Goal: Information Seeking & Learning: Learn about a topic

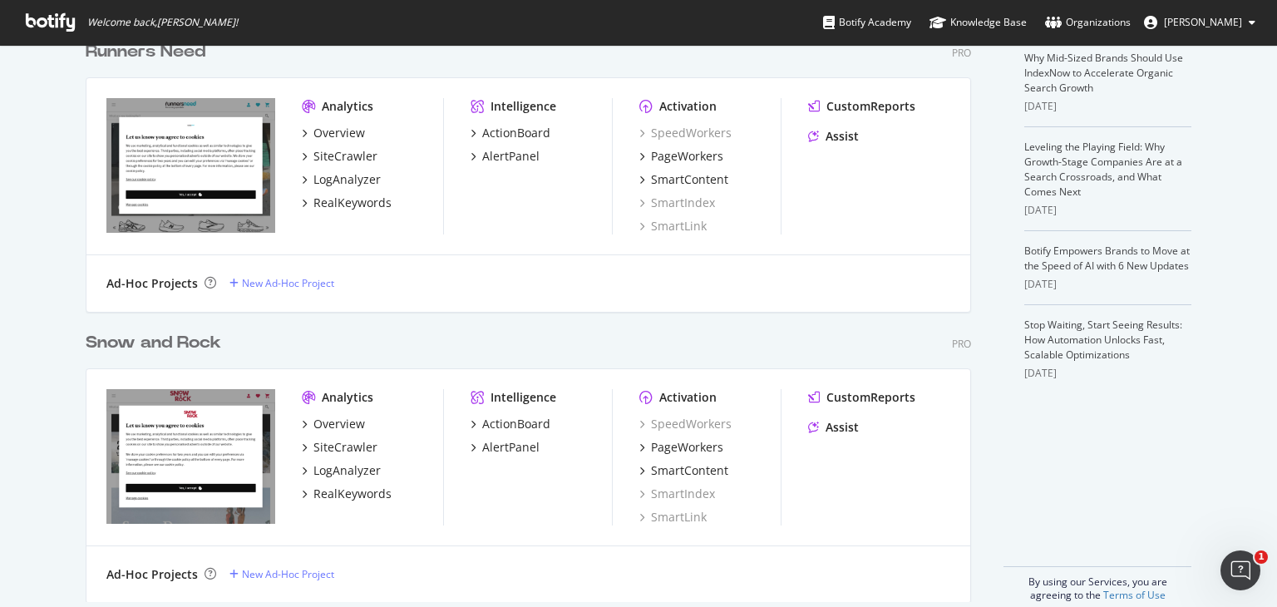
scroll to position [398, 0]
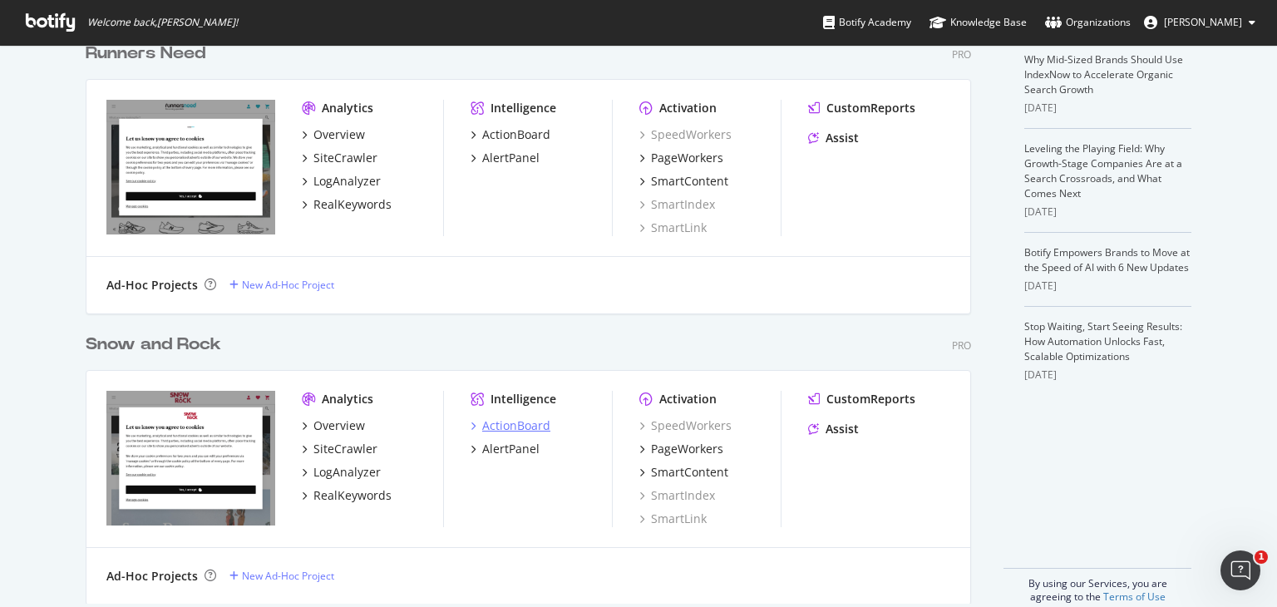
click at [494, 420] on div "ActionBoard" at bounding box center [516, 426] width 68 height 17
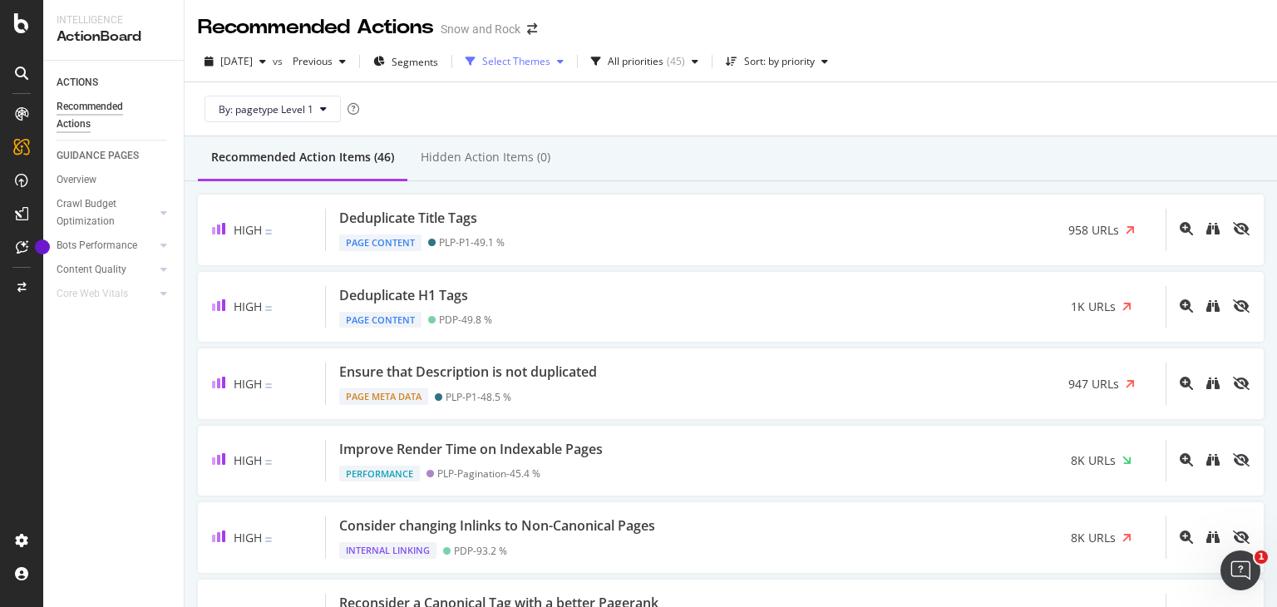
click at [548, 70] on div "Select Themes" at bounding box center [514, 61] width 111 height 25
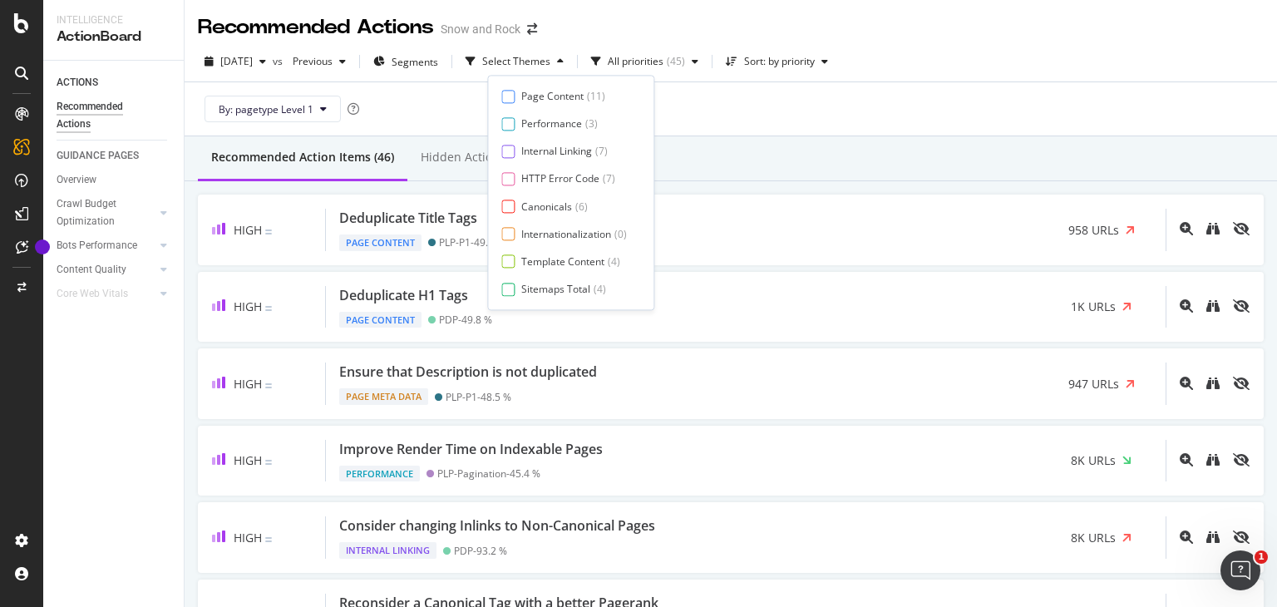
click at [558, 142] on div "Page Content ( 11 ) Performance ( 3 ) Internal Linking ( 7 ) HTTP Error Code ( …" at bounding box center [571, 192] width 139 height 207
click at [556, 151] on div "Internal Linking" at bounding box center [556, 152] width 71 height 14
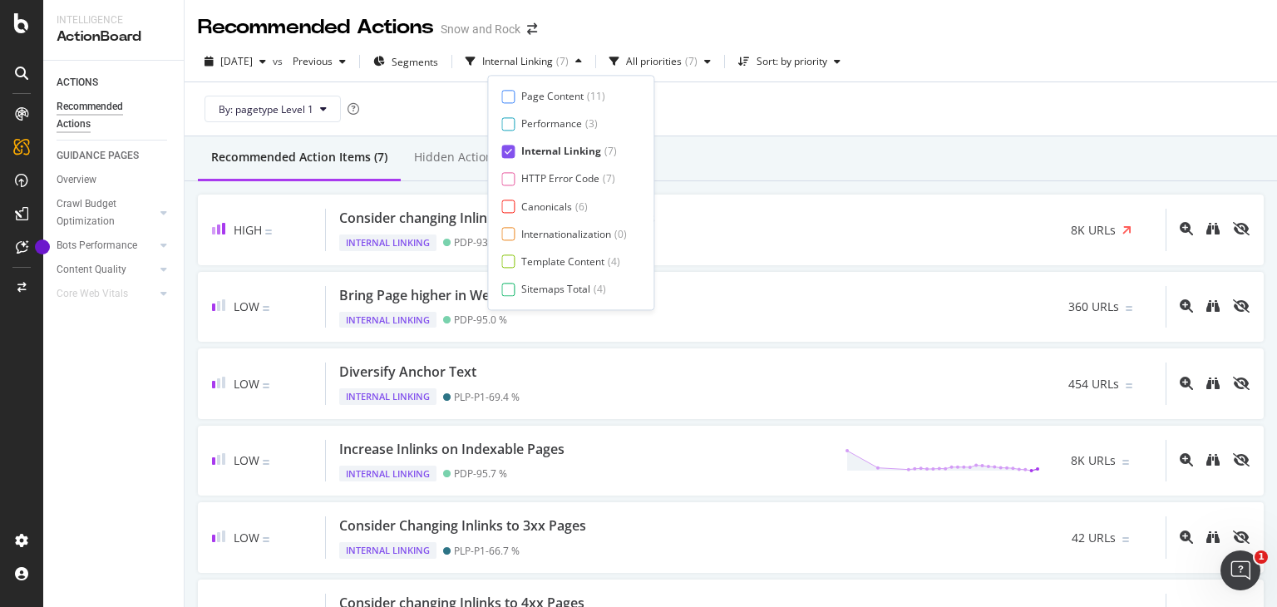
click at [788, 144] on div "Recommended Action Items (7) Hidden Action Items (0)" at bounding box center [731, 158] width 1093 height 45
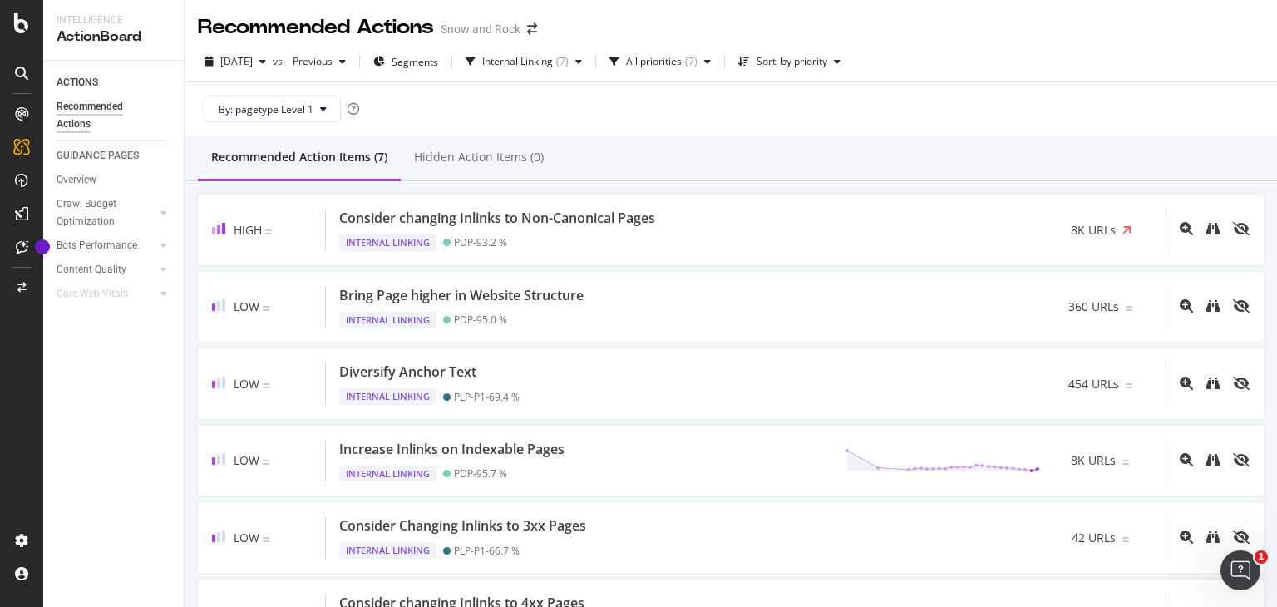
scroll to position [92, 0]
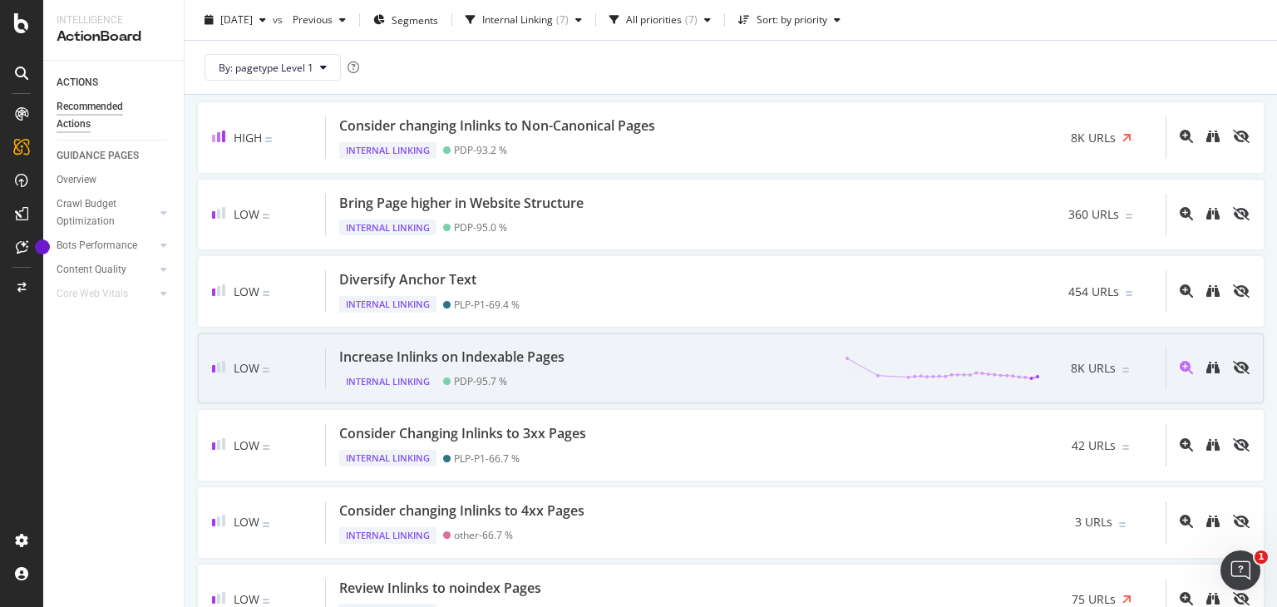
click at [540, 368] on div "Internal Linking PDP - 95.7 %" at bounding box center [455, 378] width 232 height 23
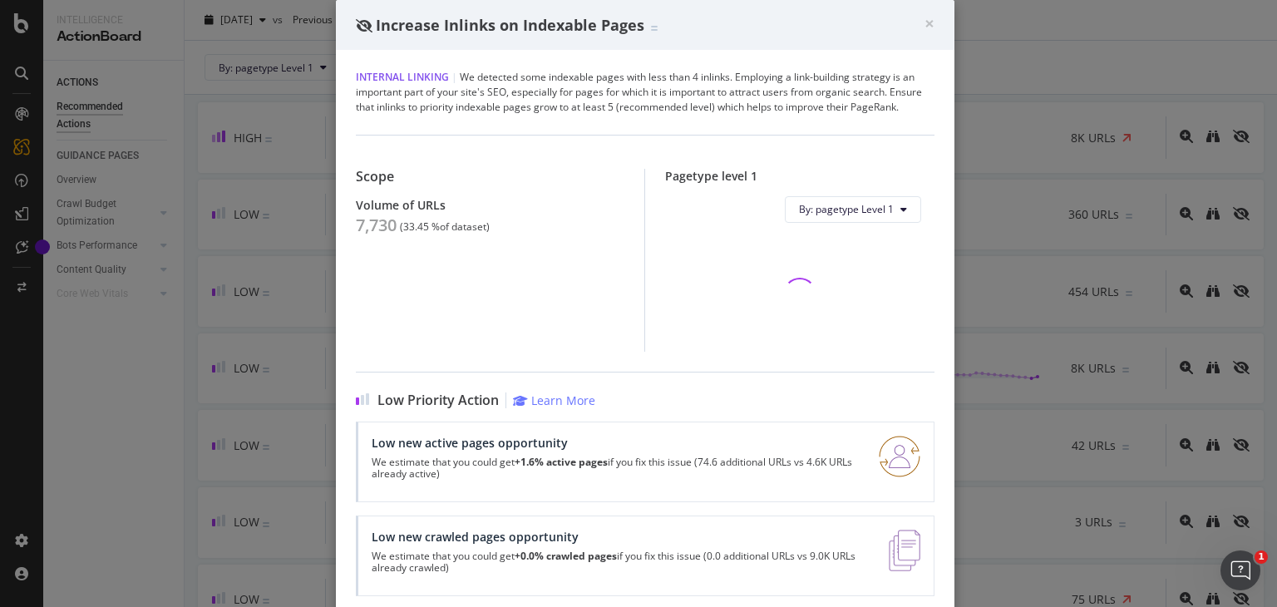
click at [374, 233] on div "7,730" at bounding box center [376, 225] width 41 height 20
copy div "7,730"
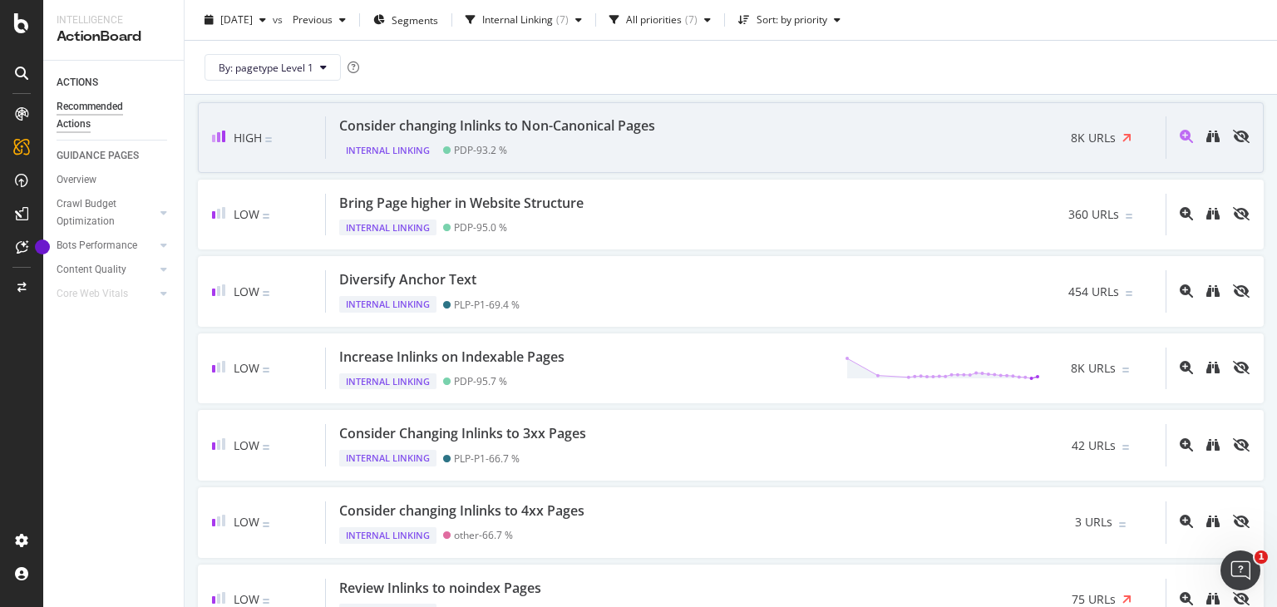
click at [481, 151] on div "PDP - 93.2 %" at bounding box center [480, 150] width 53 height 12
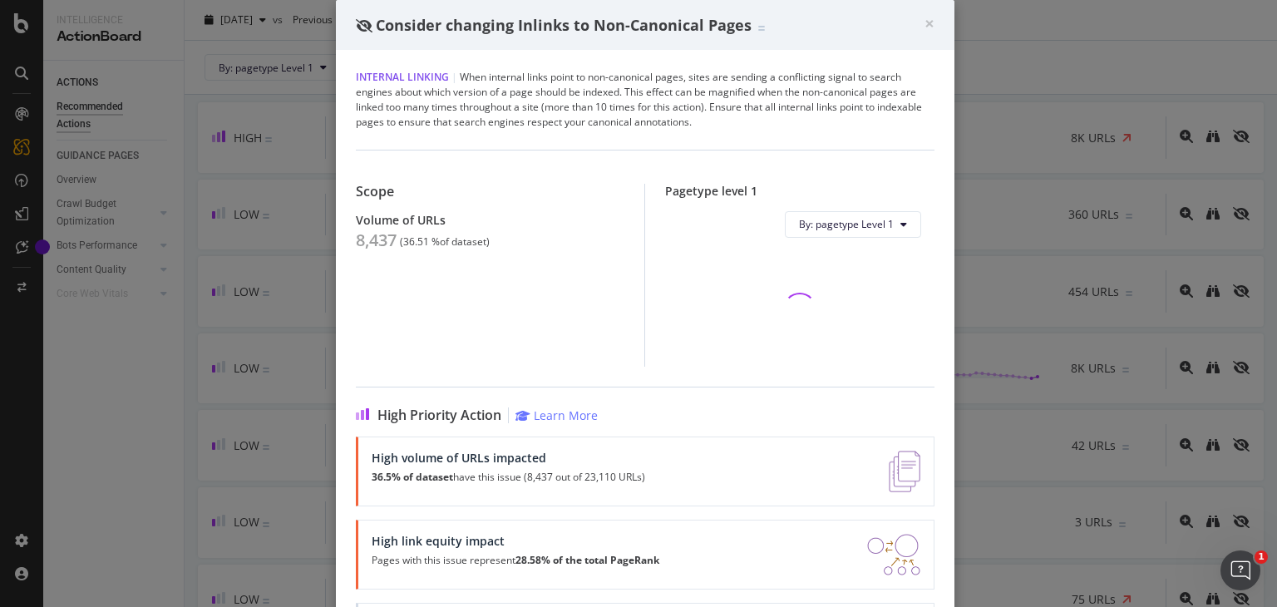
click at [379, 233] on div "8,437" at bounding box center [376, 240] width 41 height 20
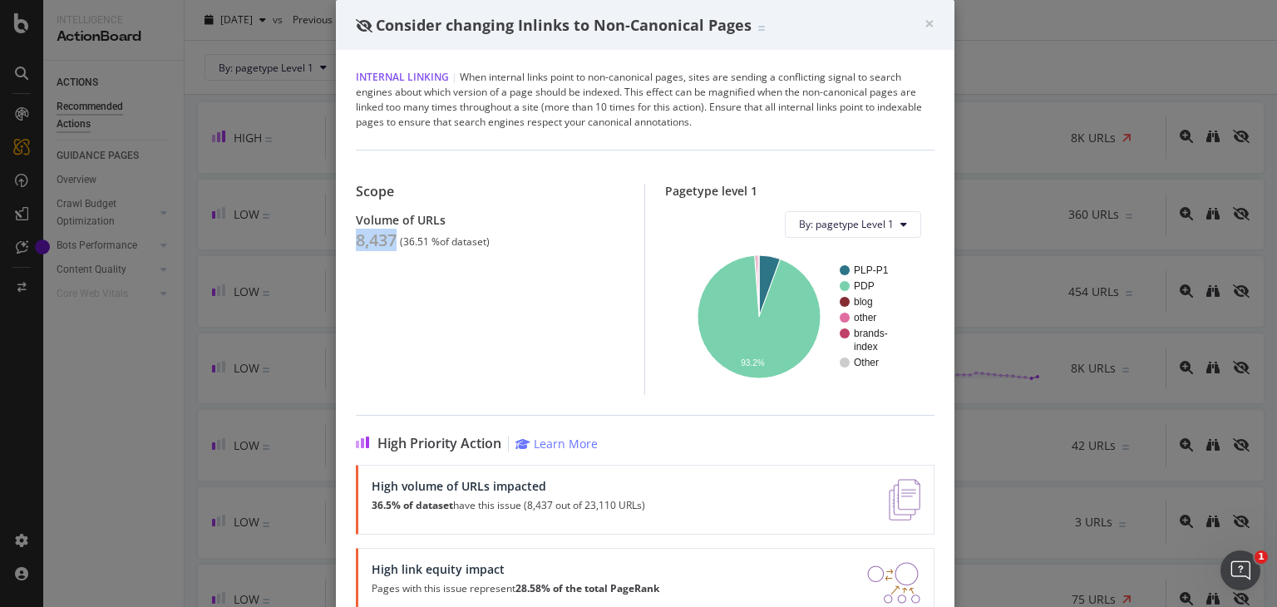
copy div "8,437"
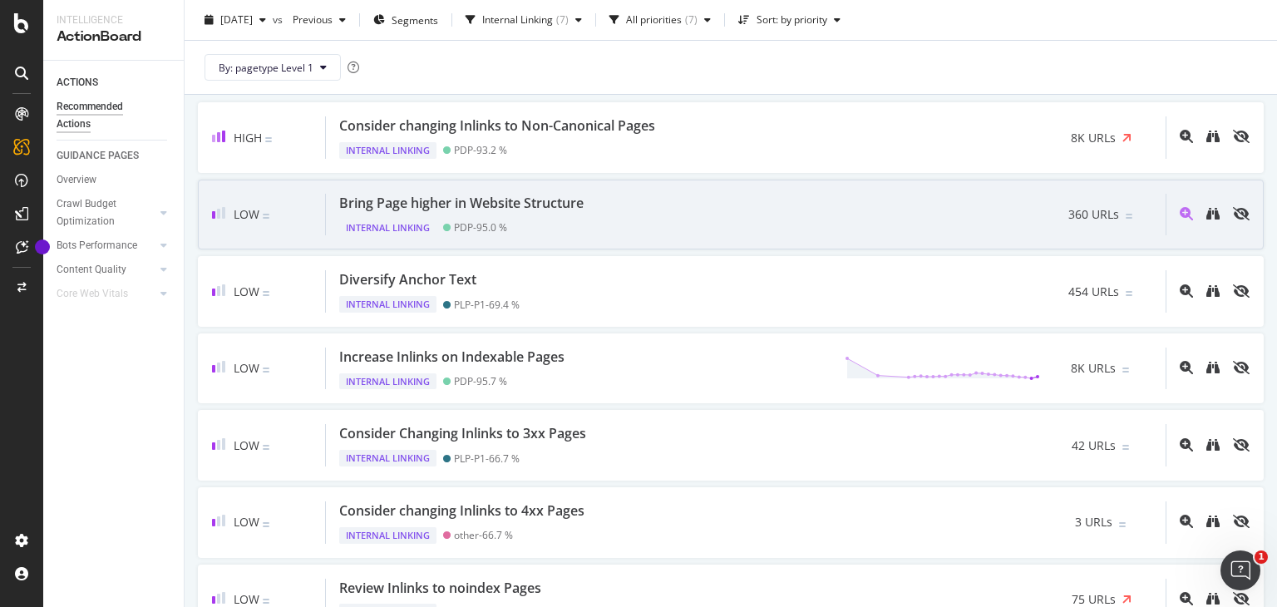
click at [581, 213] on div "Internal Linking PDP - 95.0 %" at bounding box center [464, 224] width 251 height 23
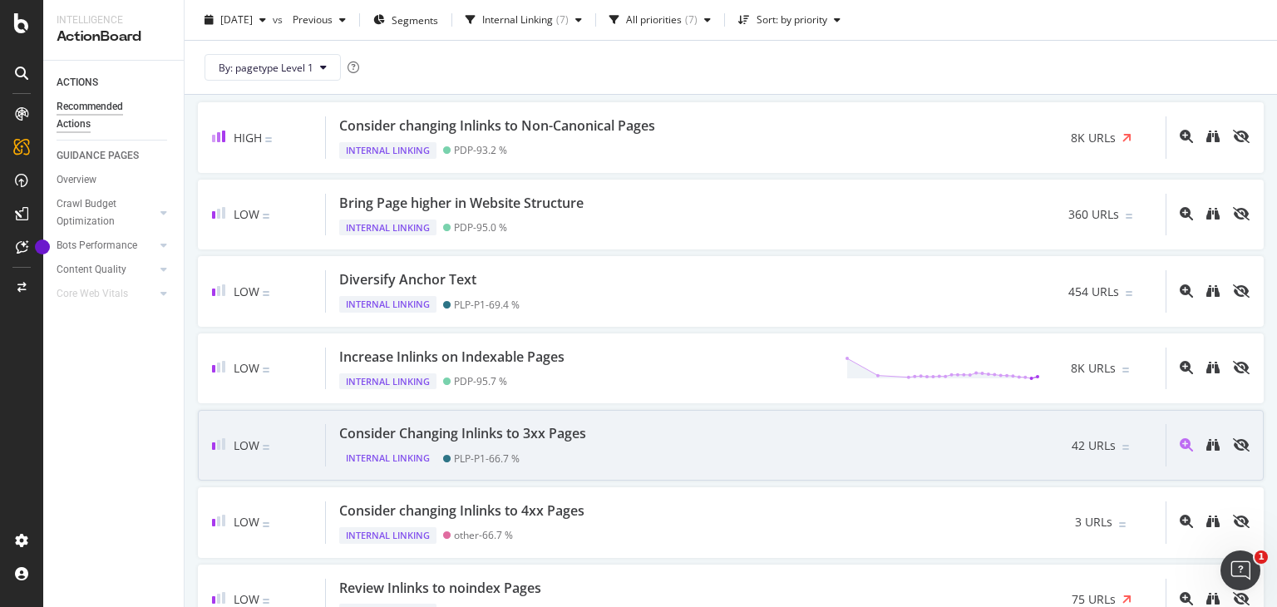
scroll to position [187, 0]
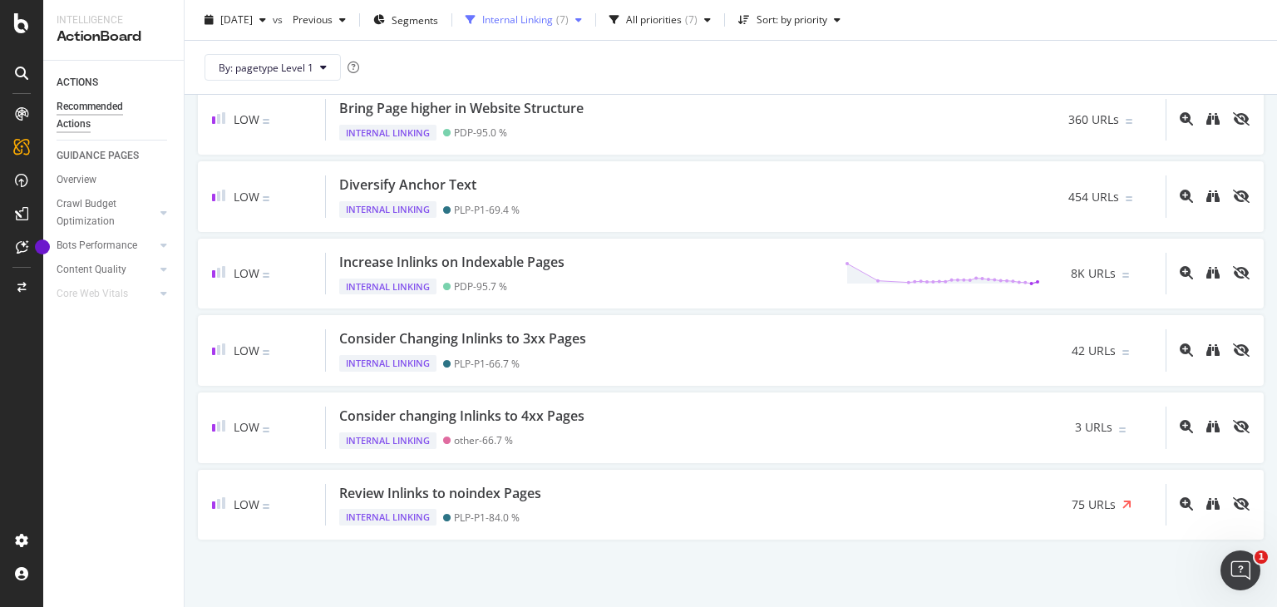
click at [553, 15] on div "Internal Linking" at bounding box center [517, 20] width 71 height 10
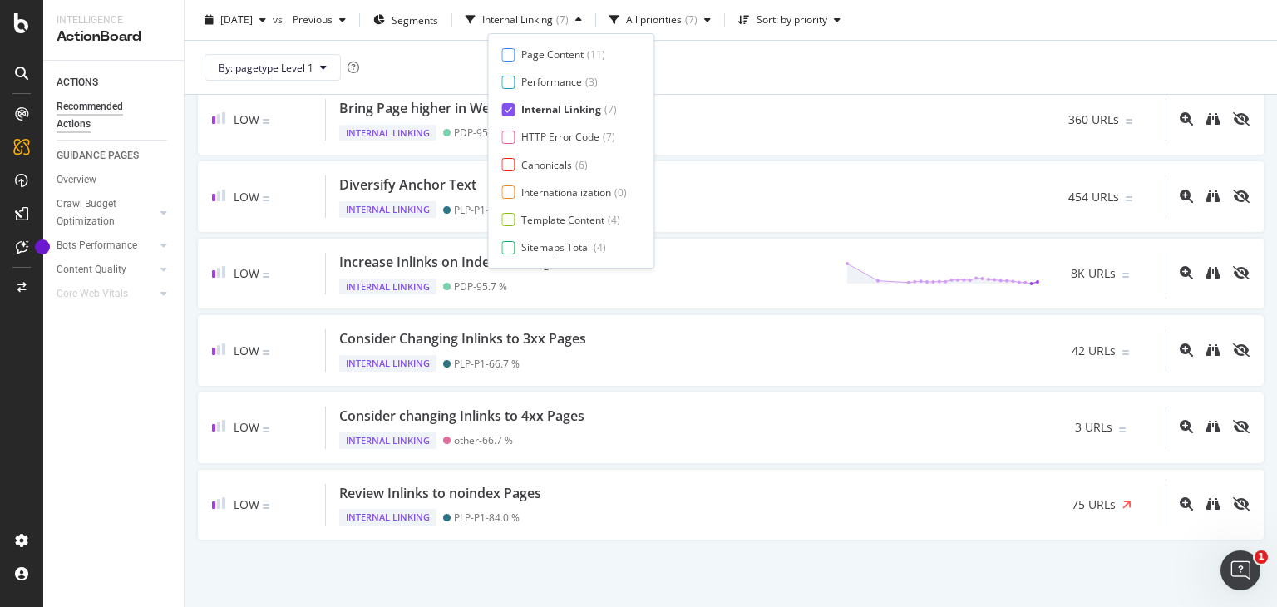
click at [544, 107] on div "Internal Linking" at bounding box center [561, 109] width 80 height 14
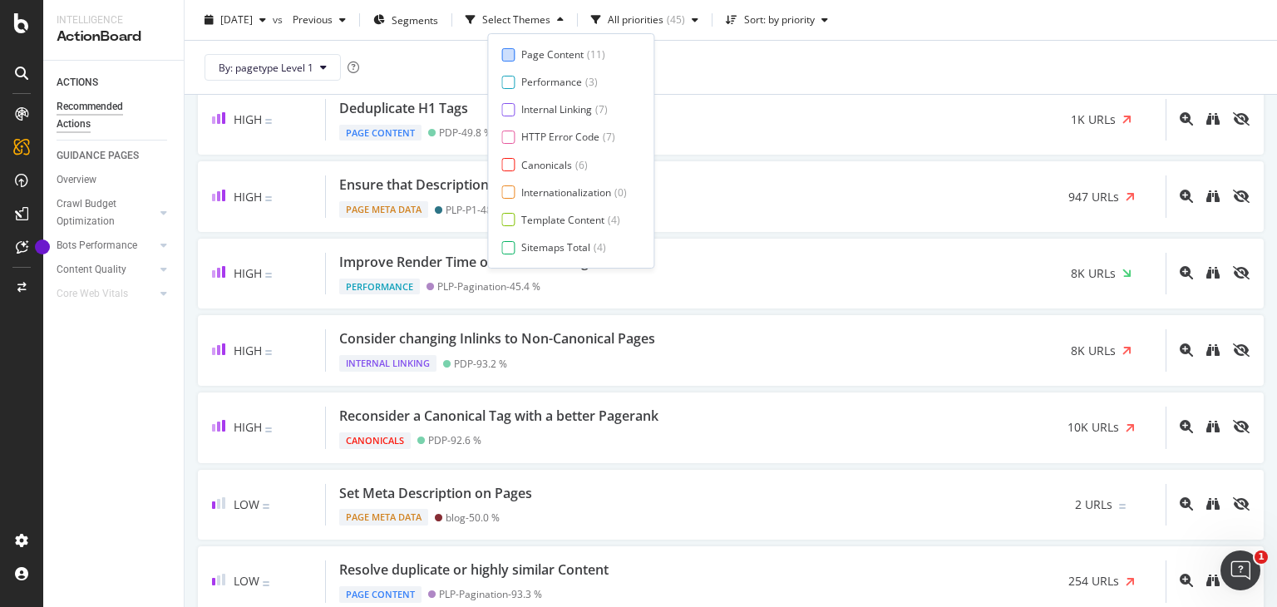
click at [564, 47] on div "Page Content" at bounding box center [552, 54] width 62 height 14
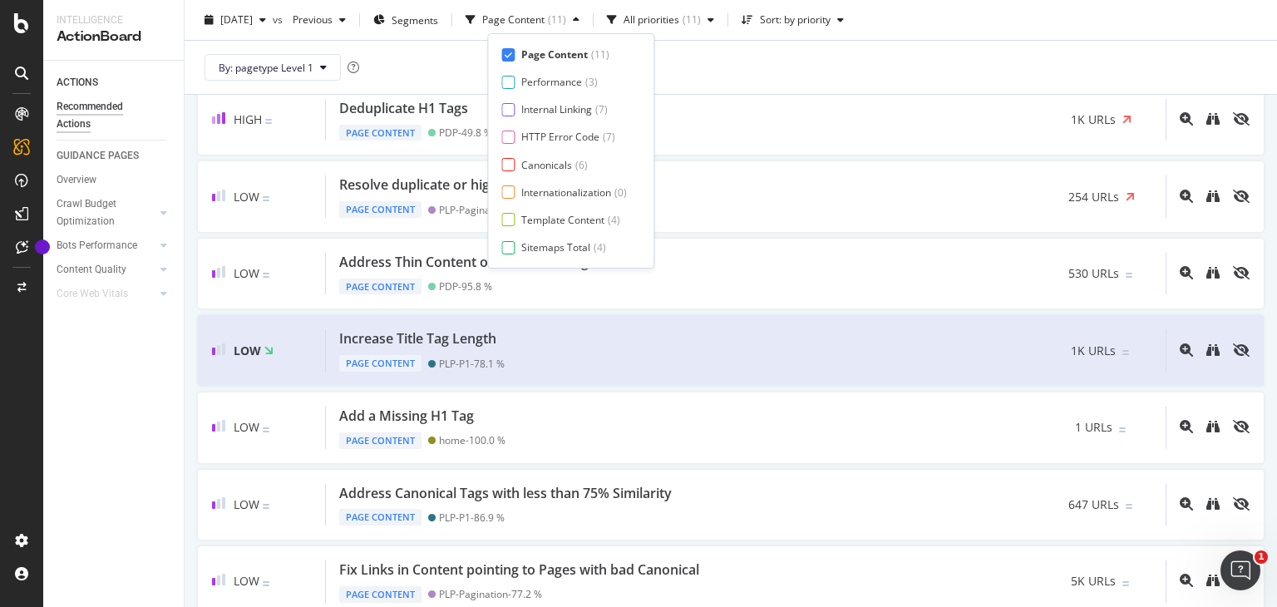
click at [763, 85] on div "By: pagetype Level 1" at bounding box center [731, 67] width 1066 height 53
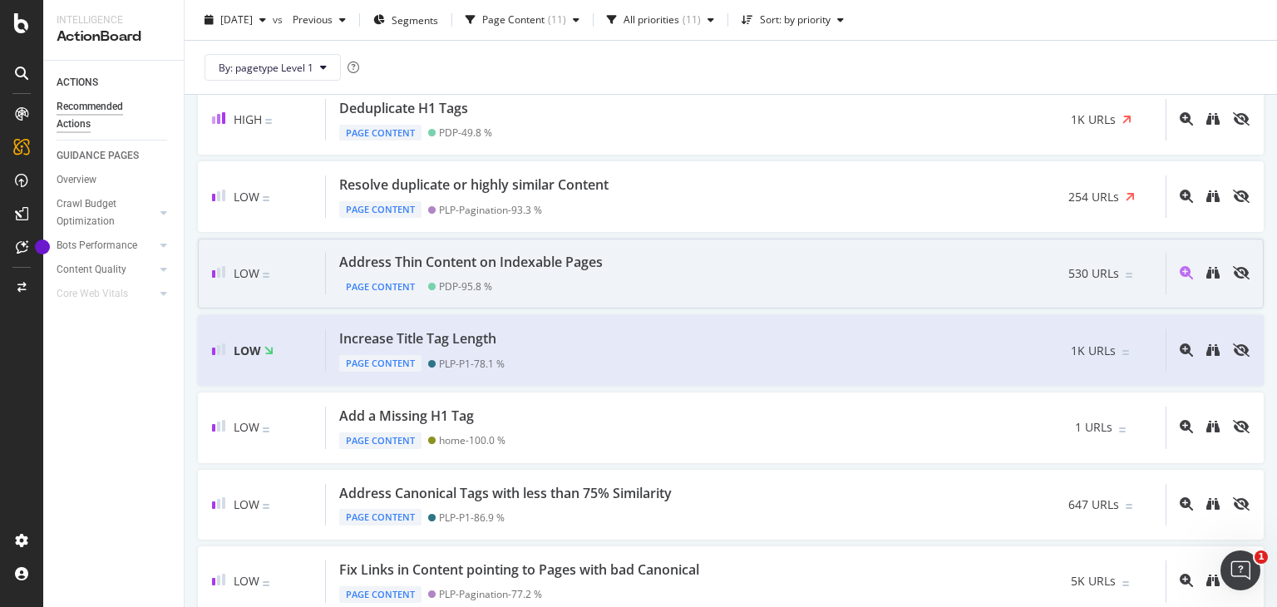
scroll to position [0, 0]
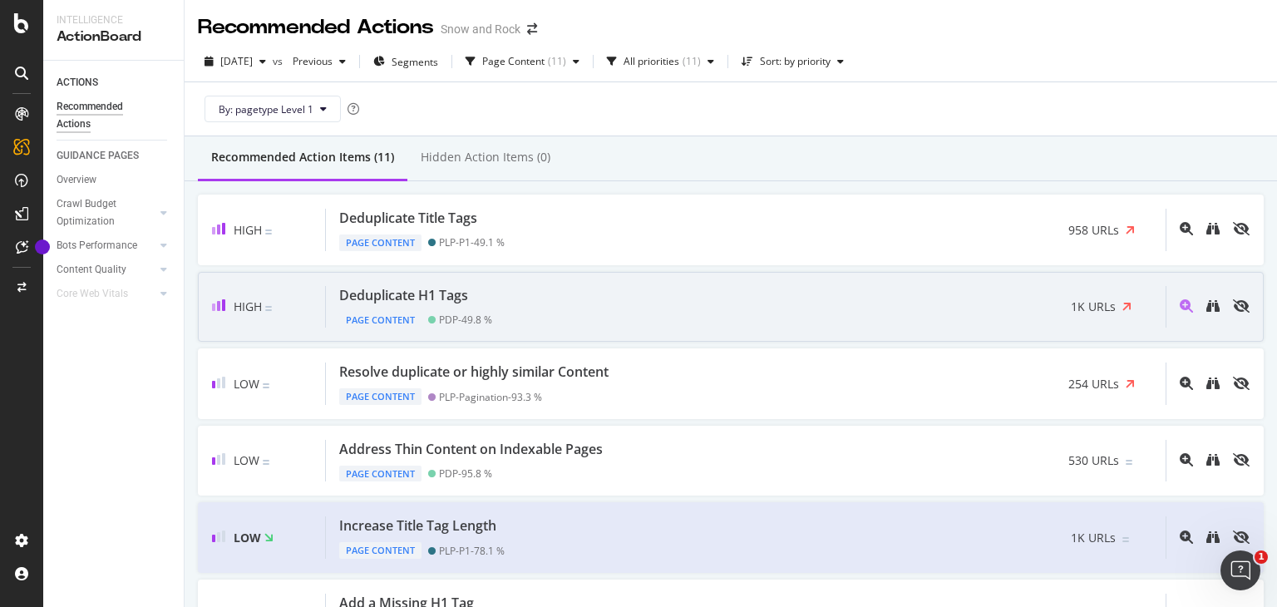
click at [528, 295] on div "Deduplicate H1 Tags Page Content PDP - 49.8 % 1K URLs" at bounding box center [746, 307] width 840 height 42
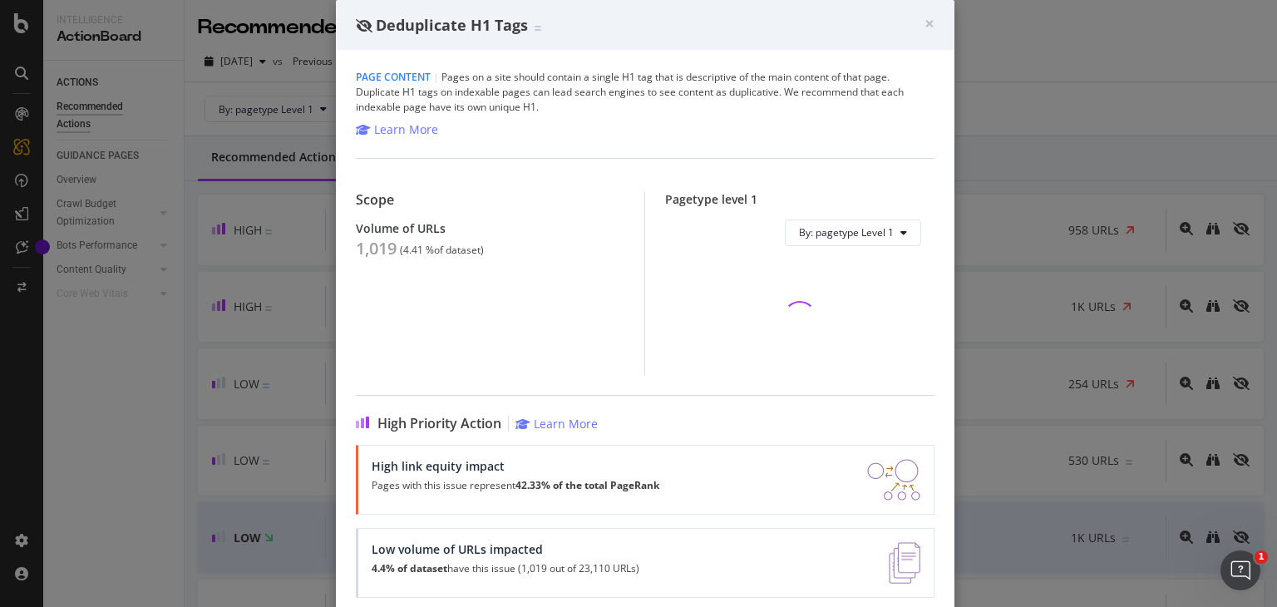
click at [382, 250] on div "1,019" at bounding box center [376, 249] width 41 height 20
copy div "1,019"
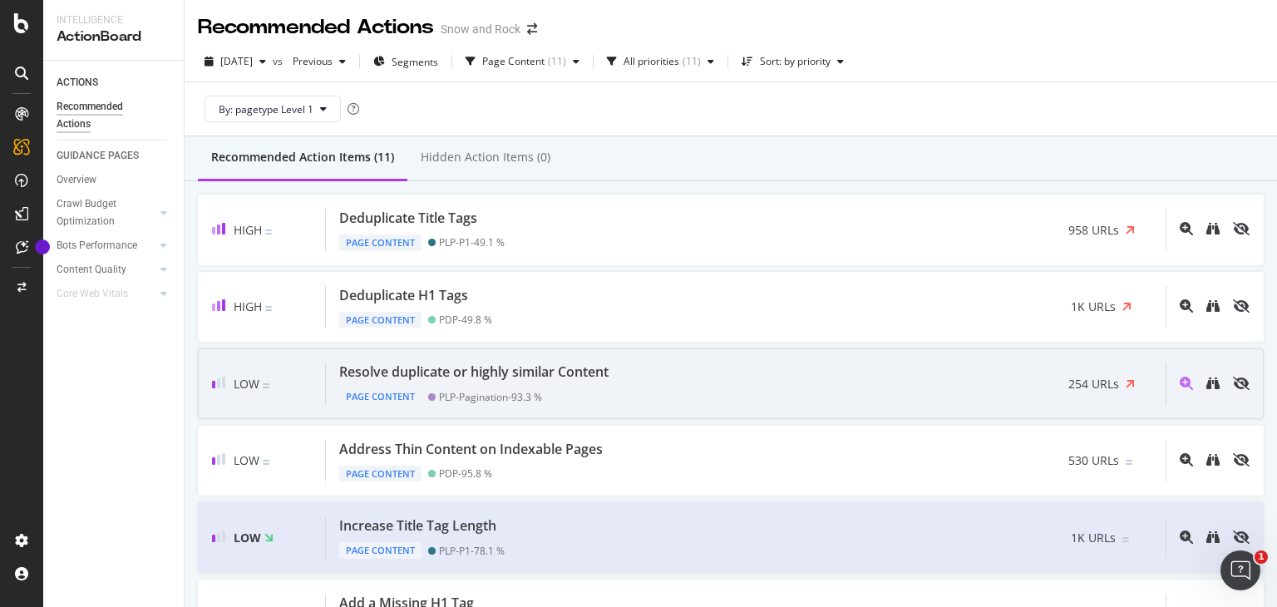
scroll to position [67, 0]
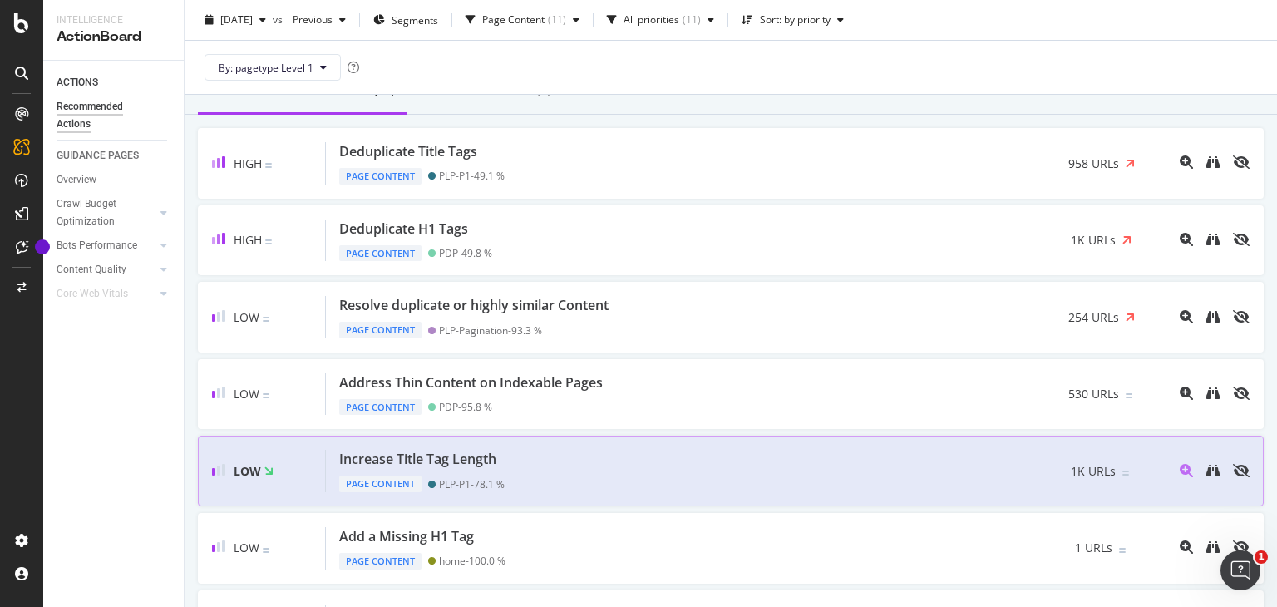
click at [563, 456] on div "Increase Title Tag Length Page Content PLP-P1 - 78.1 % 1K URLs" at bounding box center [746, 471] width 840 height 42
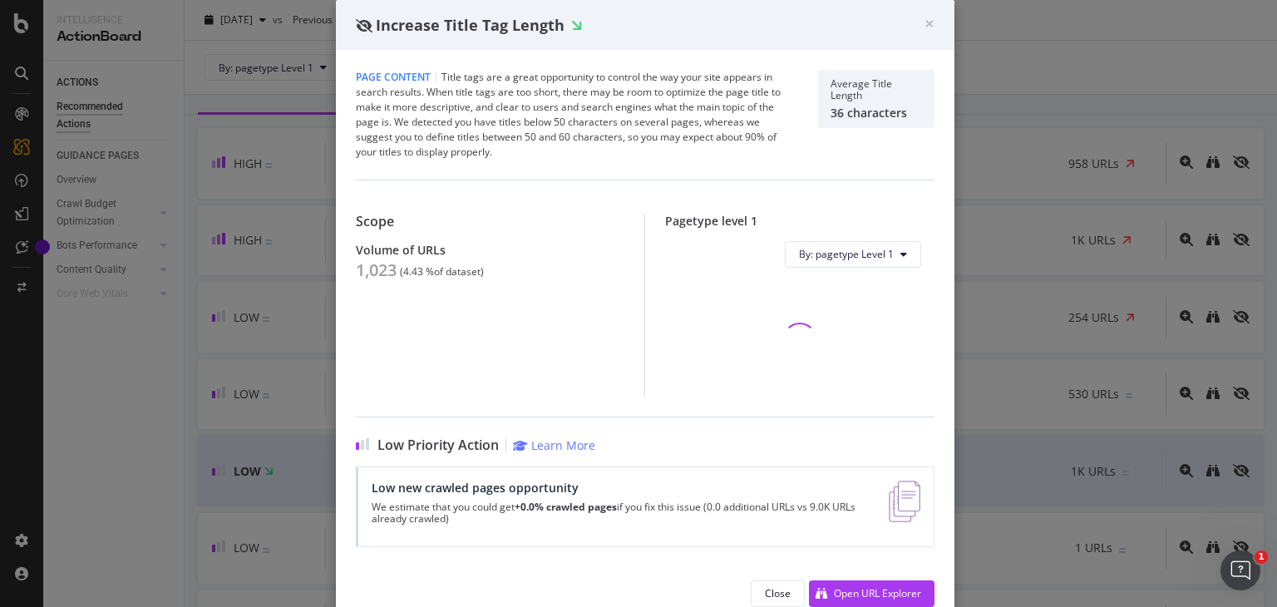
click at [371, 274] on div "1,023" at bounding box center [376, 270] width 41 height 20
copy div "1,023"
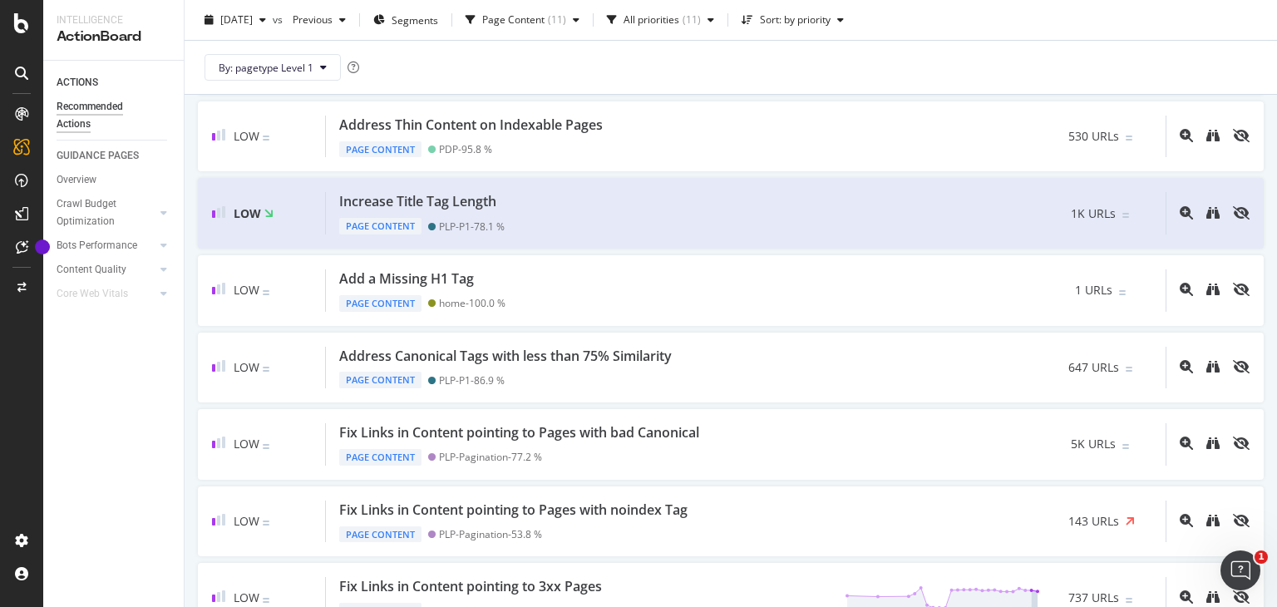
scroll to position [323, 0]
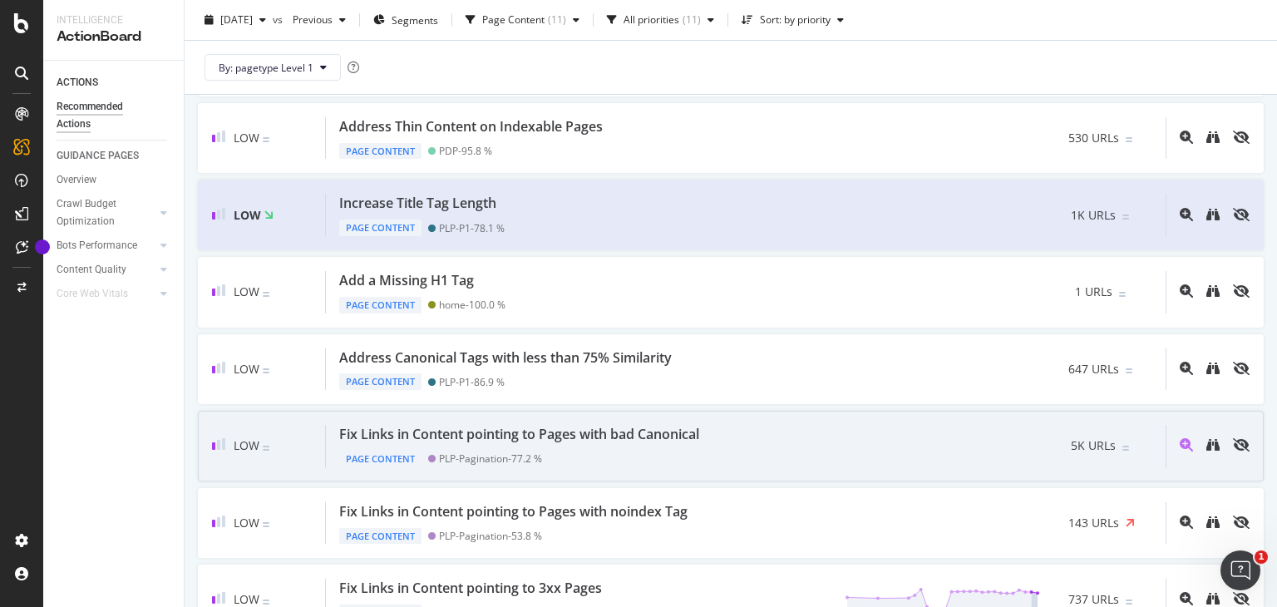
click at [577, 420] on div "Low Fix Links in Content pointing to Pages with bad Canonical Page Content PLP-…" at bounding box center [731, 446] width 1066 height 71
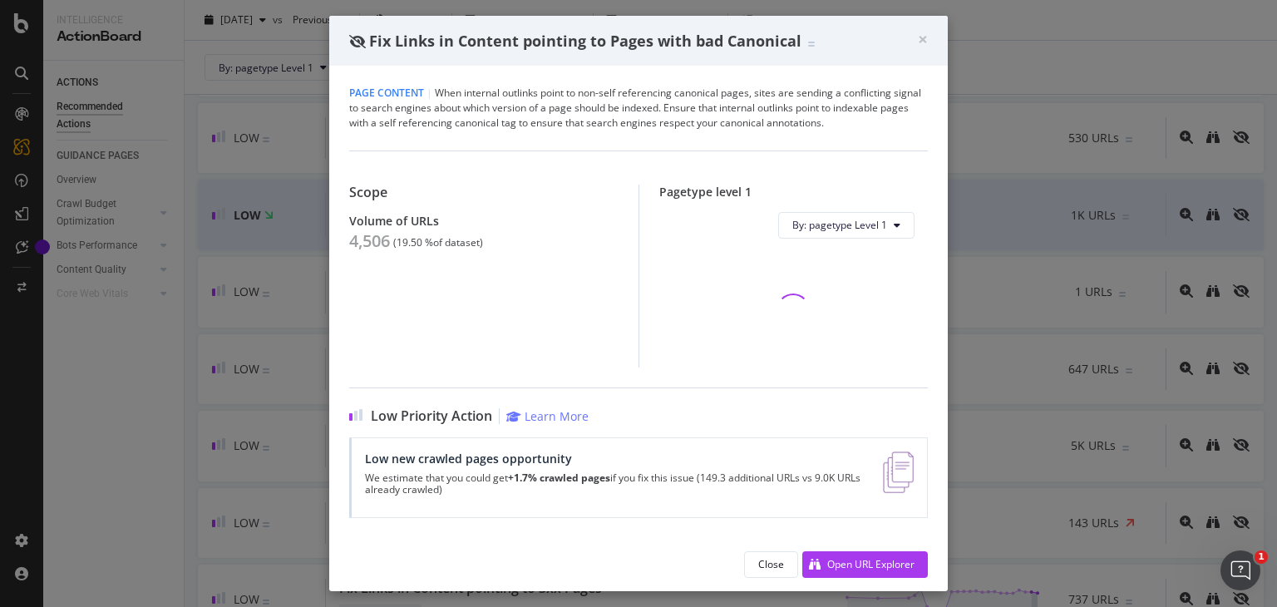
click at [364, 235] on div "4,506" at bounding box center [369, 241] width 41 height 20
copy div "4,506"
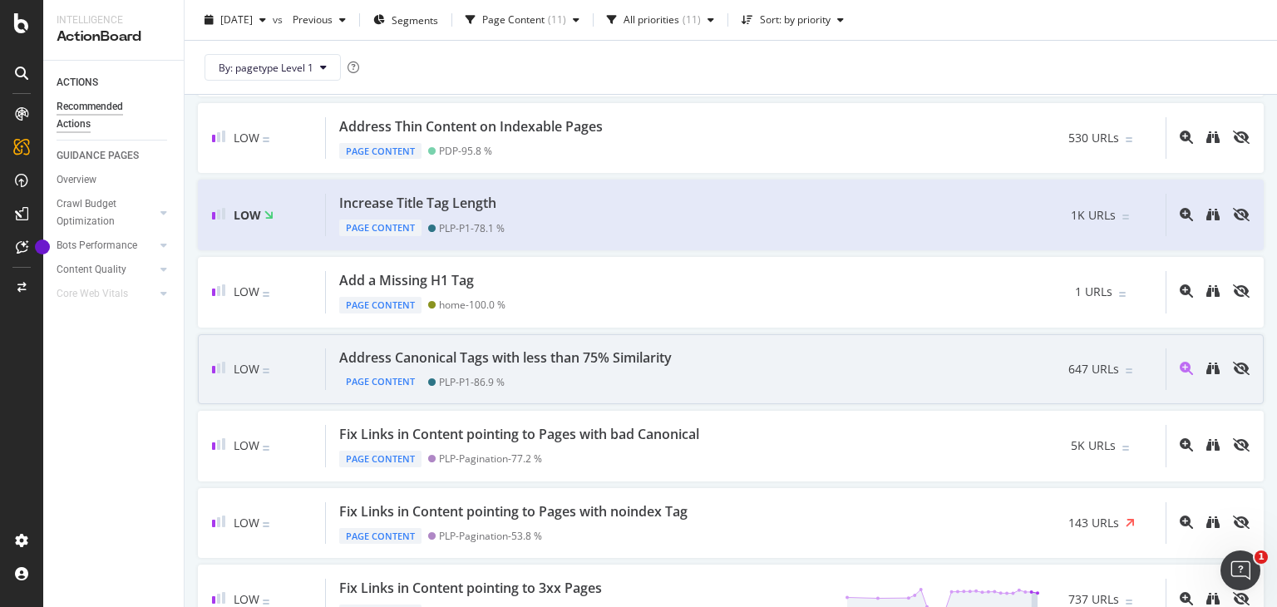
click at [605, 377] on div "Page Content PLP-P1 - 86.9 %" at bounding box center [508, 378] width 339 height 23
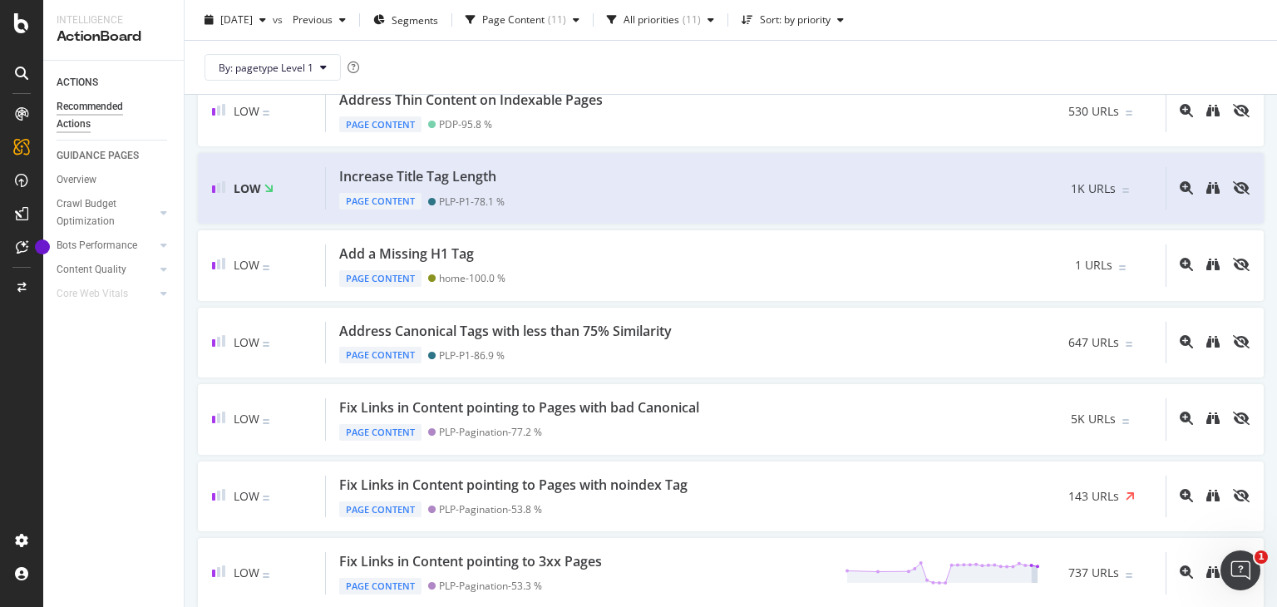
scroll to position [205, 0]
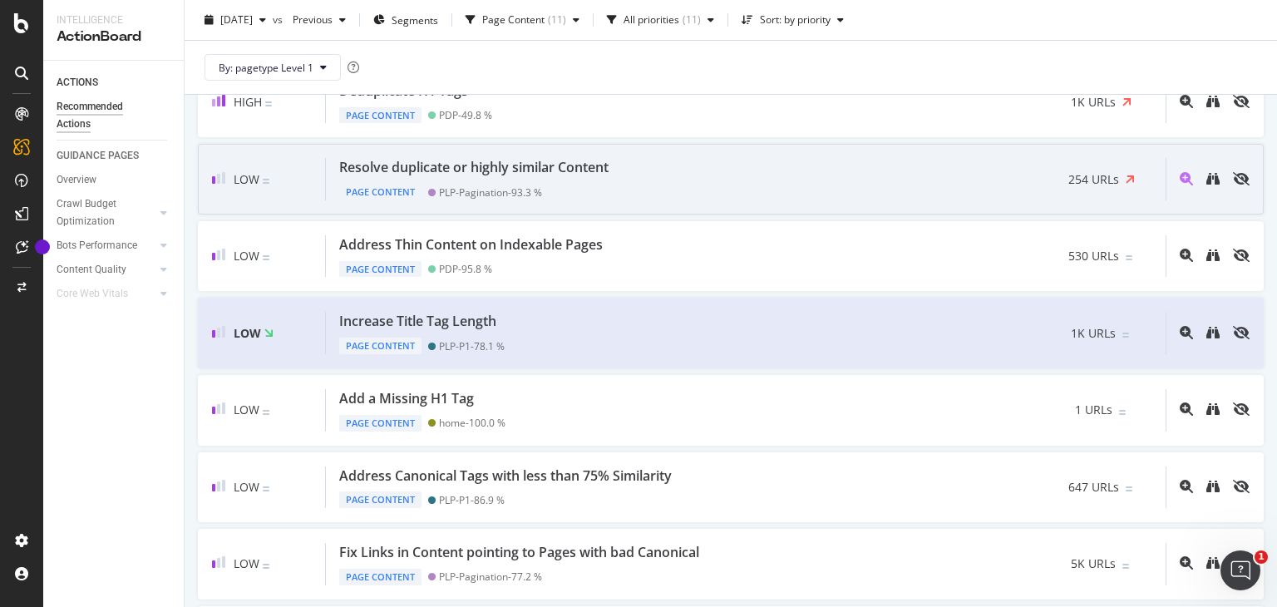
click at [655, 185] on div "Resolve duplicate or highly similar Content Page Content PLP-Pagination - 93.3 …" at bounding box center [746, 179] width 840 height 42
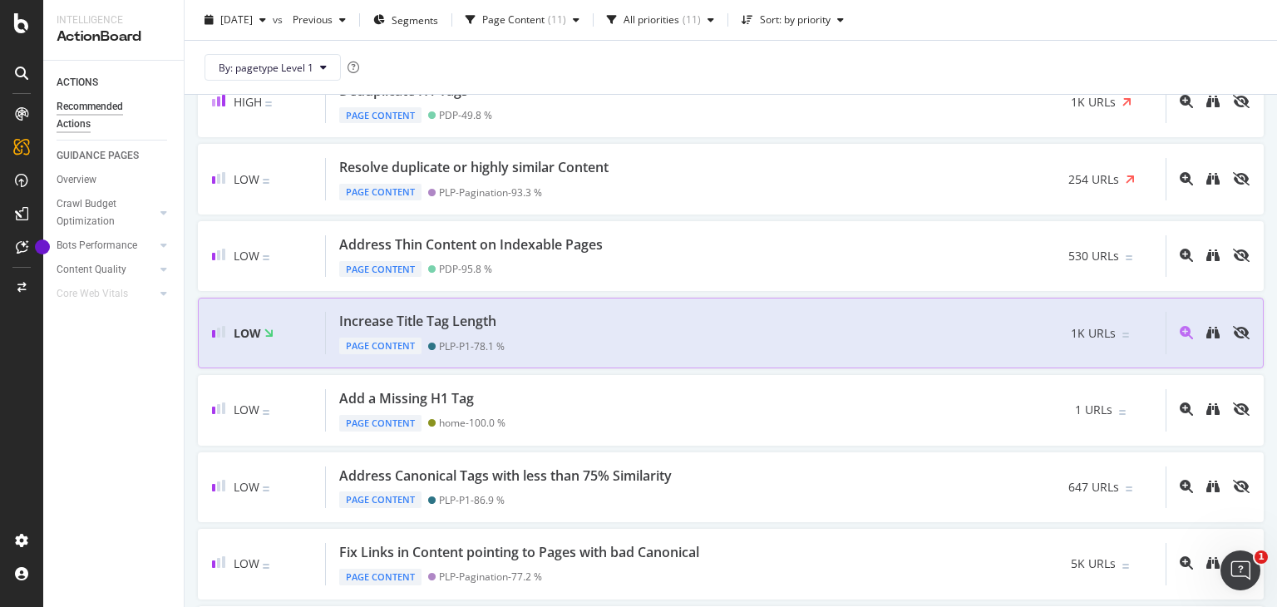
scroll to position [486, 0]
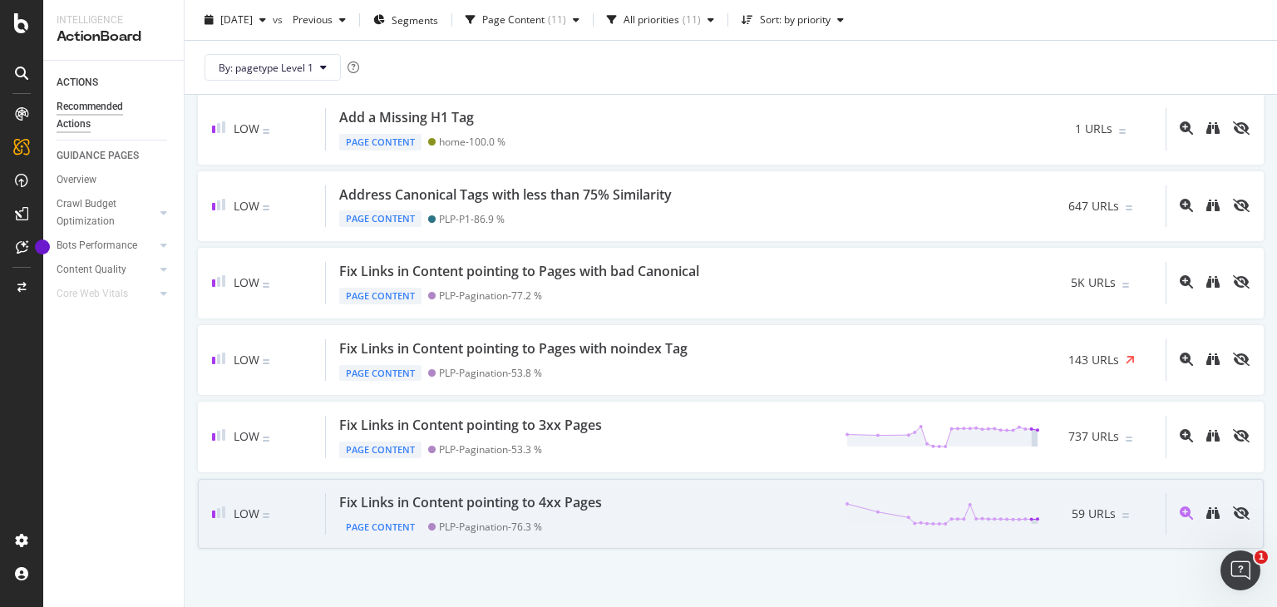
click at [532, 528] on div "PLP-Pagination - 76.3 %" at bounding box center [490, 527] width 103 height 12
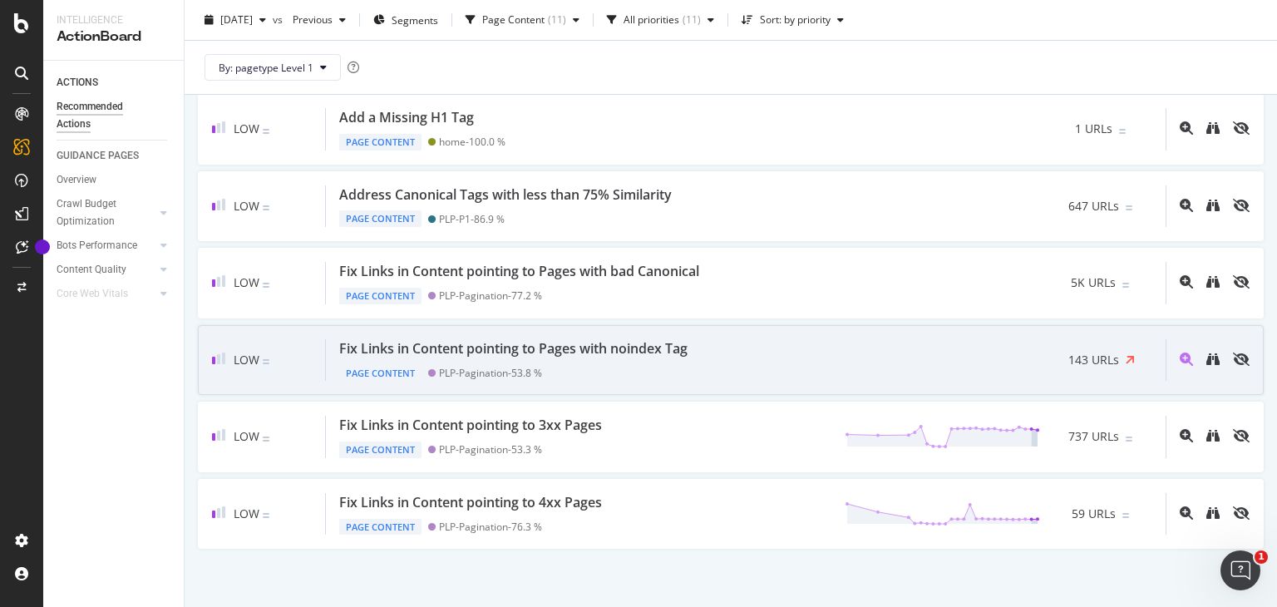
scroll to position [494, 0]
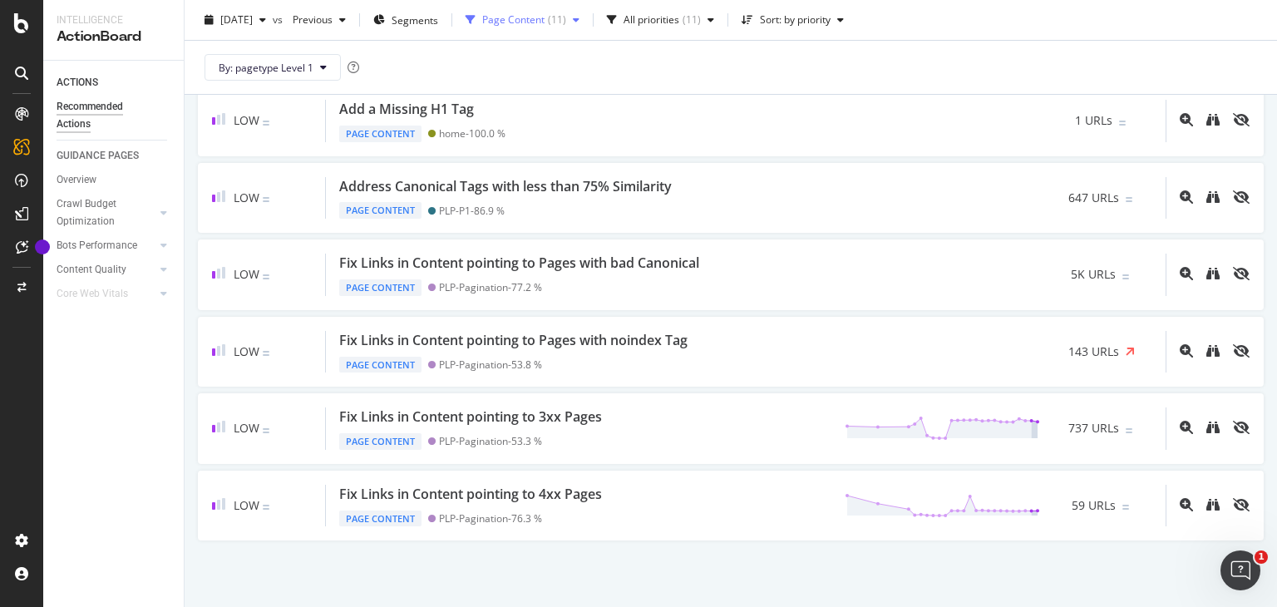
click at [572, 28] on div "Page Content ( 11 )" at bounding box center [522, 19] width 127 height 25
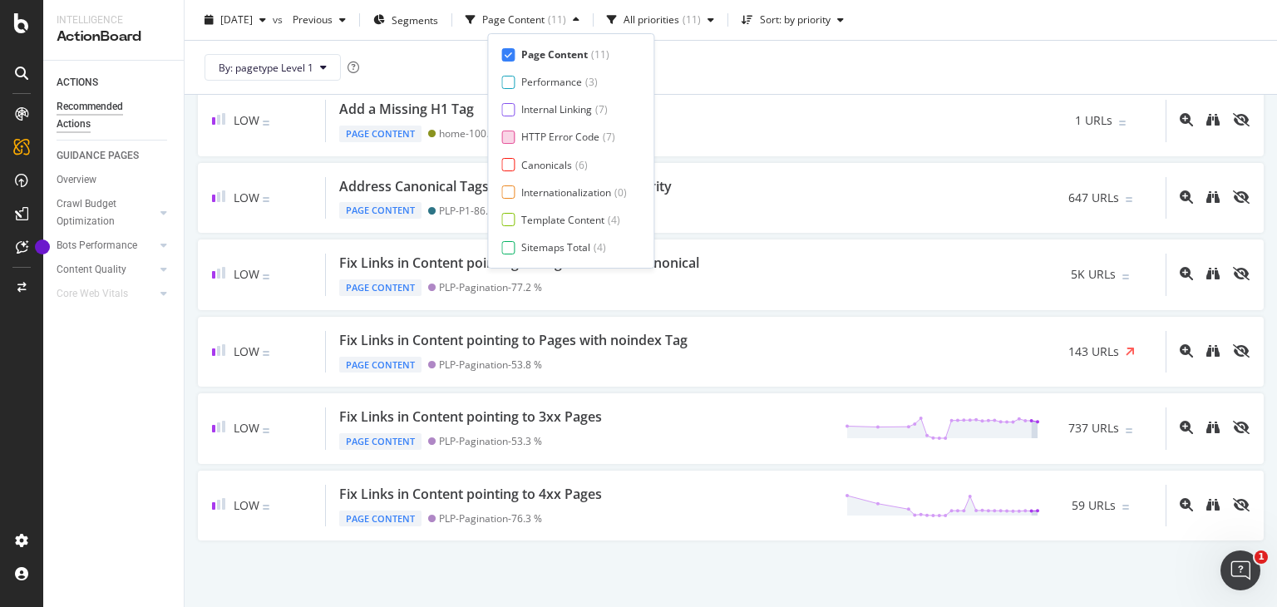
click at [556, 137] on div "HTTP Error Code" at bounding box center [560, 137] width 78 height 14
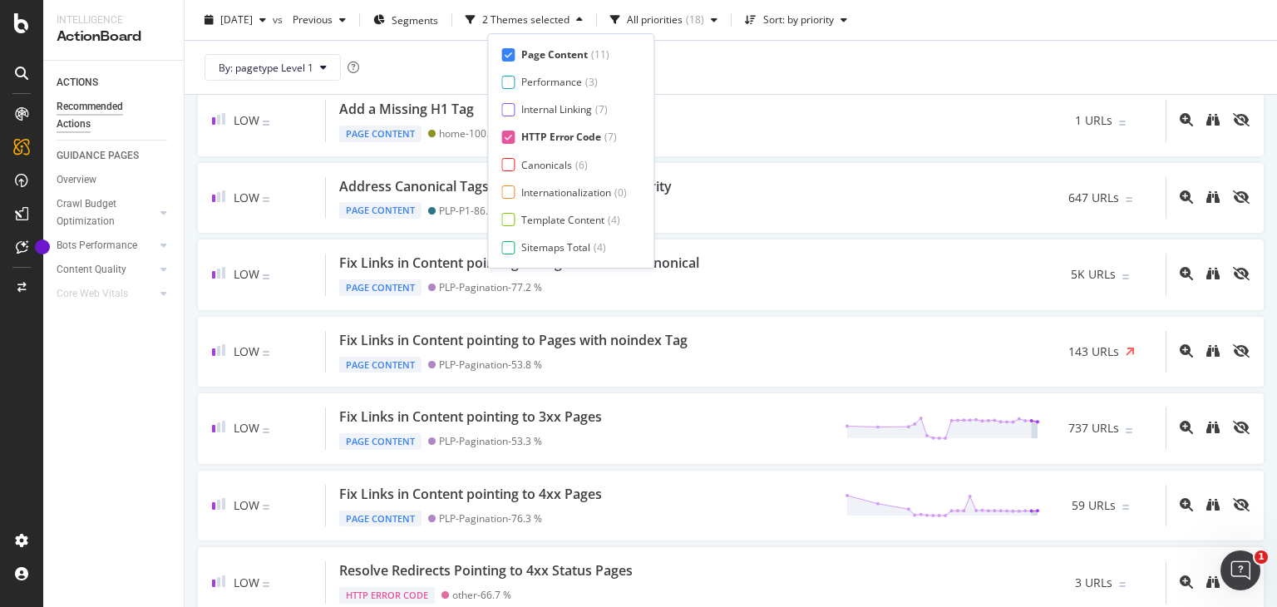
click at [560, 52] on div "Page Content" at bounding box center [554, 54] width 67 height 14
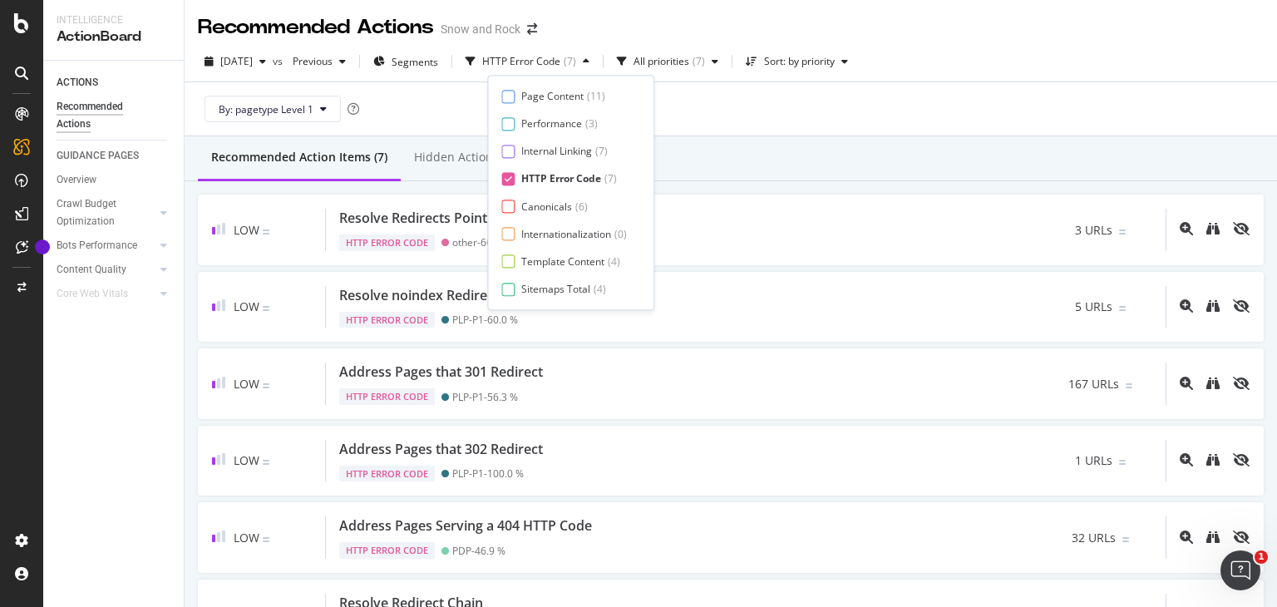
click at [802, 137] on div "Recommended Action Items (7) Hidden Action Items (0)" at bounding box center [731, 158] width 1093 height 45
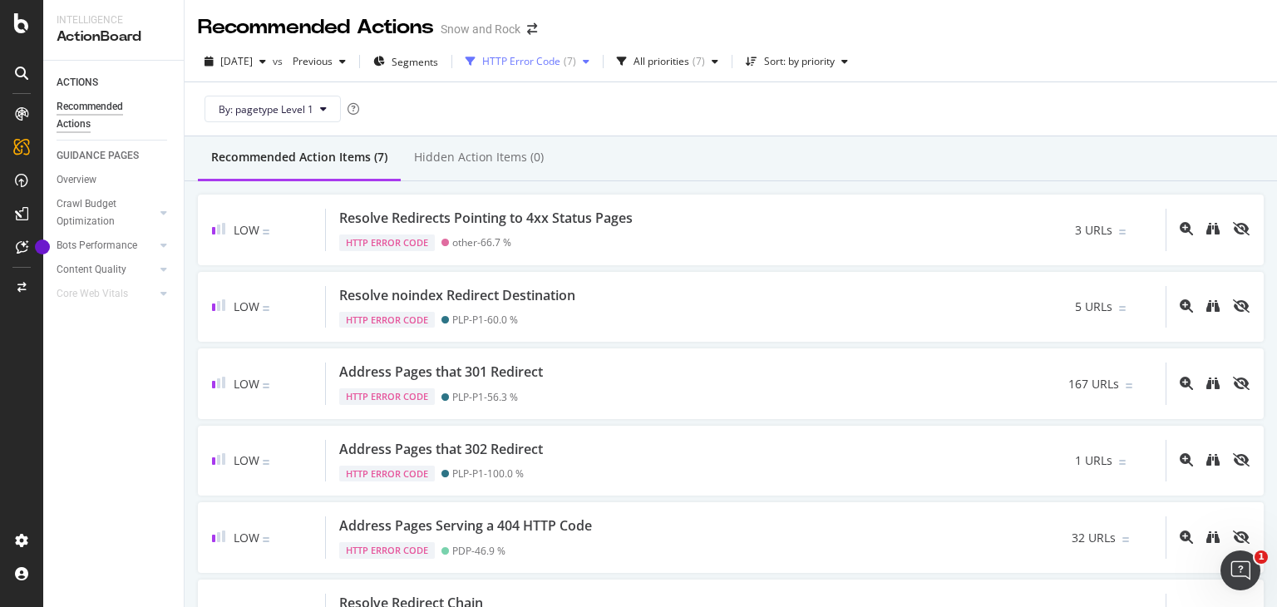
click at [561, 63] on div "HTTP Error Code" at bounding box center [521, 62] width 78 height 10
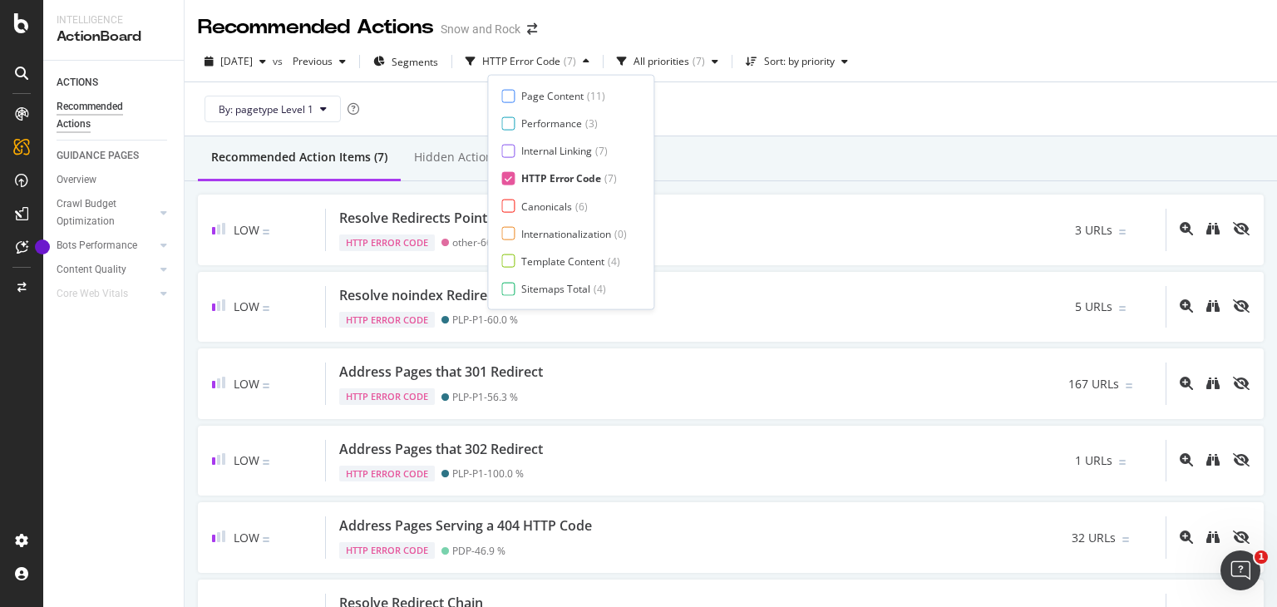
click at [848, 163] on div "Recommended Action Items (7) Hidden Action Items (0)" at bounding box center [731, 158] width 1093 height 45
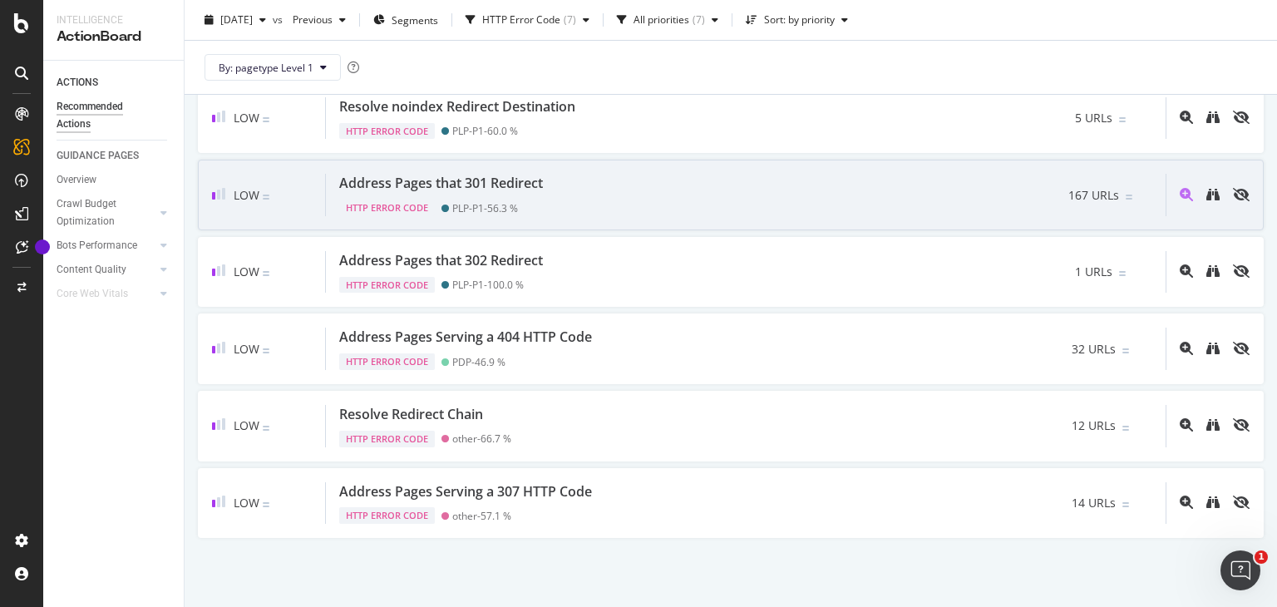
scroll to position [187, 0]
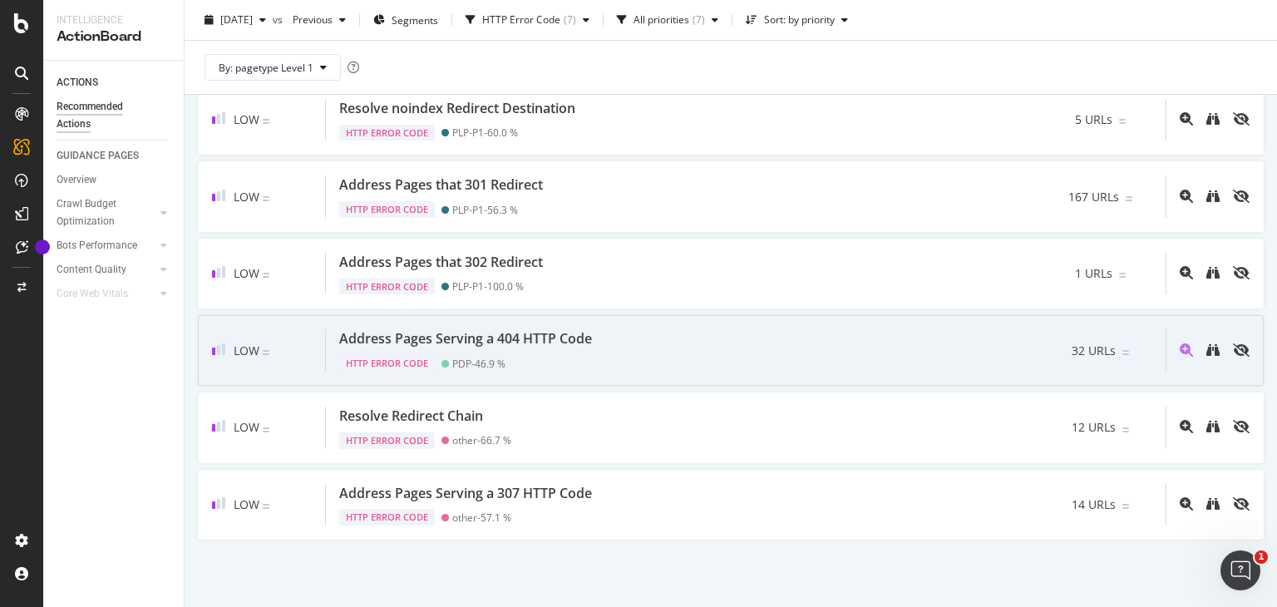
click at [577, 349] on div "HTTP Error Code PDP - 46.9 %" at bounding box center [468, 359] width 259 height 23
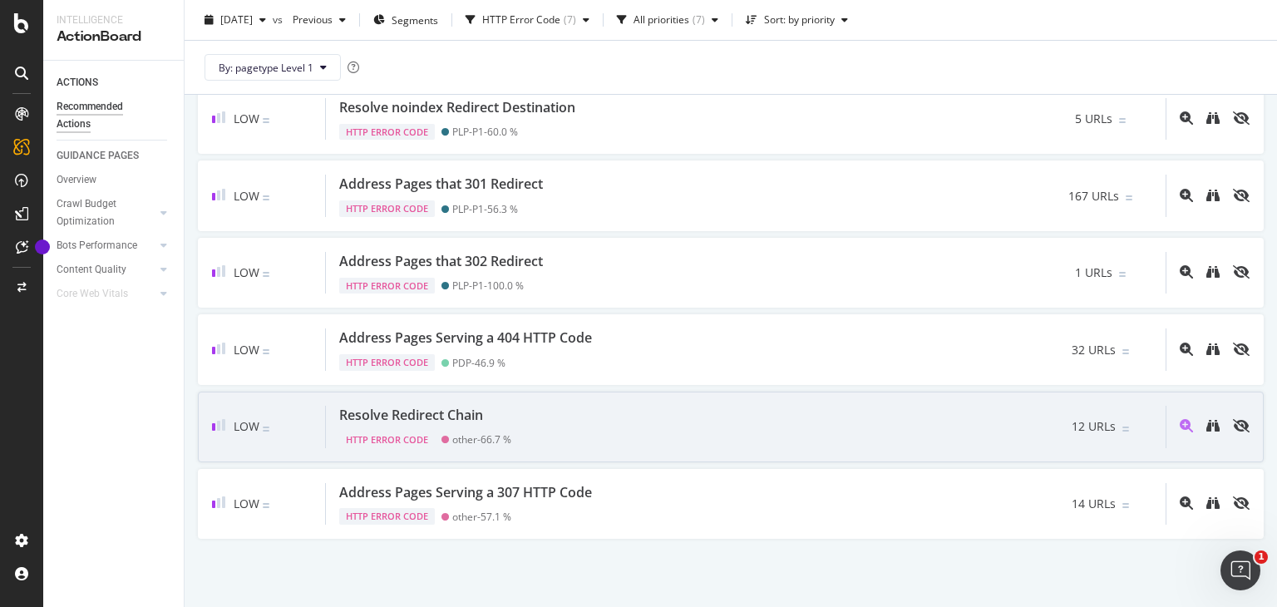
scroll to position [187, 0]
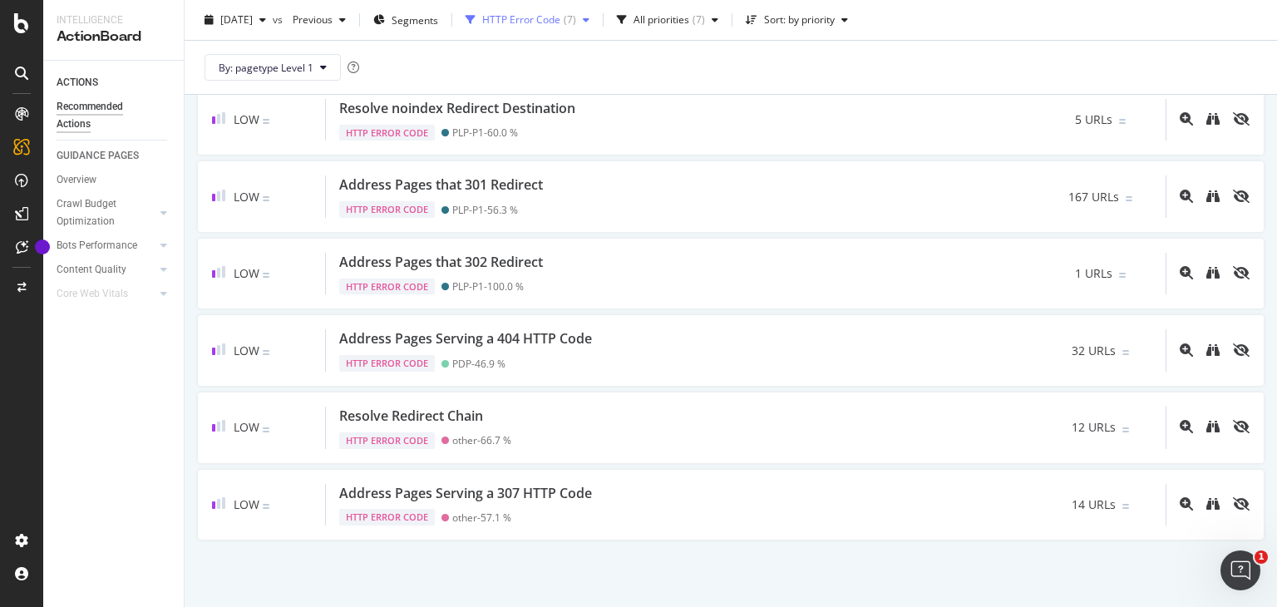
click at [572, 29] on div "HTTP Error Code ( 7 )" at bounding box center [527, 19] width 137 height 25
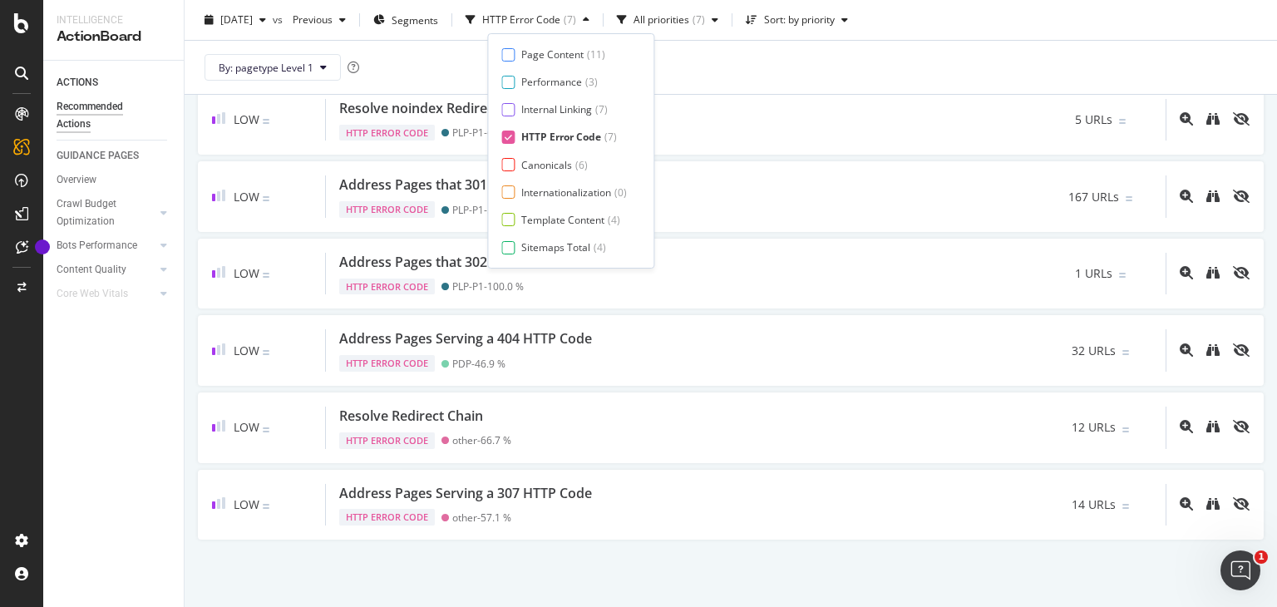
click at [581, 133] on div "HTTP Error Code" at bounding box center [561, 137] width 80 height 14
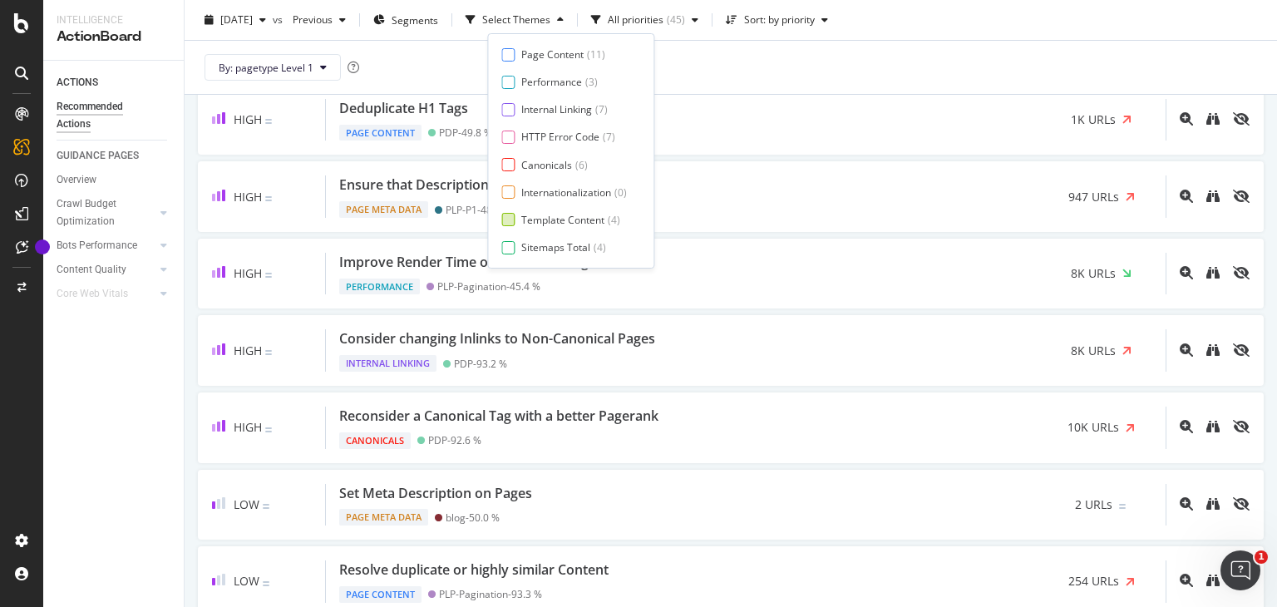
click at [576, 226] on div "Template Content" at bounding box center [562, 220] width 83 height 14
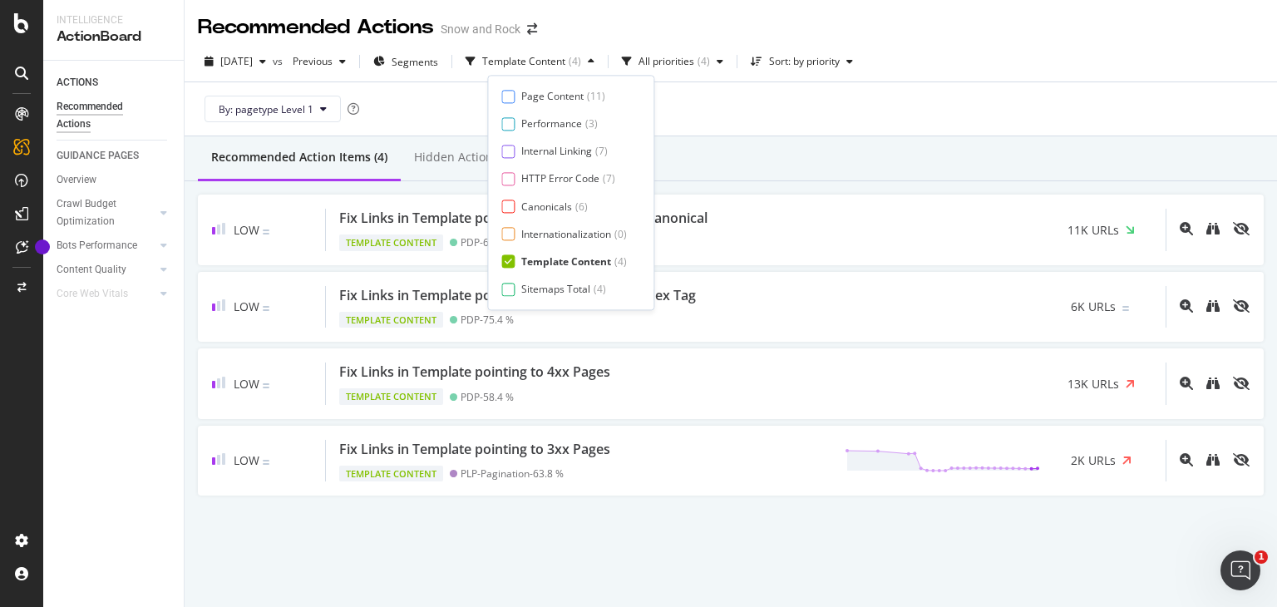
scroll to position [0, 0]
click at [765, 120] on div "By: pagetype Level 1" at bounding box center [731, 108] width 1066 height 53
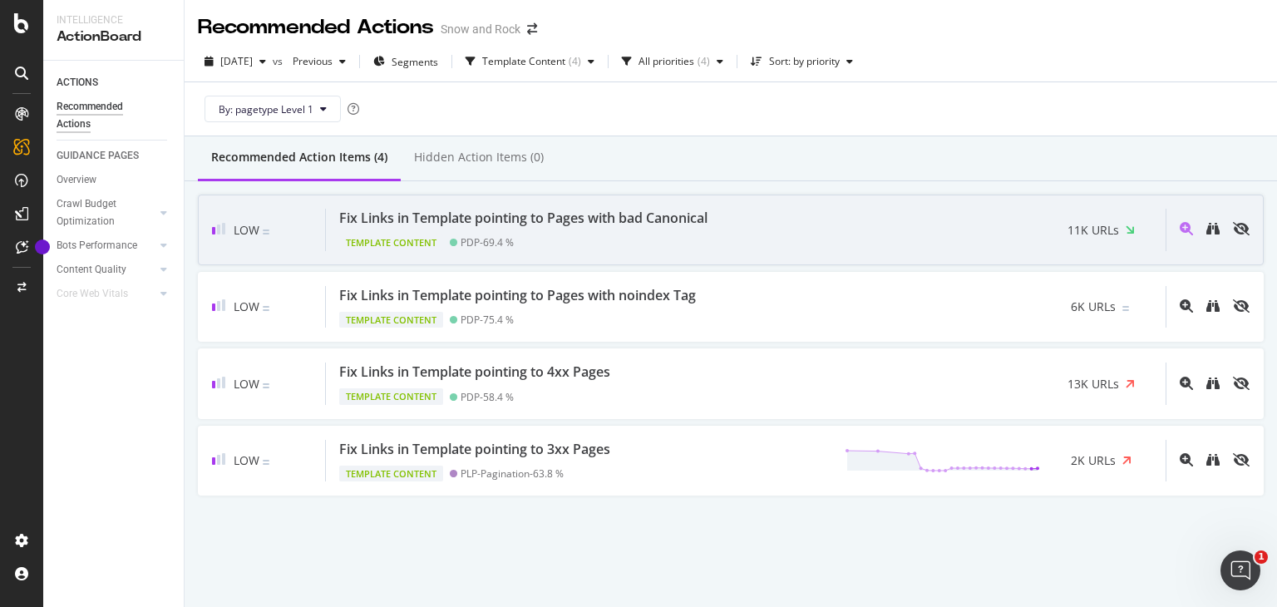
click at [670, 220] on div "Fix Links in Template pointing to Pages with bad Canonical" at bounding box center [523, 218] width 368 height 19
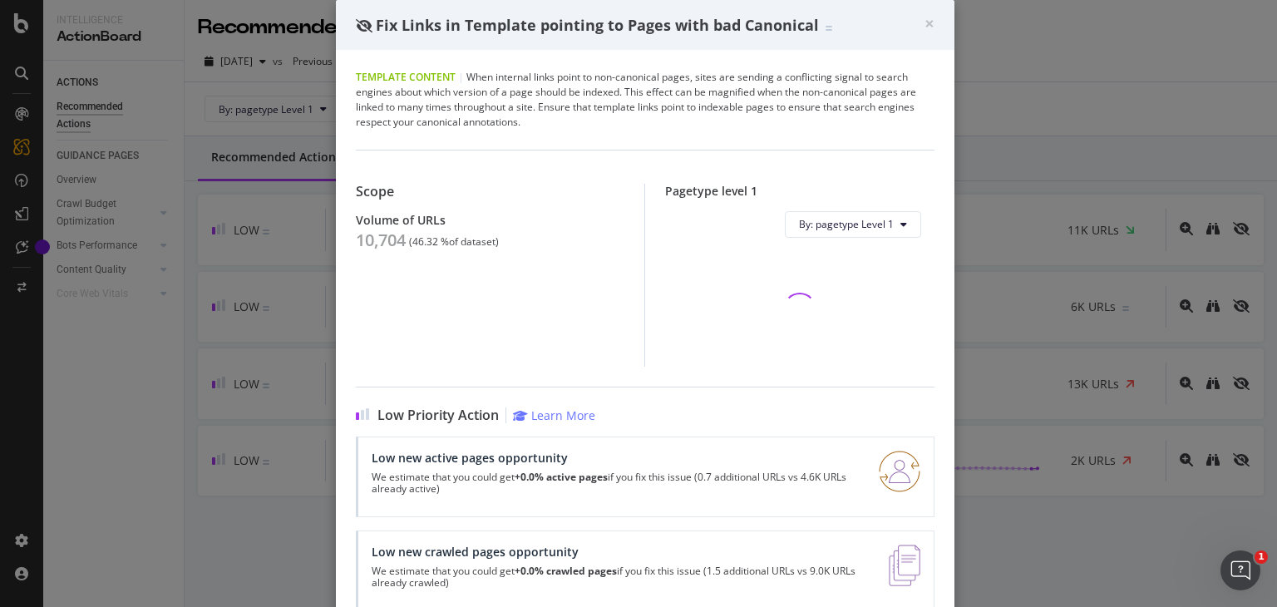
click at [368, 236] on div "10,704" at bounding box center [381, 240] width 50 height 20
copy div "10,704"
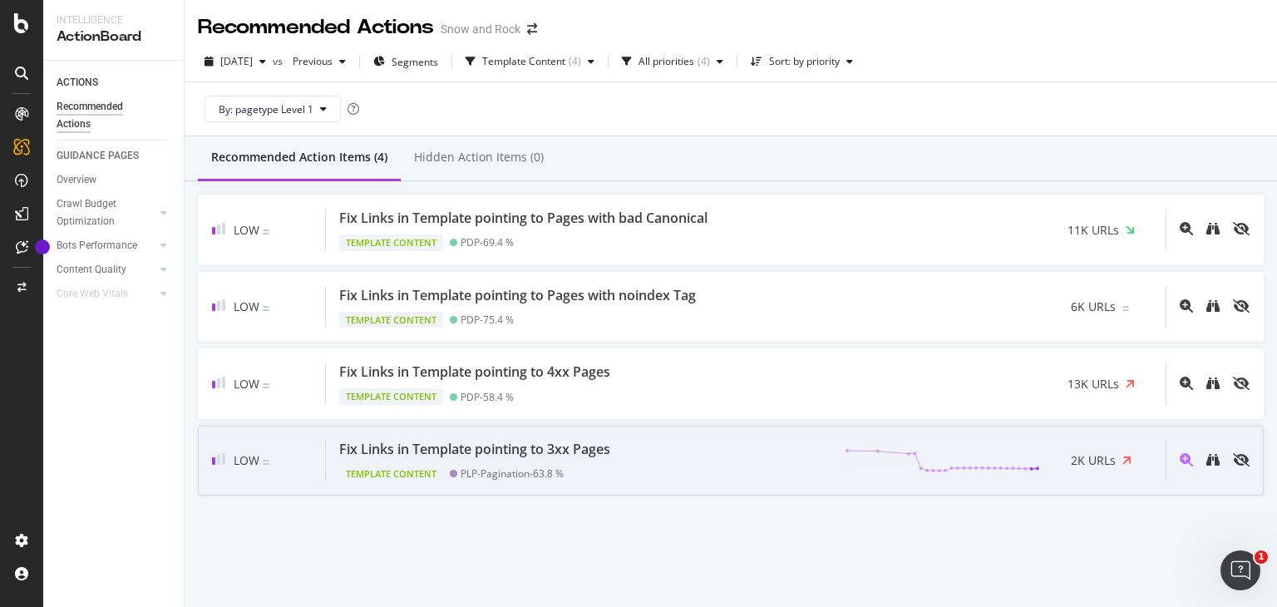
click at [495, 454] on div "Fix Links in Template pointing to 3xx Pages" at bounding box center [474, 449] width 271 height 19
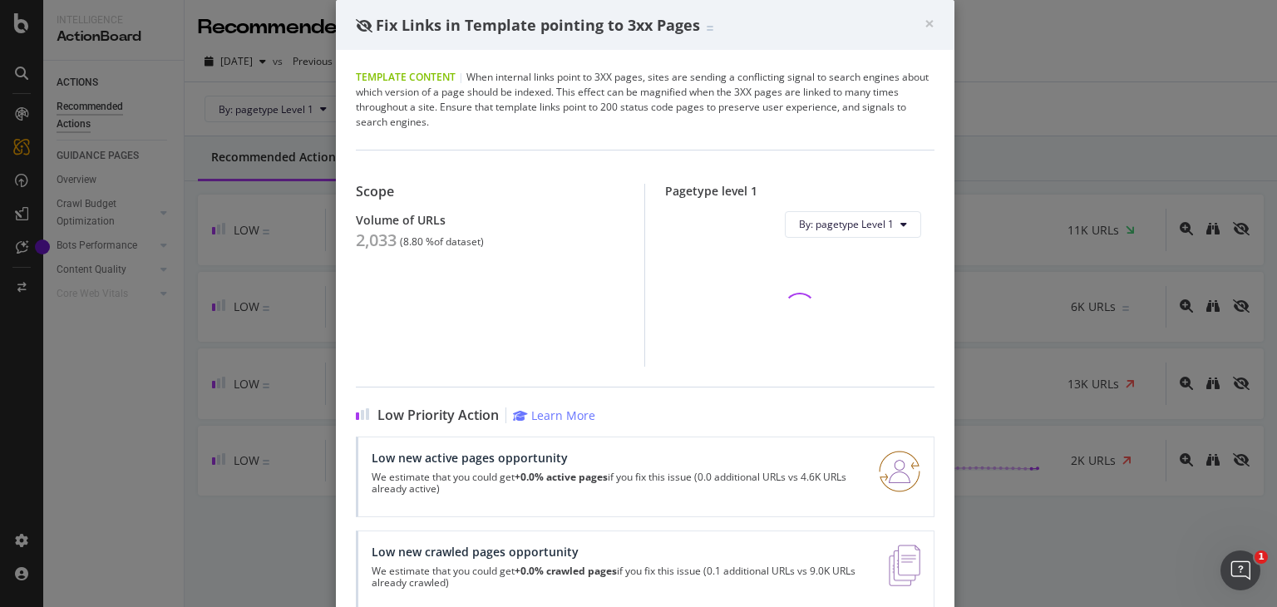
click at [373, 240] on div "2,033" at bounding box center [376, 240] width 41 height 20
copy div "2,033"
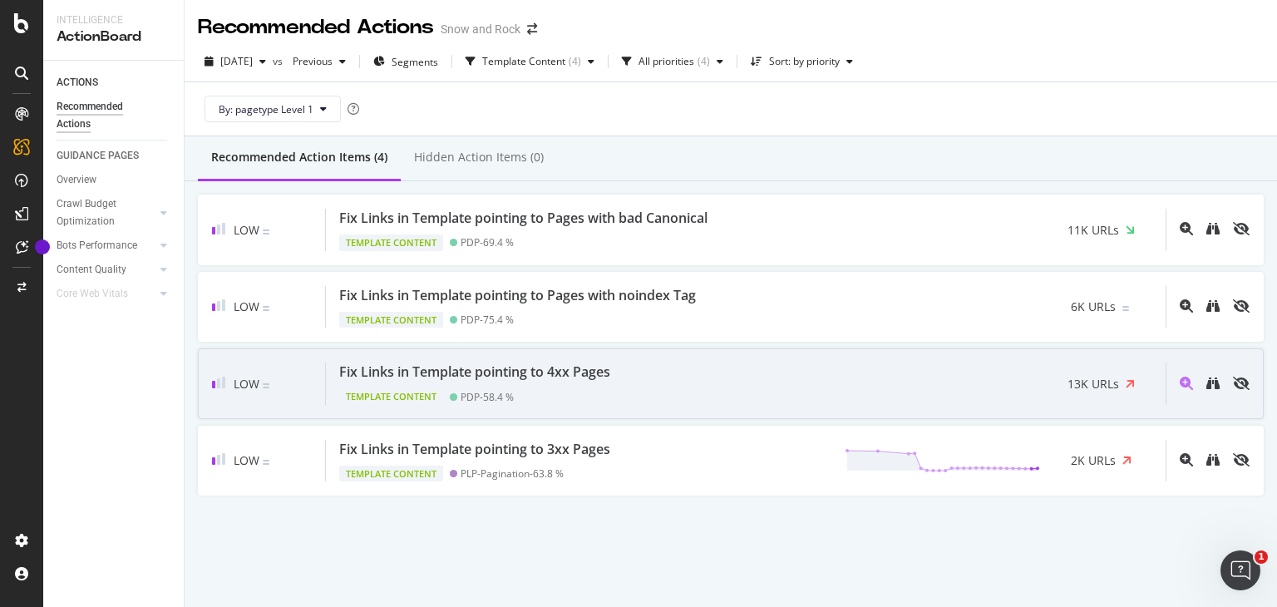
click at [531, 392] on div "Template Content PDP - 58.4 %" at bounding box center [478, 393] width 278 height 23
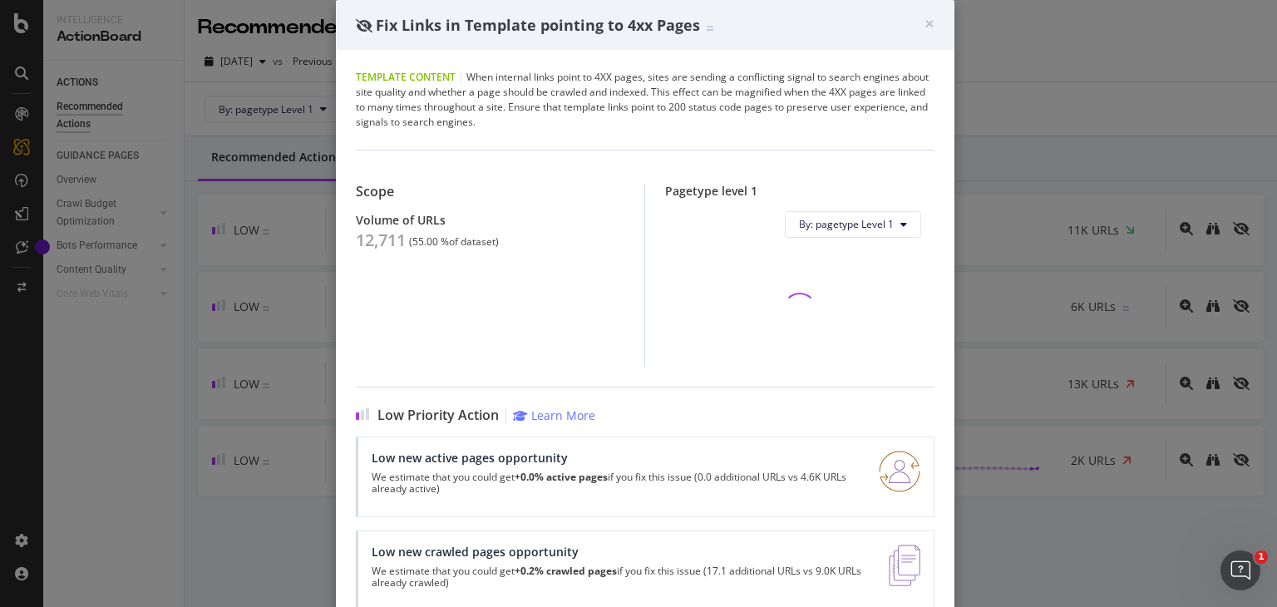
click at [362, 243] on div "12,711" at bounding box center [381, 240] width 50 height 20
copy div "12,711"
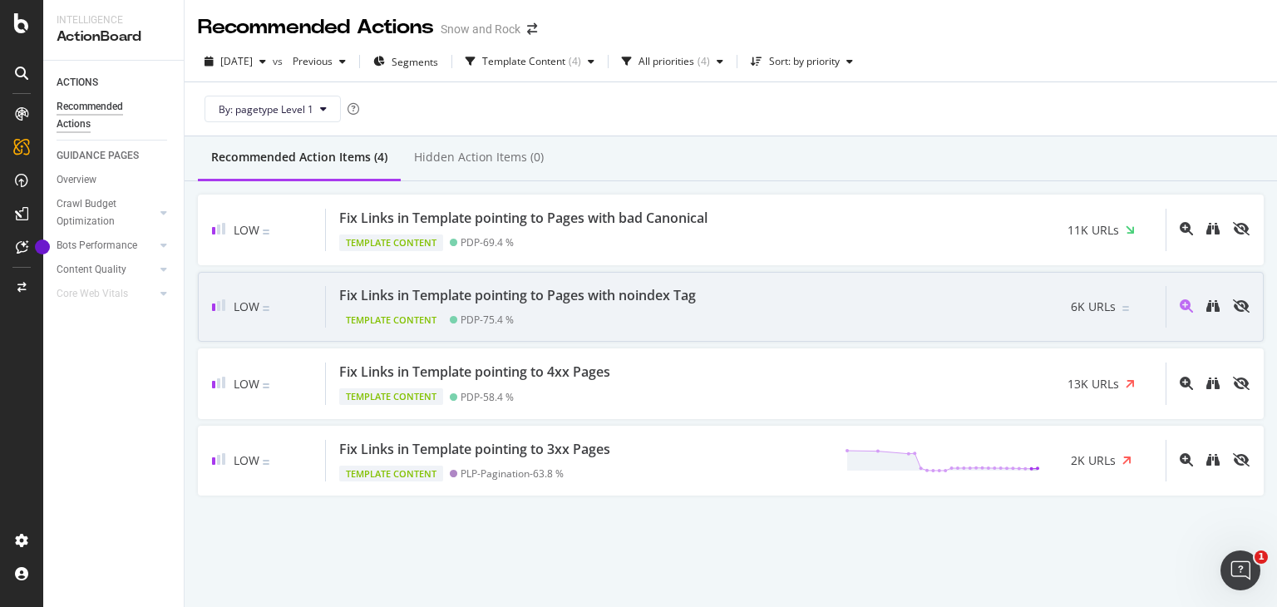
click at [546, 316] on div "Template Content PDP - 75.4 %" at bounding box center [520, 316] width 363 height 23
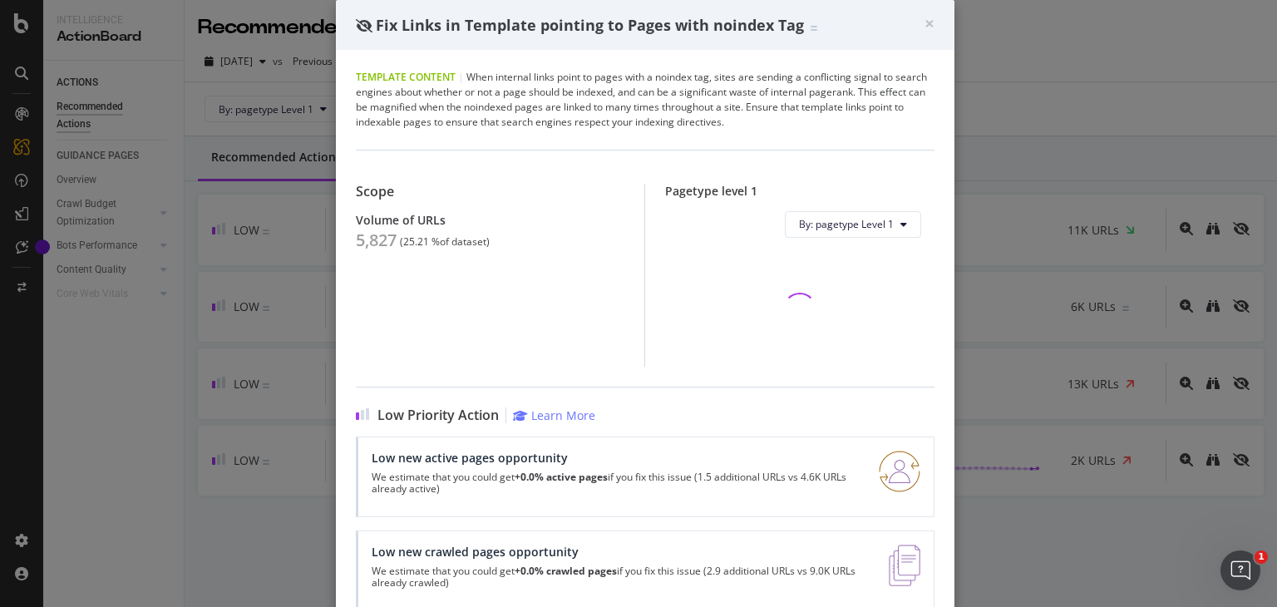
click at [363, 247] on div "5,827" at bounding box center [376, 240] width 41 height 20
copy div "5,827"
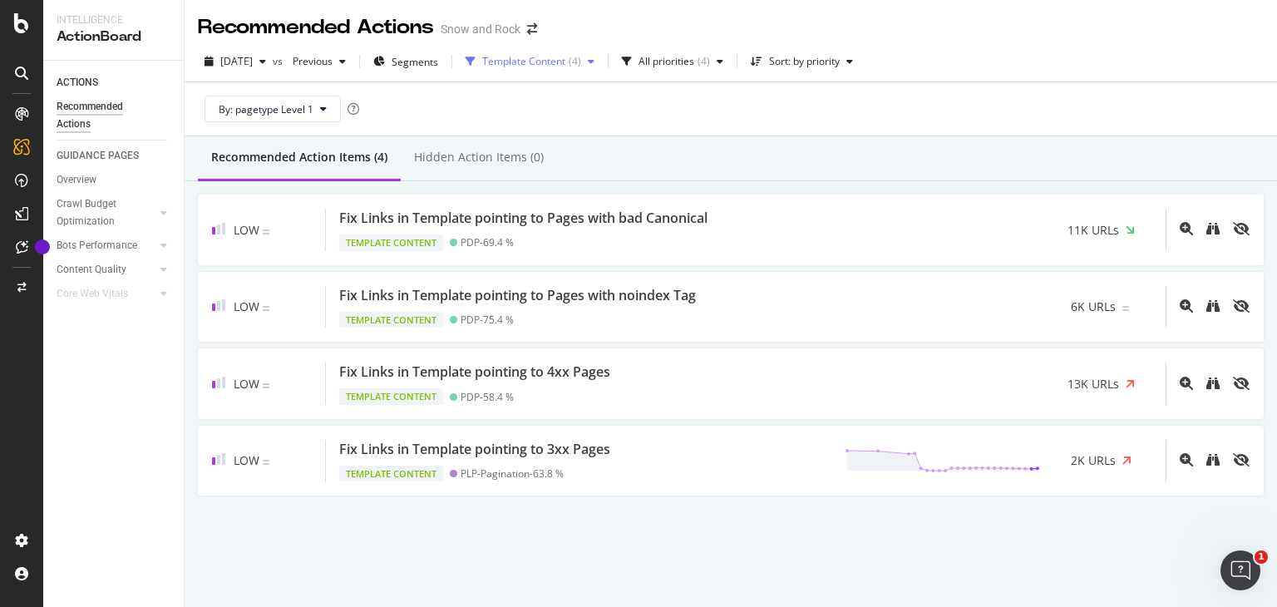
click at [517, 57] on div "Template Content" at bounding box center [523, 62] width 83 height 10
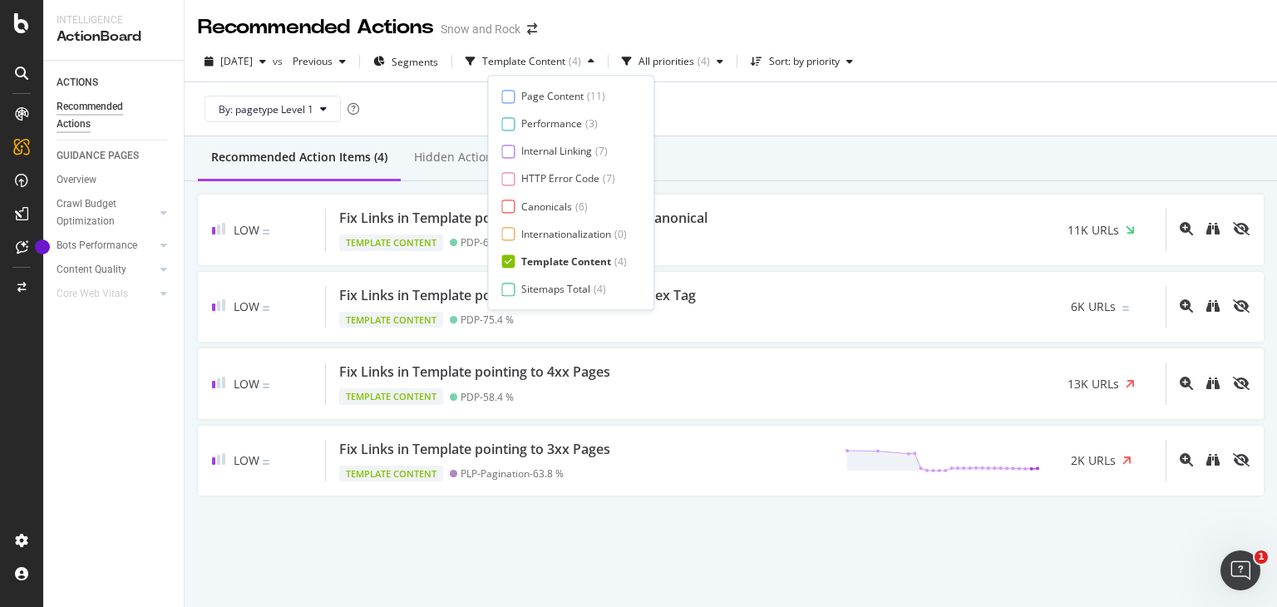
click at [549, 260] on div "Template Content" at bounding box center [566, 261] width 90 height 14
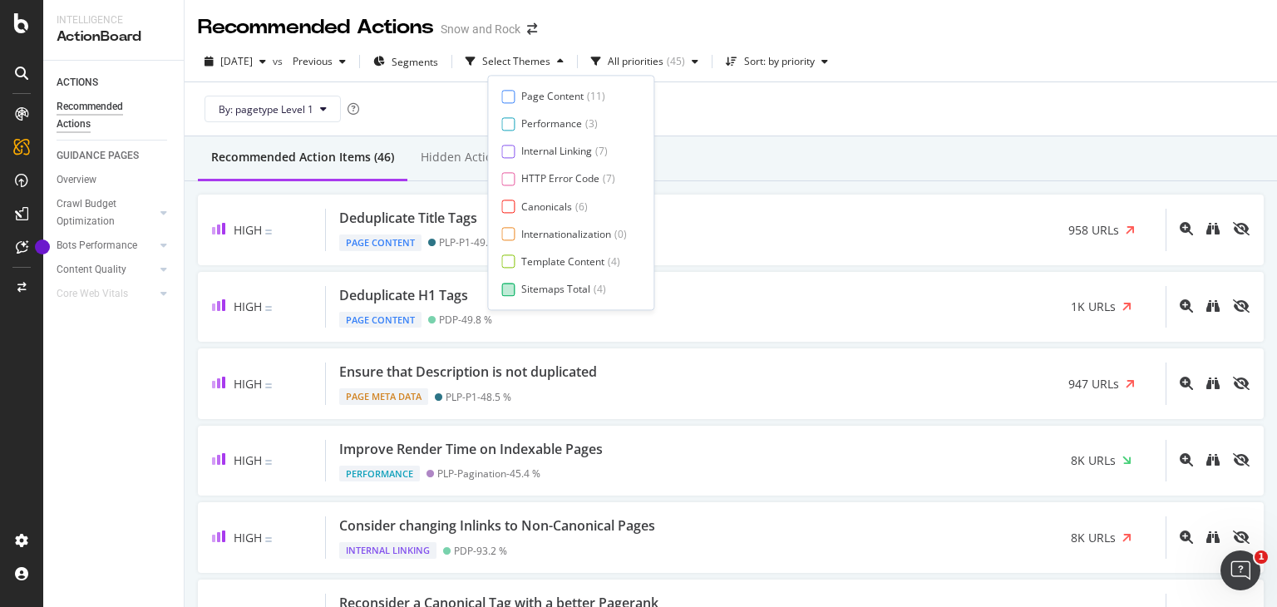
click at [552, 290] on div "Sitemaps Total" at bounding box center [555, 289] width 69 height 14
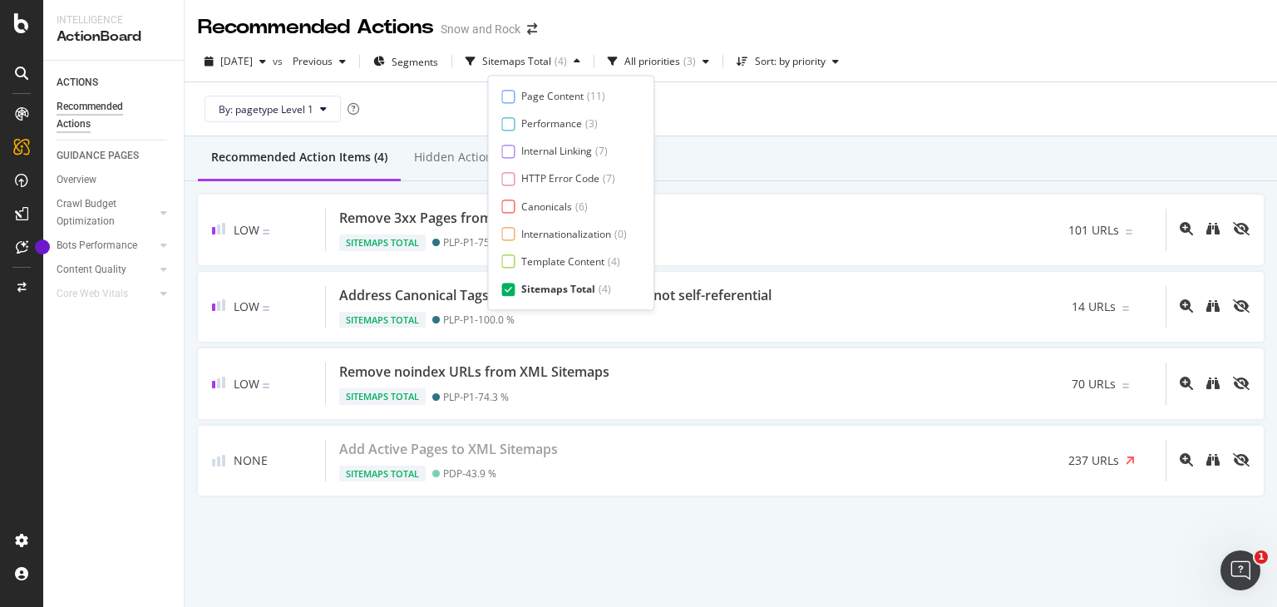
click at [858, 116] on div "By: pagetype Level 1" at bounding box center [731, 108] width 1066 height 53
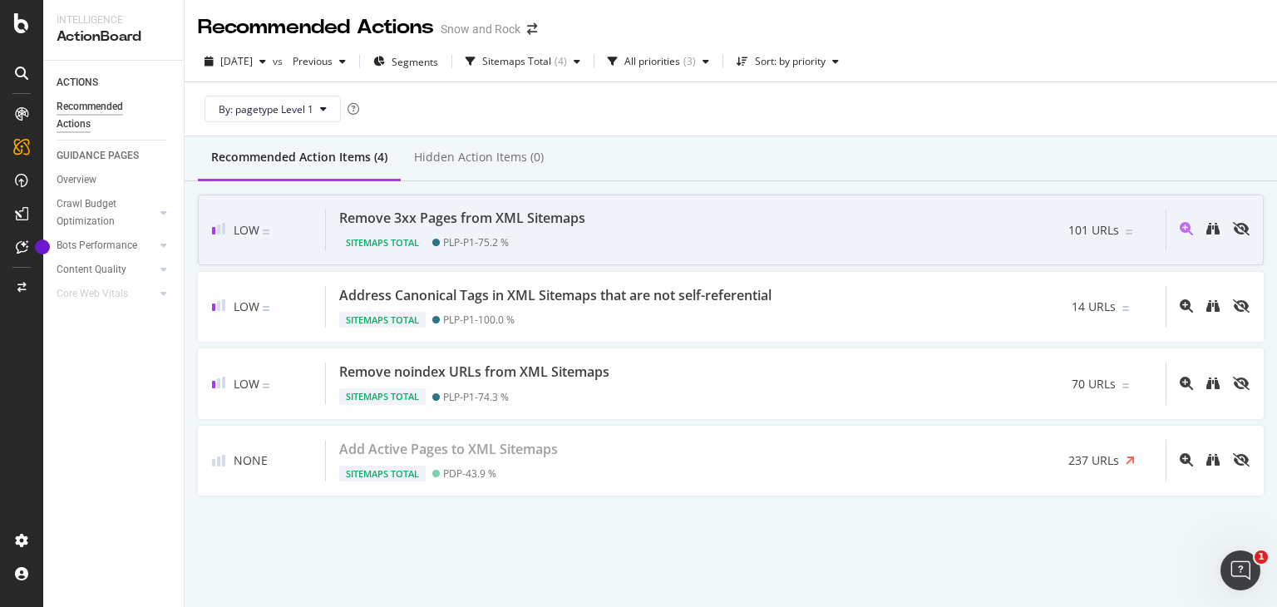
click at [655, 225] on div "Remove 3xx Pages from XML Sitemaps Sitemaps Total PLP-P1 - 75.2 % 101 URLs" at bounding box center [746, 230] width 840 height 42
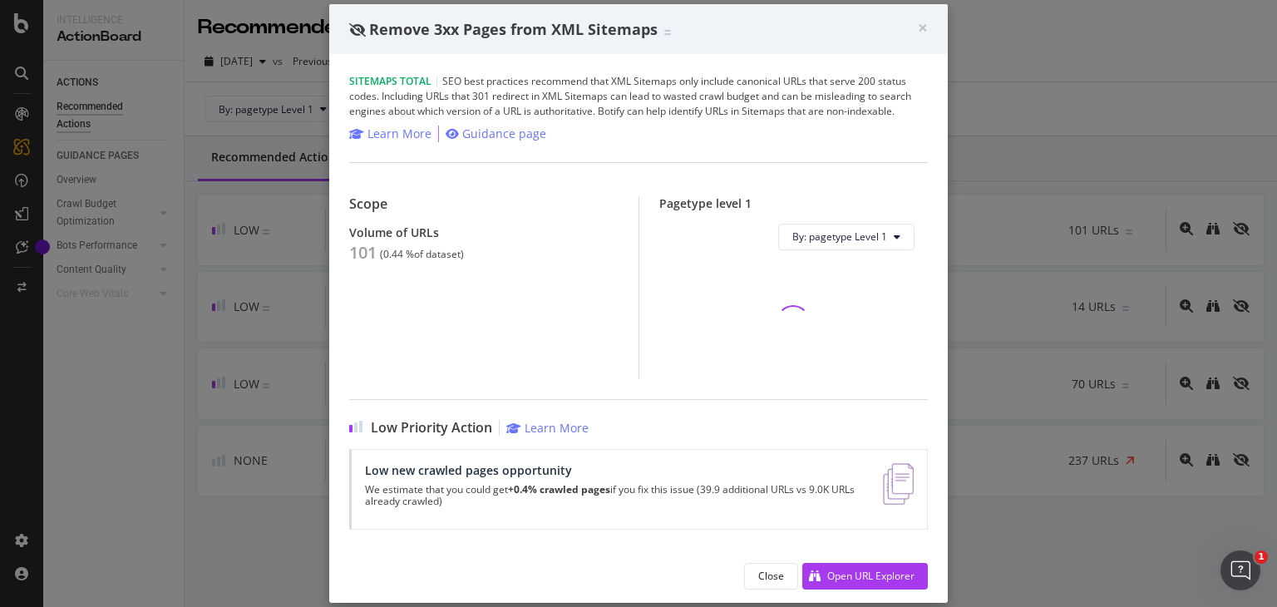
click at [350, 252] on div "101" at bounding box center [362, 253] width 27 height 20
copy div "101"
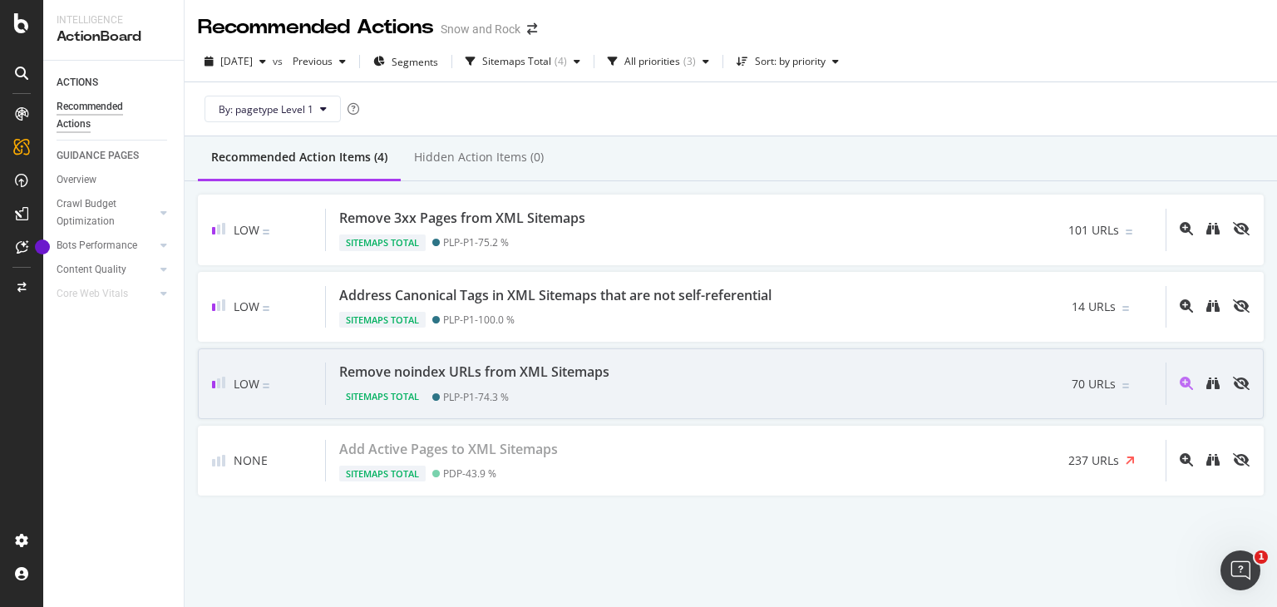
click at [571, 393] on div "Sitemaps Total PLP-P1 - 74.3 %" at bounding box center [477, 393] width 277 height 23
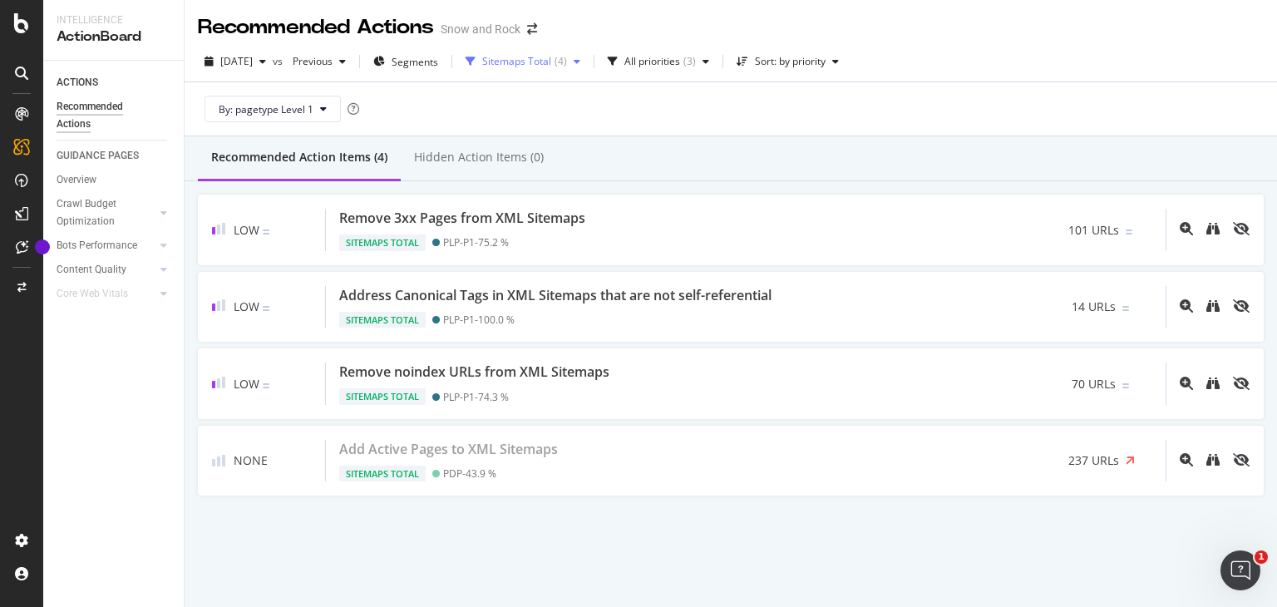
click at [537, 51] on div "Sitemaps Total ( 4 )" at bounding box center [523, 61] width 128 height 25
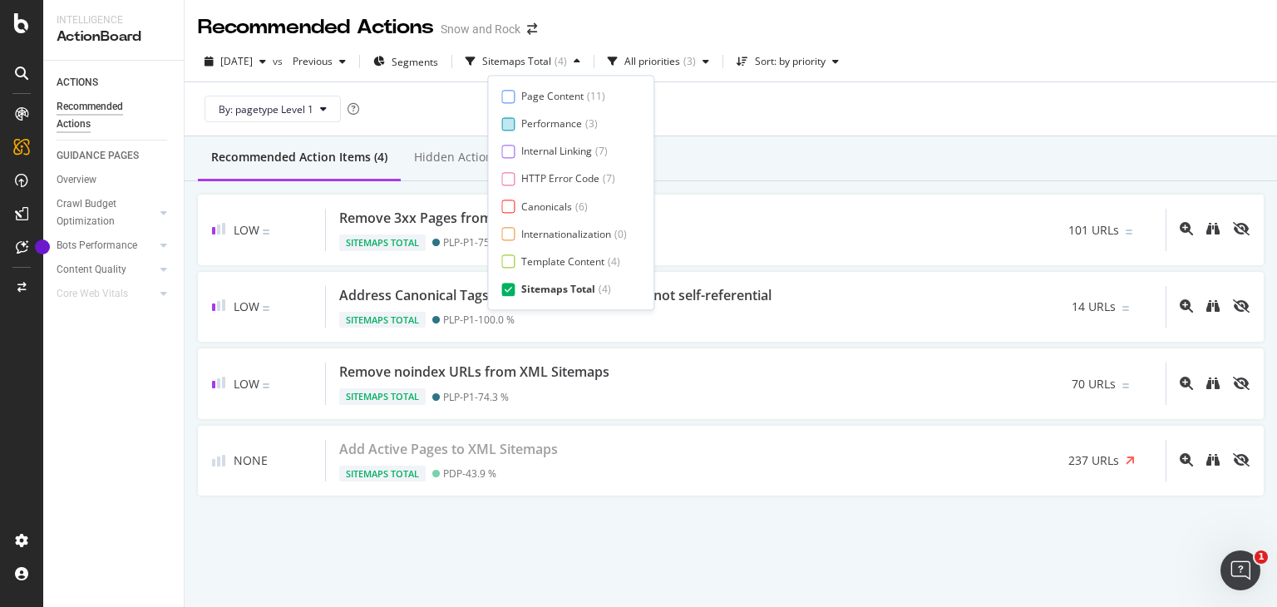
click at [566, 124] on div "Performance" at bounding box center [551, 124] width 61 height 14
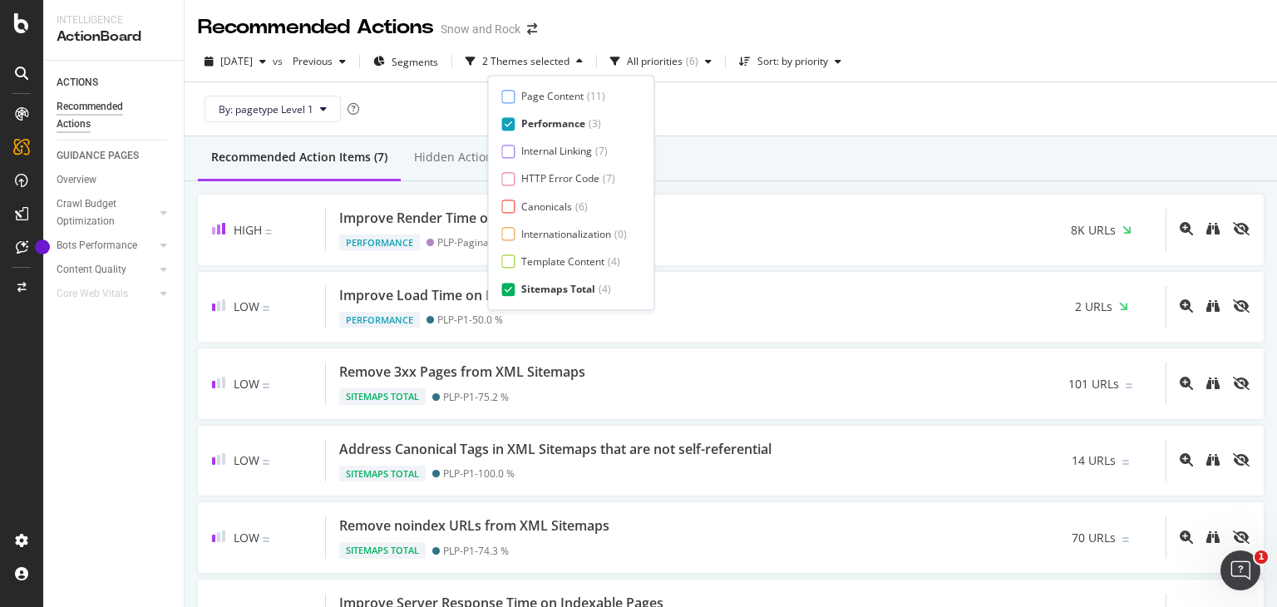
click at [562, 284] on div "Sitemaps Total" at bounding box center [558, 289] width 74 height 14
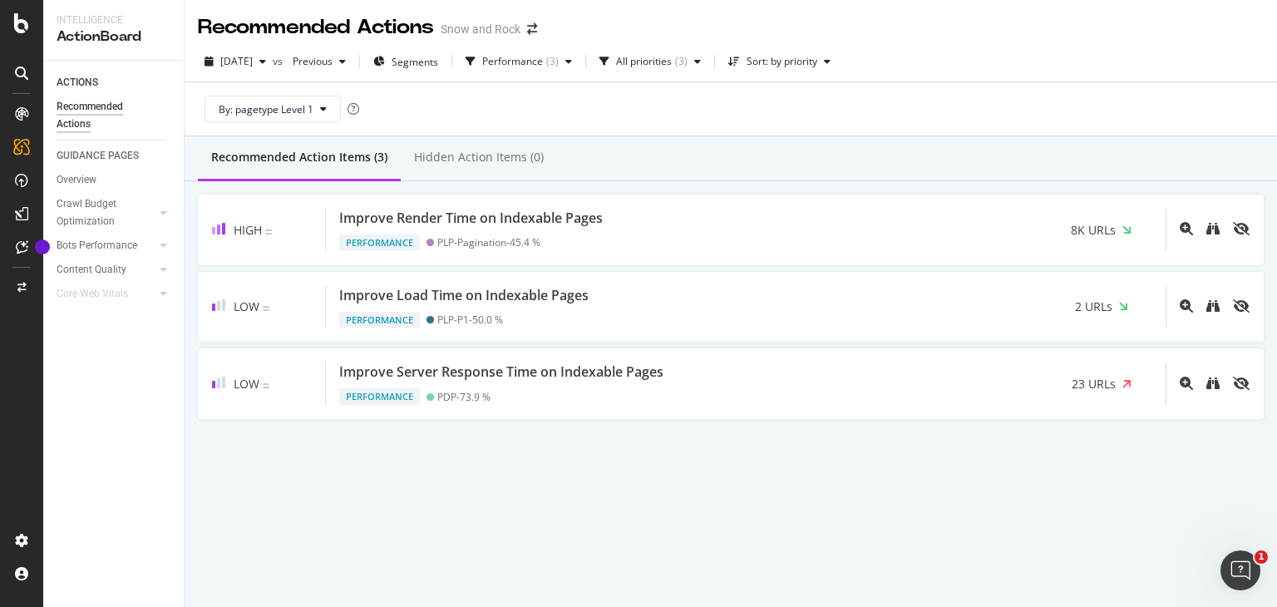
click at [798, 132] on div "By: pagetype Level 1" at bounding box center [731, 108] width 1066 height 53
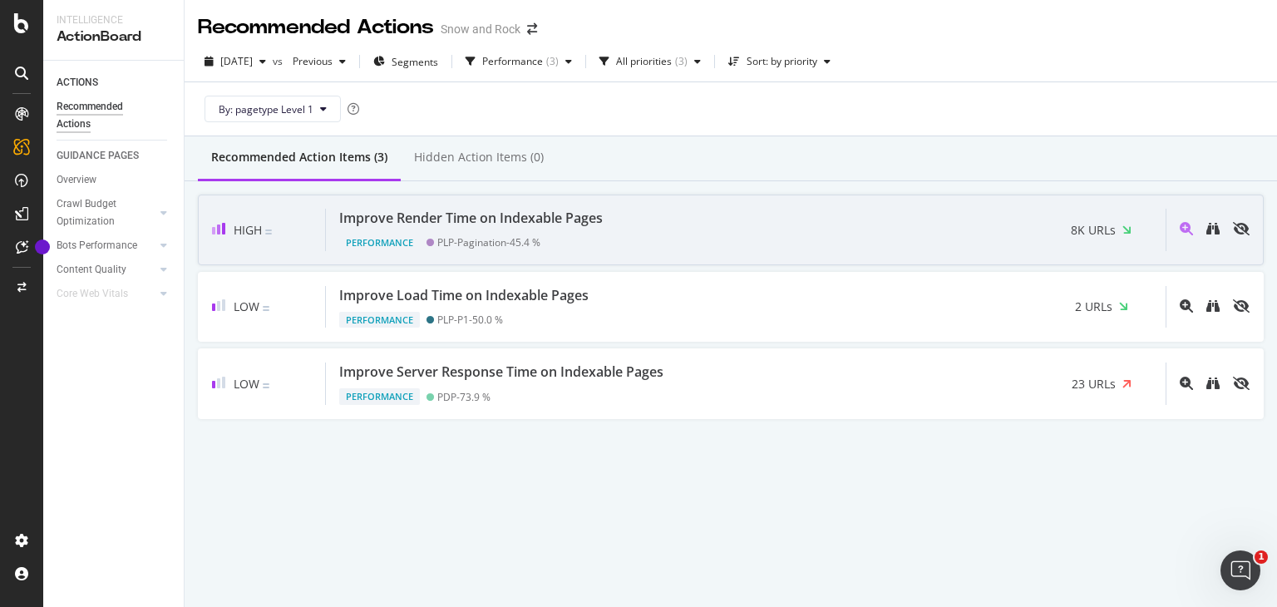
click at [659, 231] on div "Improve Render Time on Indexable Pages Performance PLP-Pagination - 45.4 % 8K U…" at bounding box center [746, 230] width 840 height 42
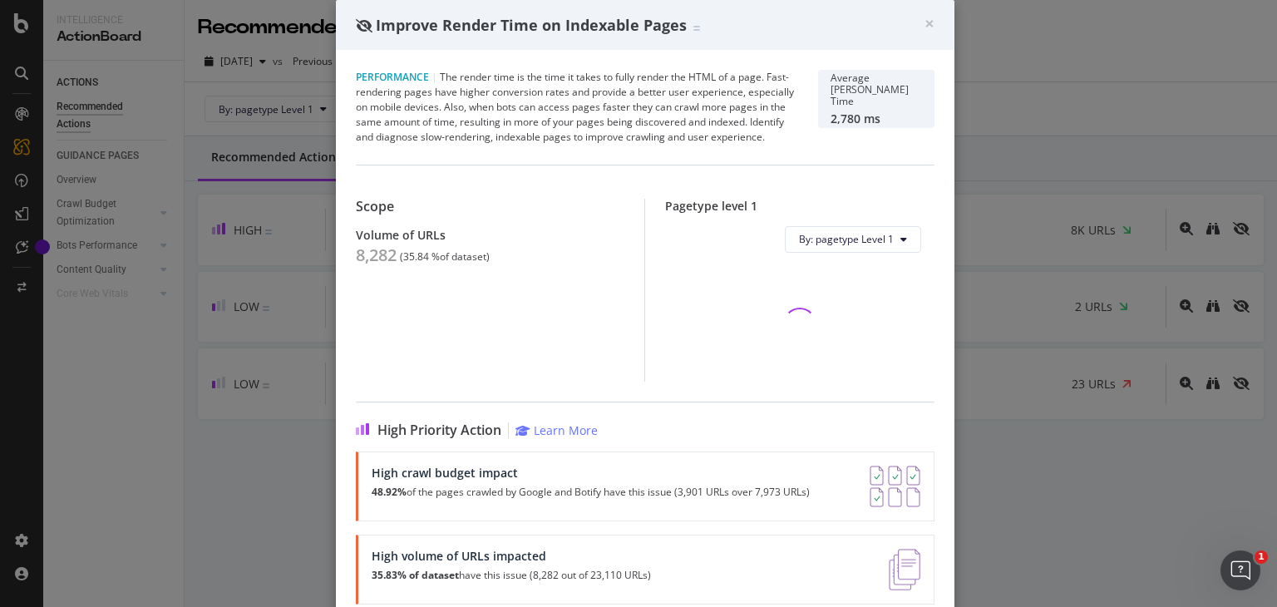
click at [373, 254] on div "8,282" at bounding box center [376, 255] width 41 height 20
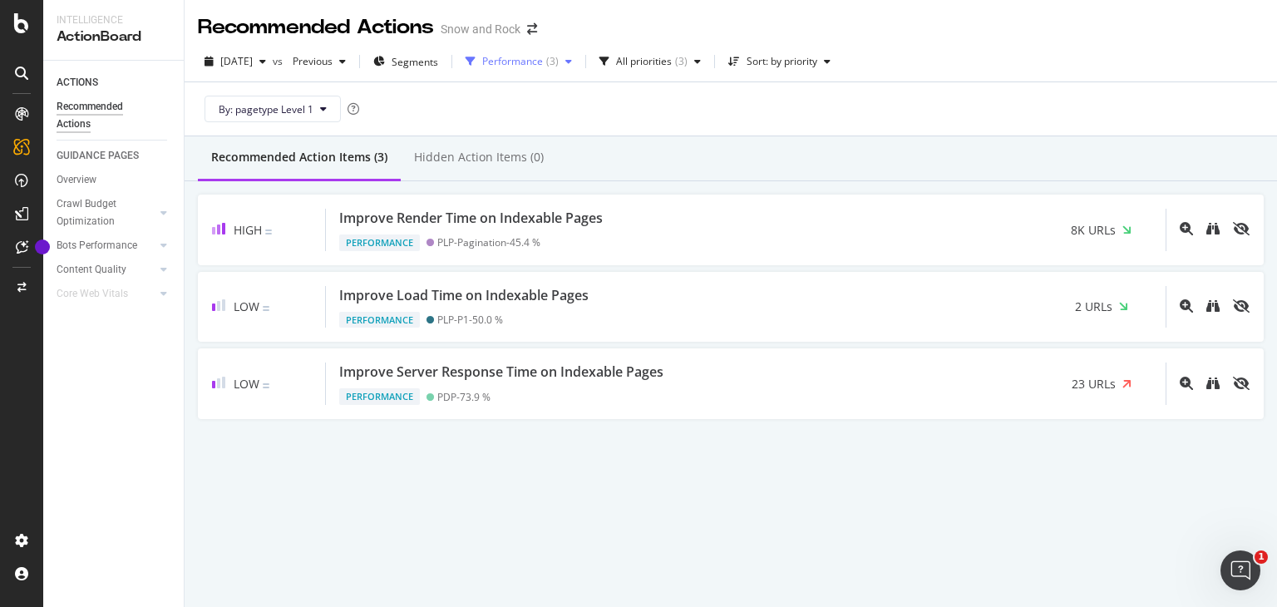
click at [535, 68] on div "Performance ( 3 )" at bounding box center [519, 61] width 120 height 25
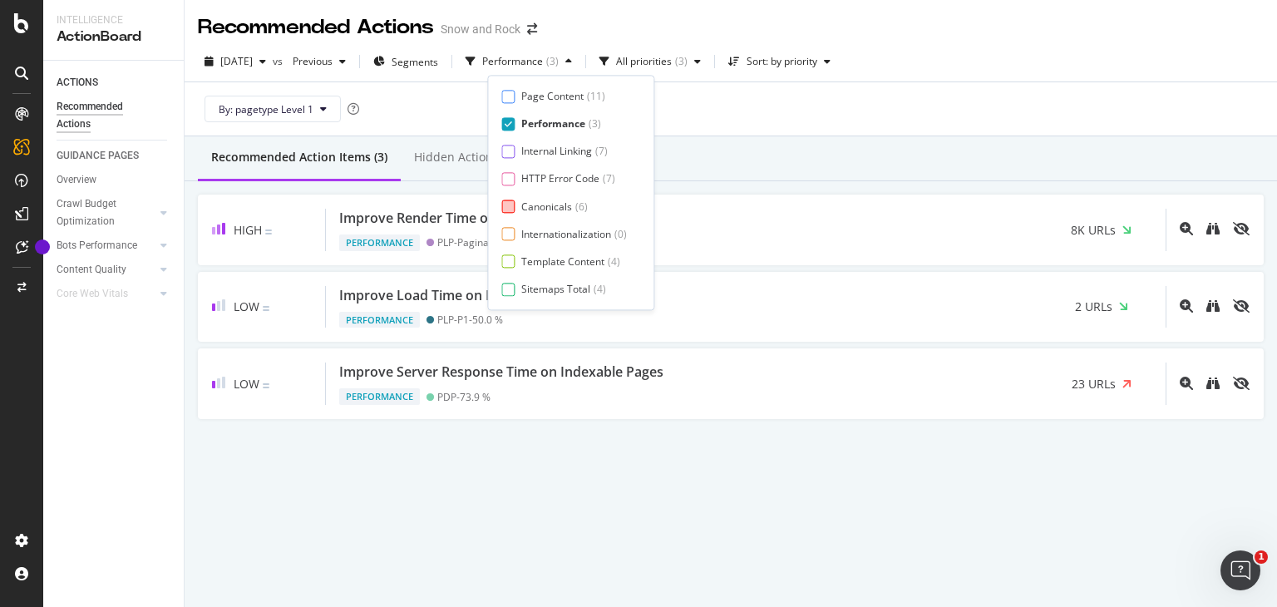
click at [549, 206] on div "Canonicals" at bounding box center [546, 207] width 51 height 14
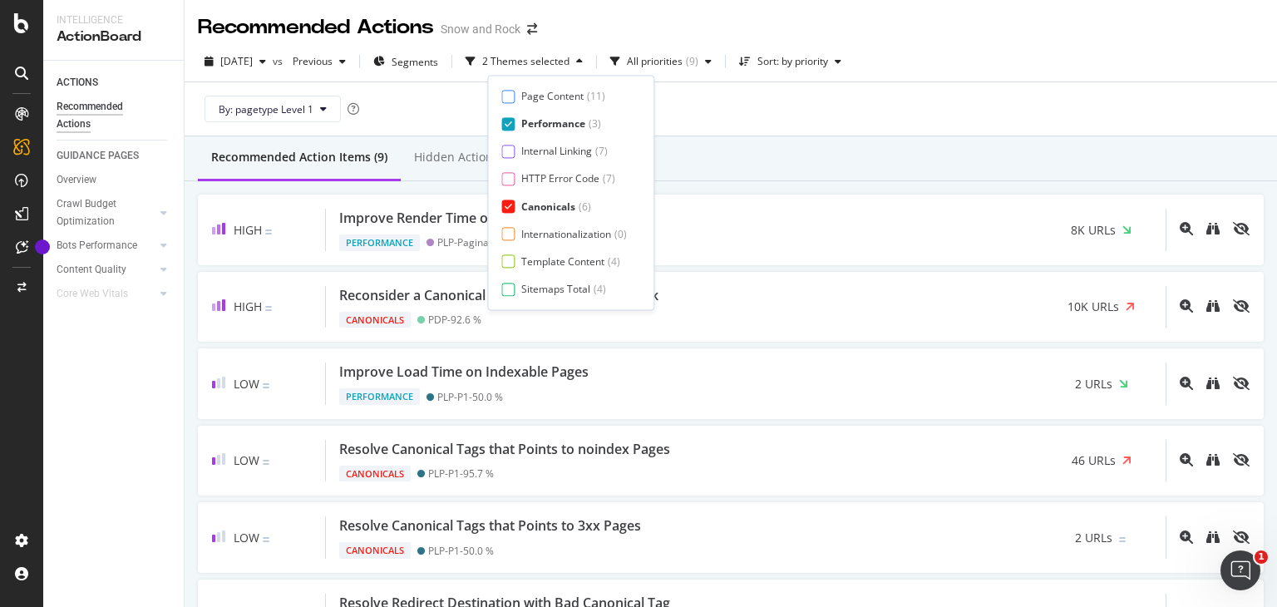
click at [566, 122] on div "Performance" at bounding box center [553, 124] width 64 height 14
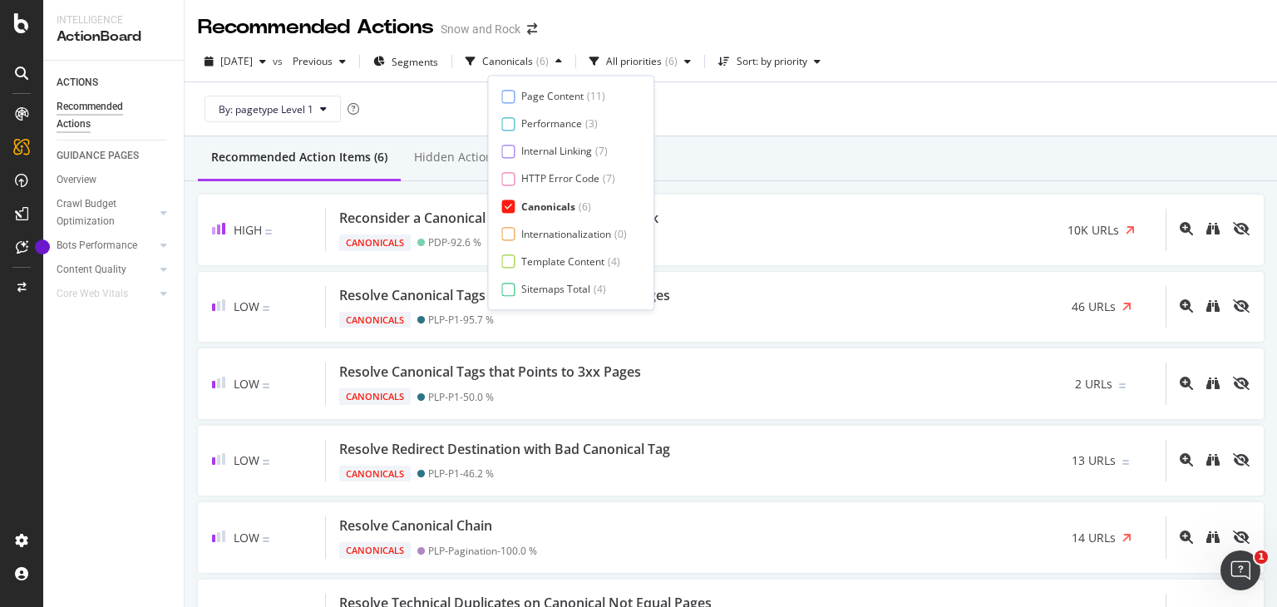
click at [871, 191] on div "High Reconsider a Canonical Tag with a better Pagerank Canonicals PDP - 92.6 % …" at bounding box center [731, 422] width 1093 height 482
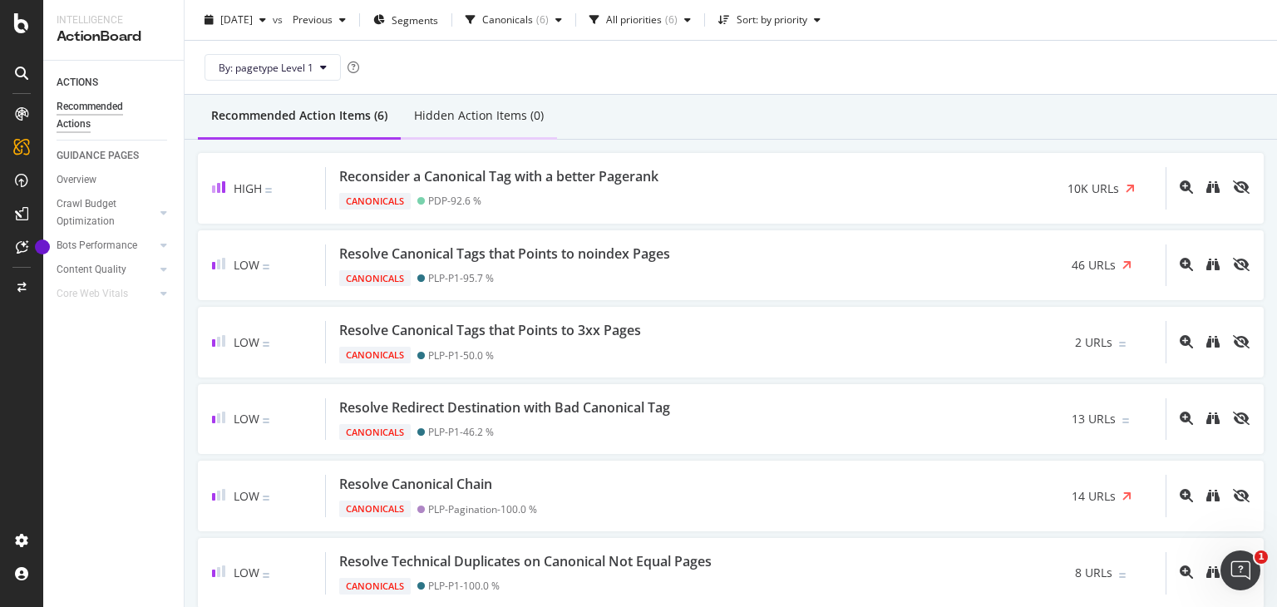
scroll to position [42, 0]
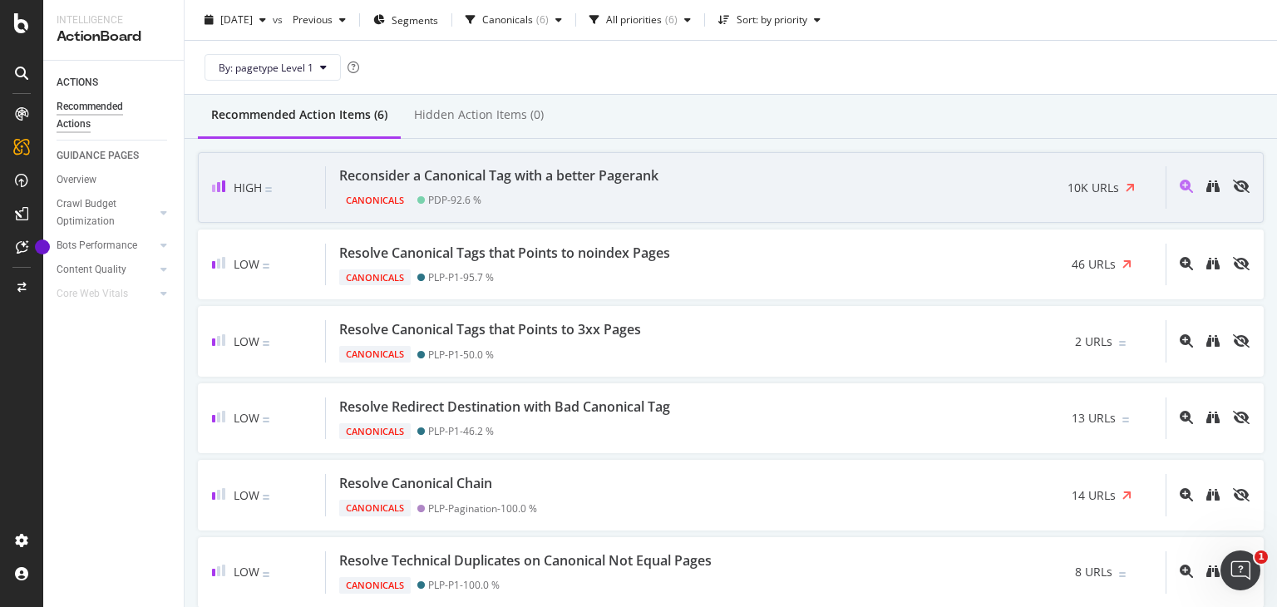
click at [502, 184] on div "Reconsider a Canonical Tag with a better Pagerank" at bounding box center [498, 175] width 319 height 19
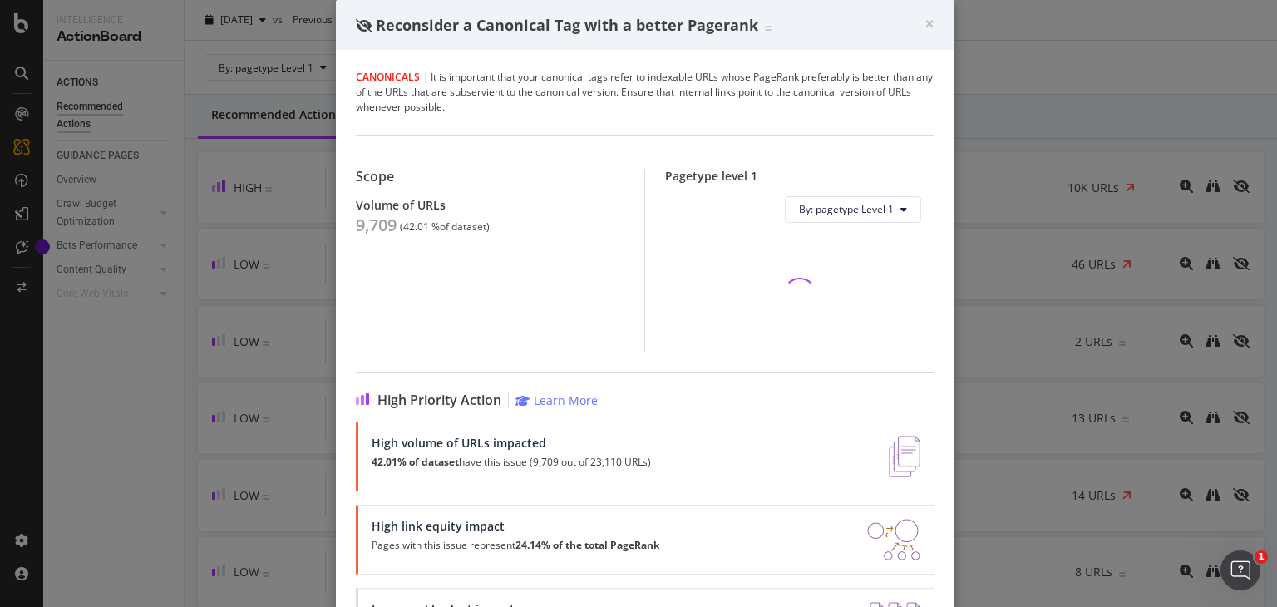
click at [368, 226] on div "9,709" at bounding box center [376, 225] width 41 height 20
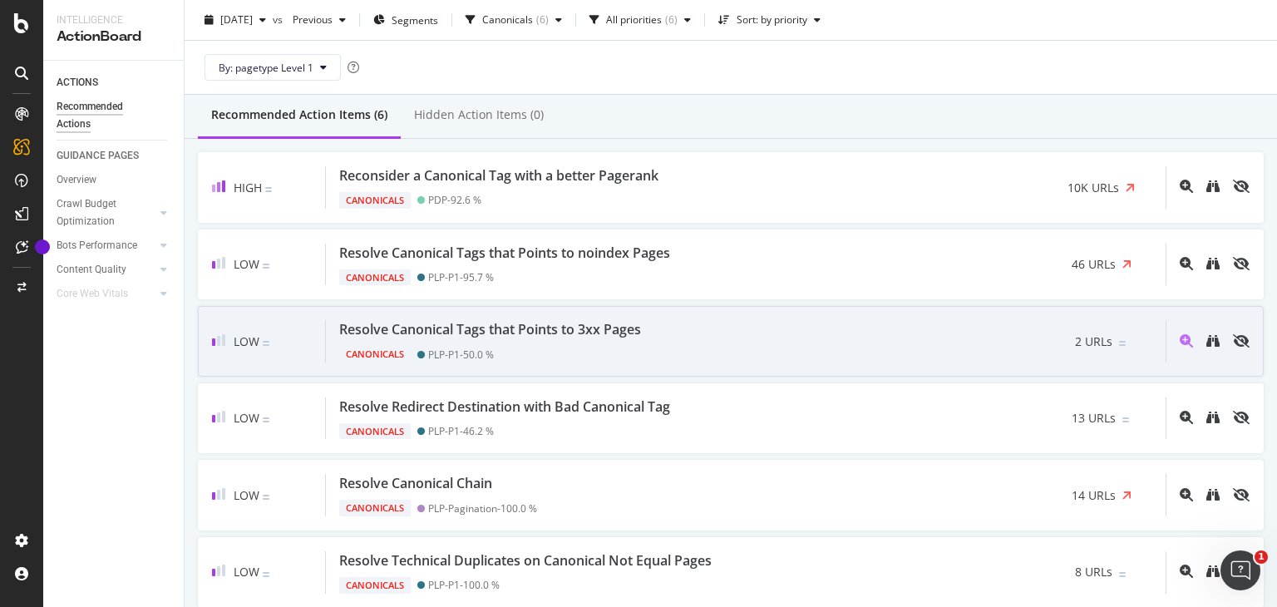
scroll to position [111, 0]
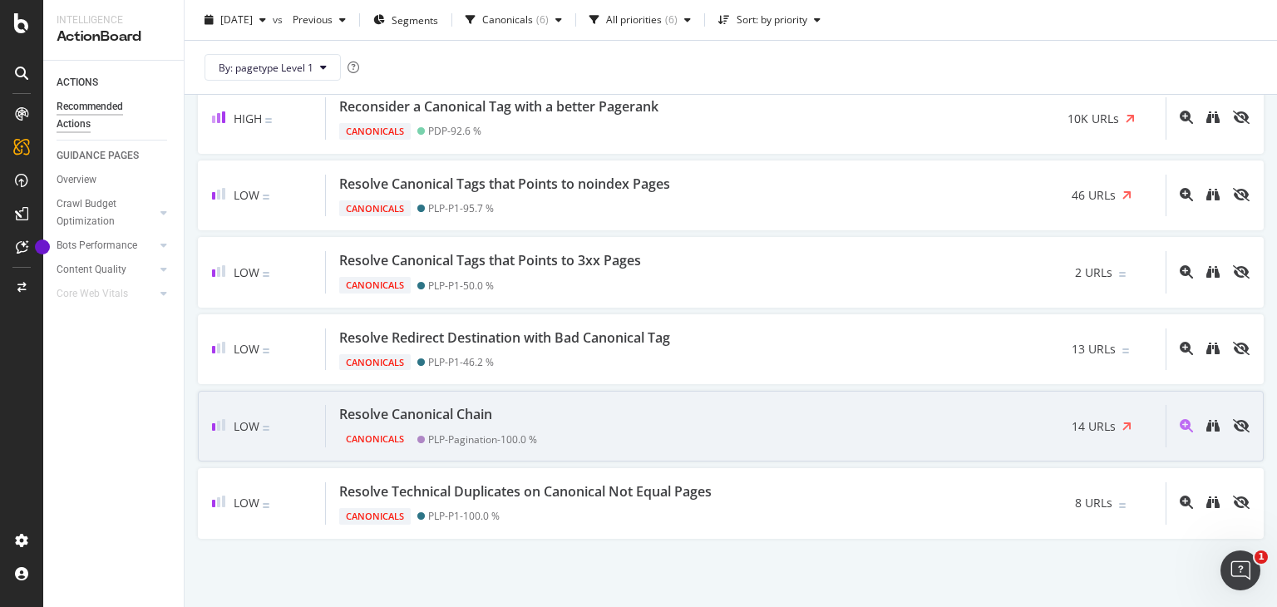
click at [519, 413] on div "Resolve Canonical Chain" at bounding box center [438, 414] width 198 height 19
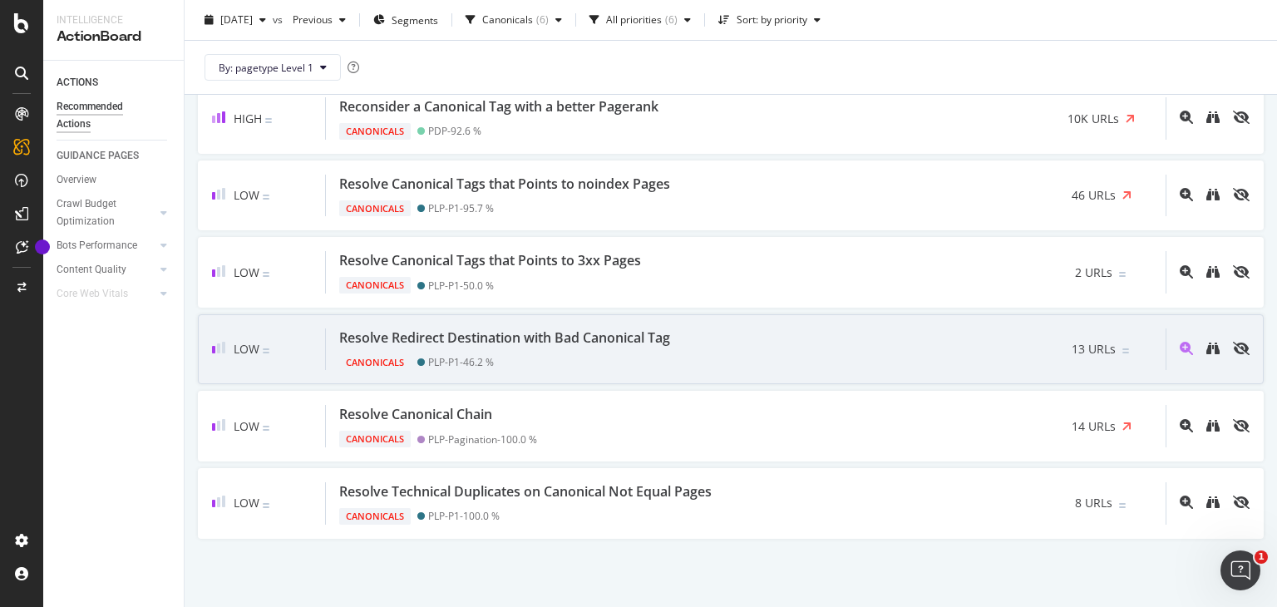
click at [441, 350] on div "Canonicals PLP-P1 - 46.2 %" at bounding box center [508, 359] width 338 height 23
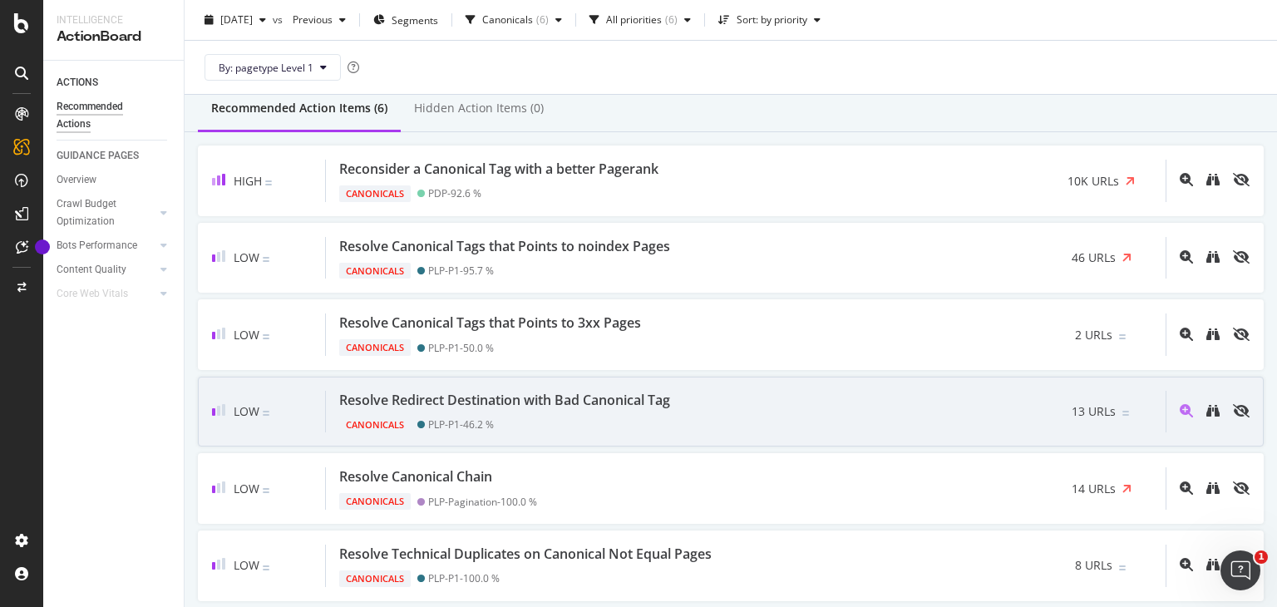
scroll to position [101, 0]
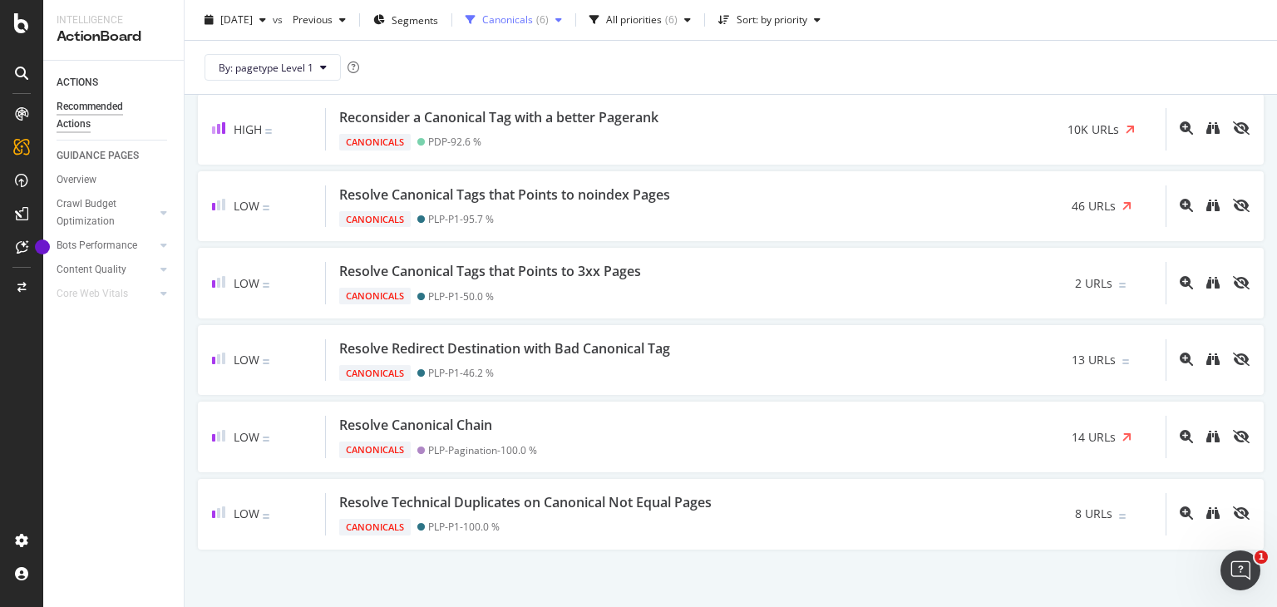
click at [546, 31] on div "Canonicals ( 6 )" at bounding box center [514, 19] width 110 height 25
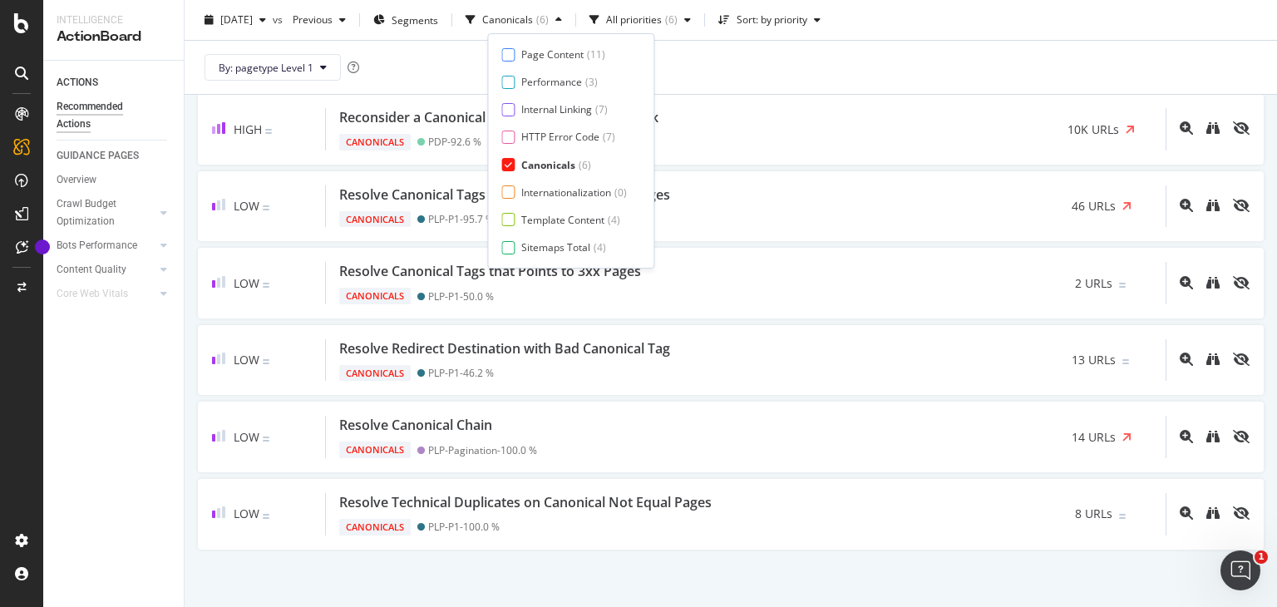
click at [559, 160] on div "Canonicals" at bounding box center [548, 165] width 54 height 14
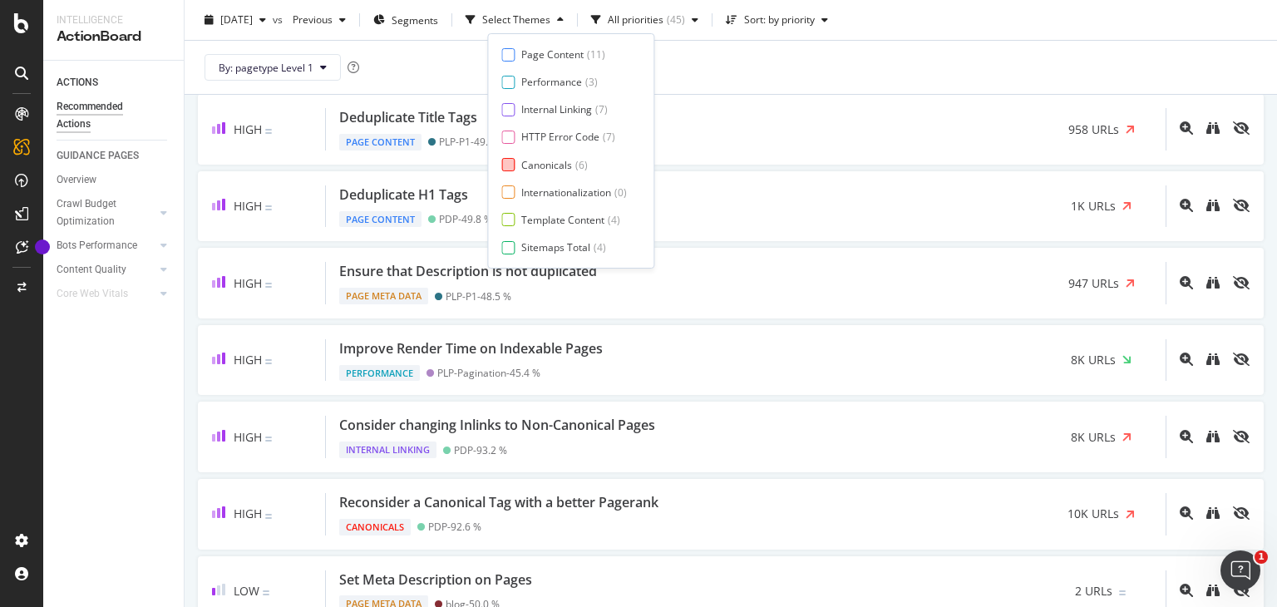
scroll to position [27, 0]
click at [555, 247] on div "Page Meta Data" at bounding box center [558, 247] width 75 height 14
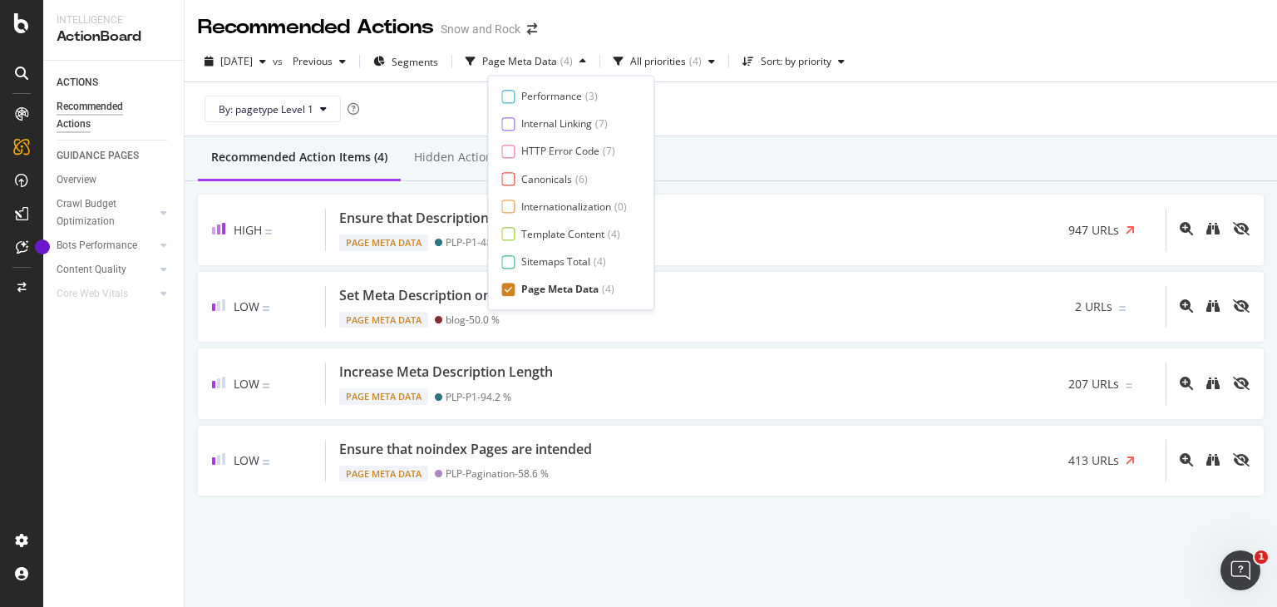
scroll to position [0, 0]
click at [717, 113] on div "By: pagetype Level 1" at bounding box center [731, 108] width 1066 height 53
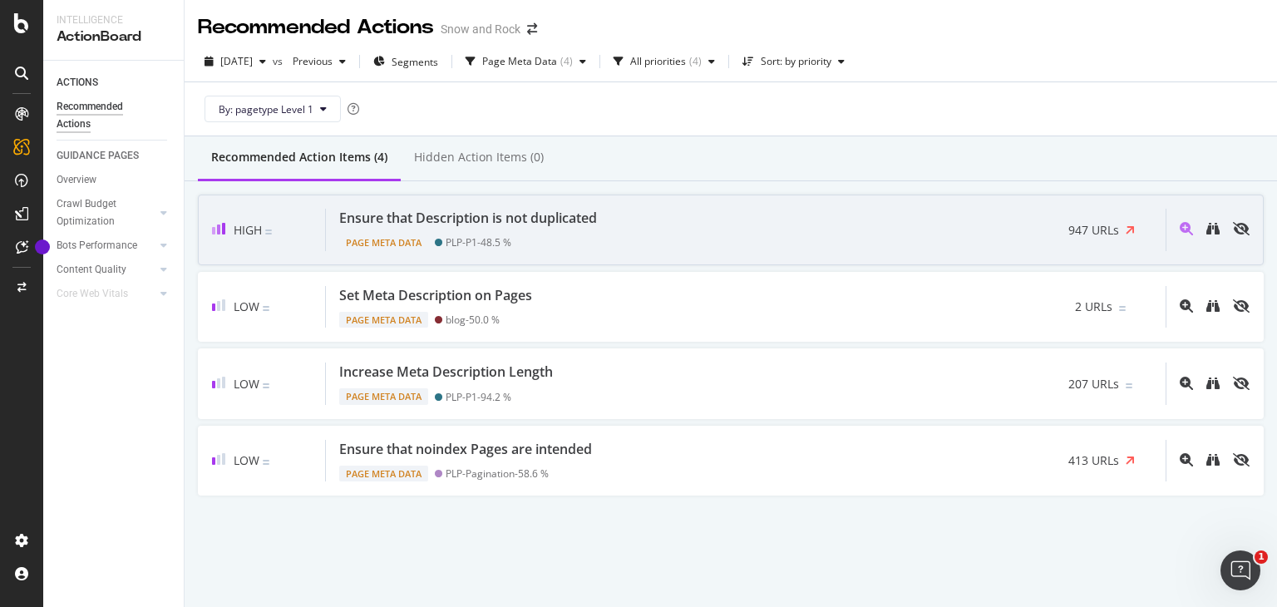
click at [610, 227] on div "Ensure that Description is not duplicated Page Meta Data PLP-P1 - 48.5 % 947 UR…" at bounding box center [746, 230] width 840 height 42
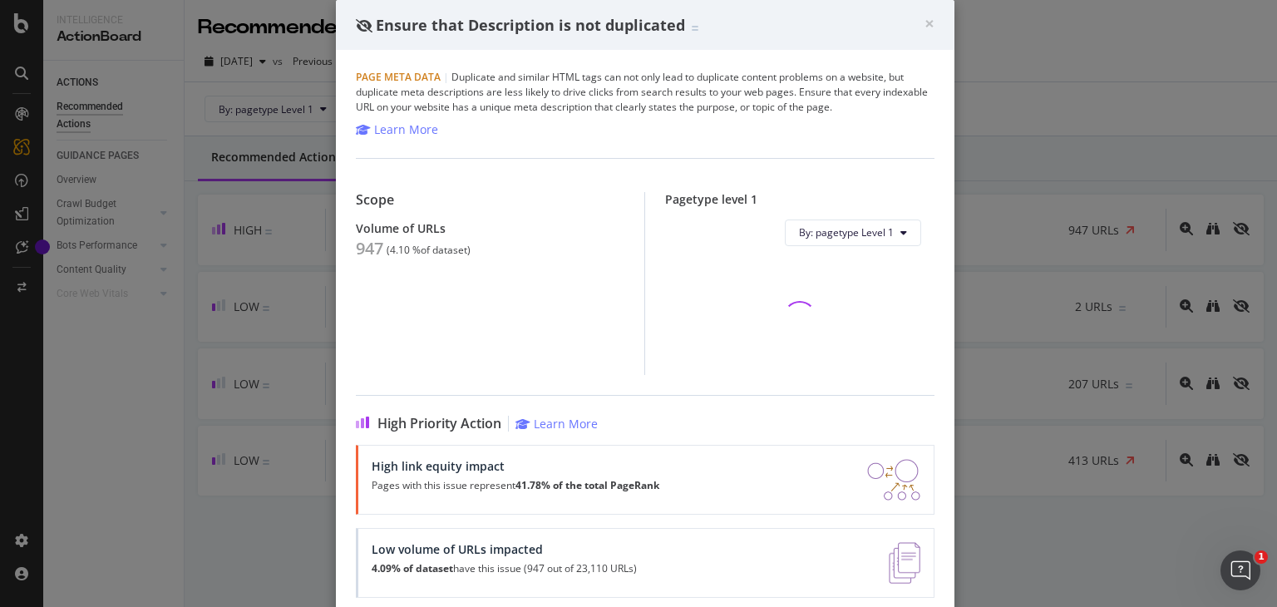
click at [359, 250] on div "947" at bounding box center [369, 249] width 27 height 20
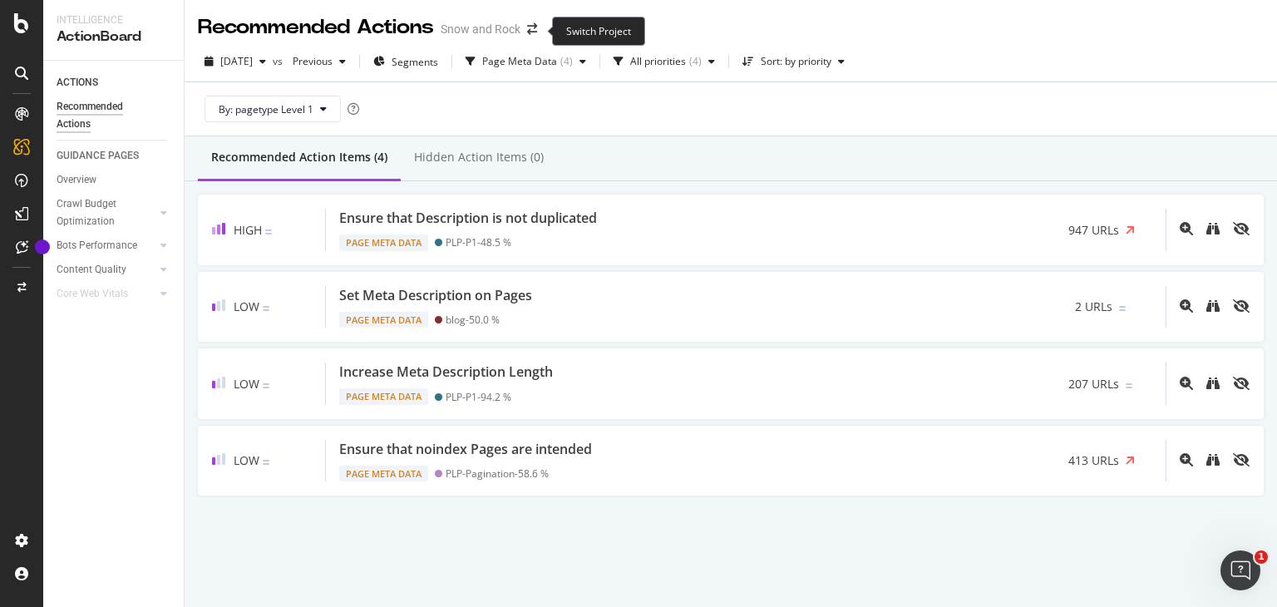
click at [541, 28] on span at bounding box center [532, 29] width 23 height 12
click at [534, 30] on icon "arrow-right-arrow-left" at bounding box center [532, 29] width 10 height 12
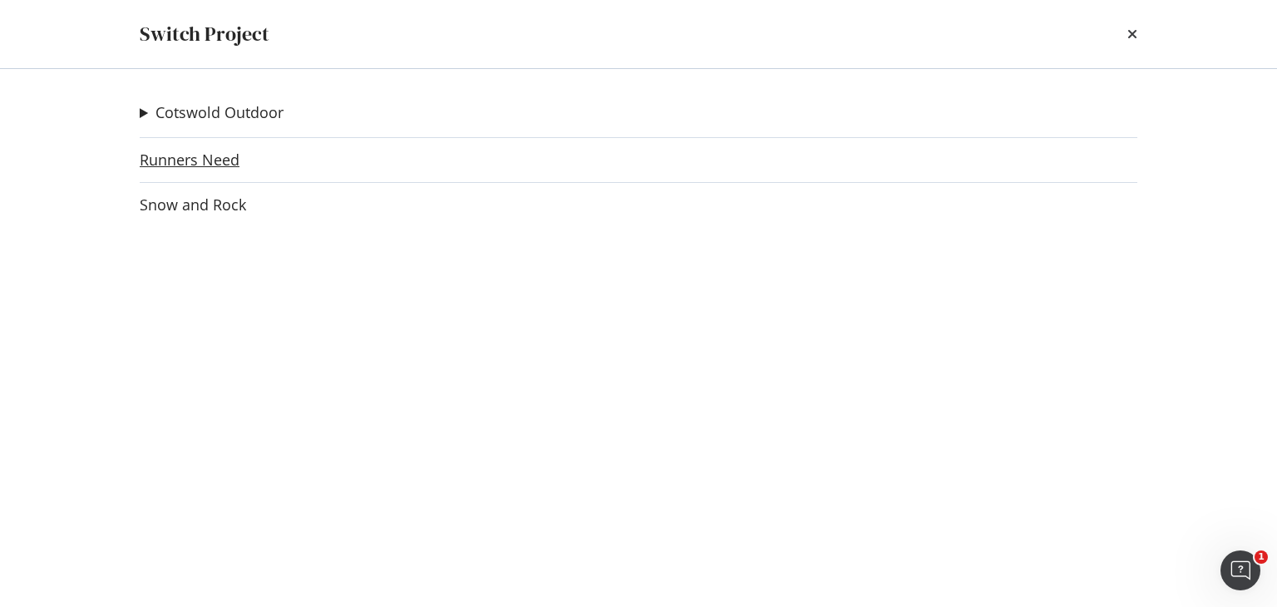
click at [218, 166] on link "Runners Need" at bounding box center [190, 159] width 100 height 17
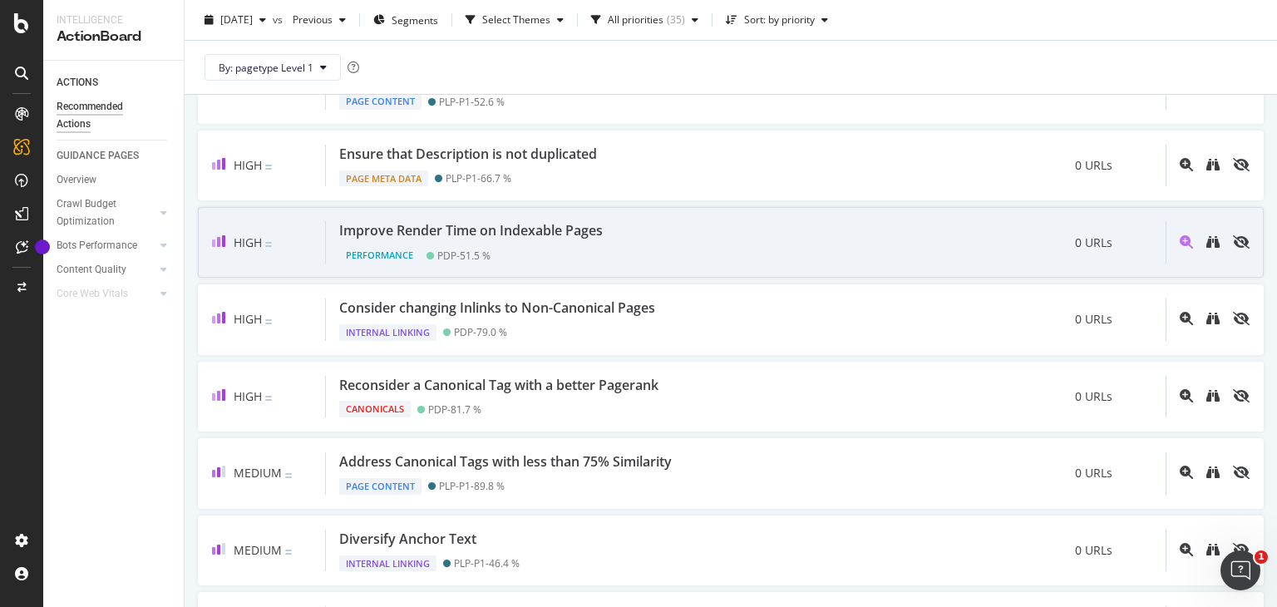
scroll to position [118, 0]
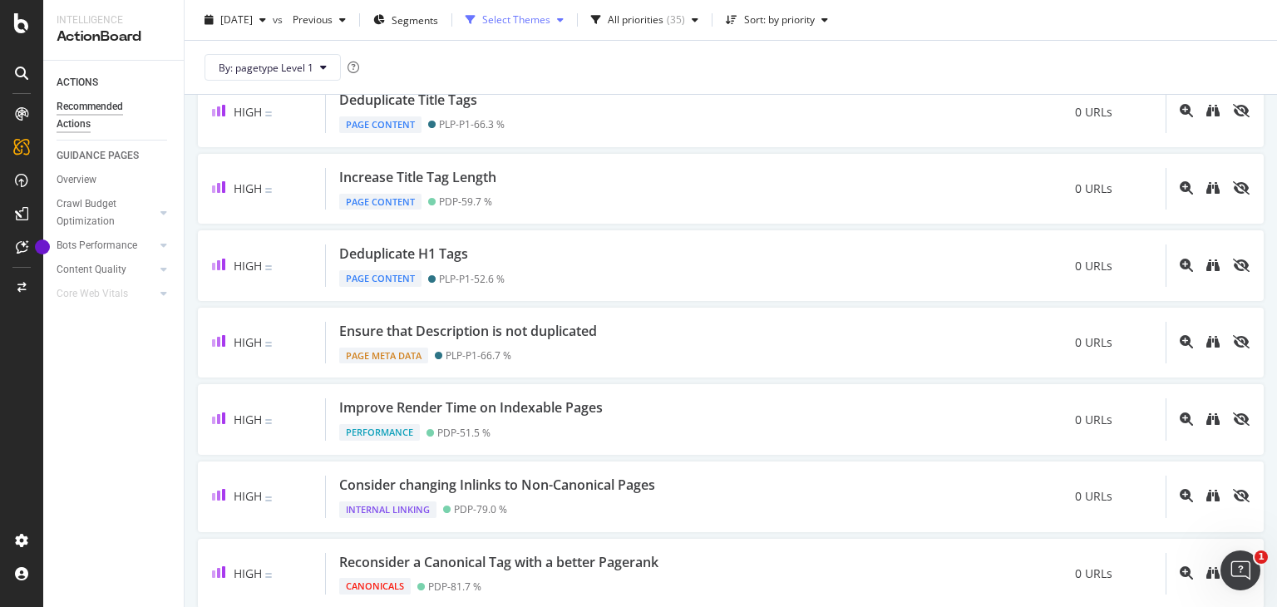
click at [551, 15] on div "Select Themes" at bounding box center [516, 20] width 68 height 10
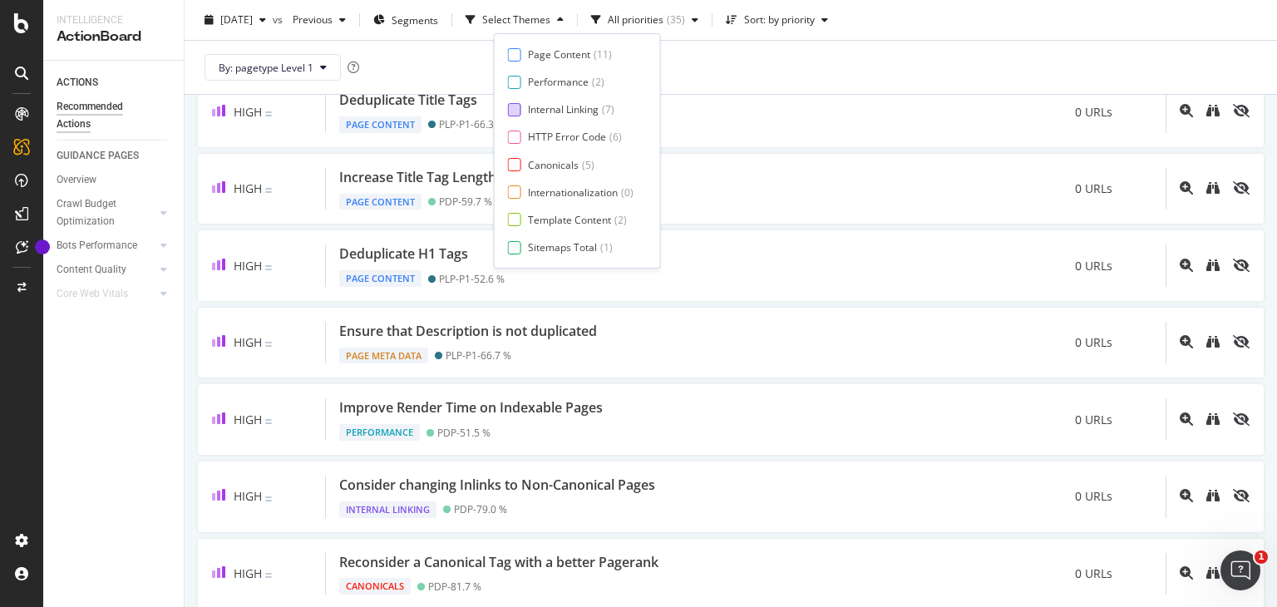
click at [574, 107] on div "Internal Linking" at bounding box center [563, 109] width 71 height 14
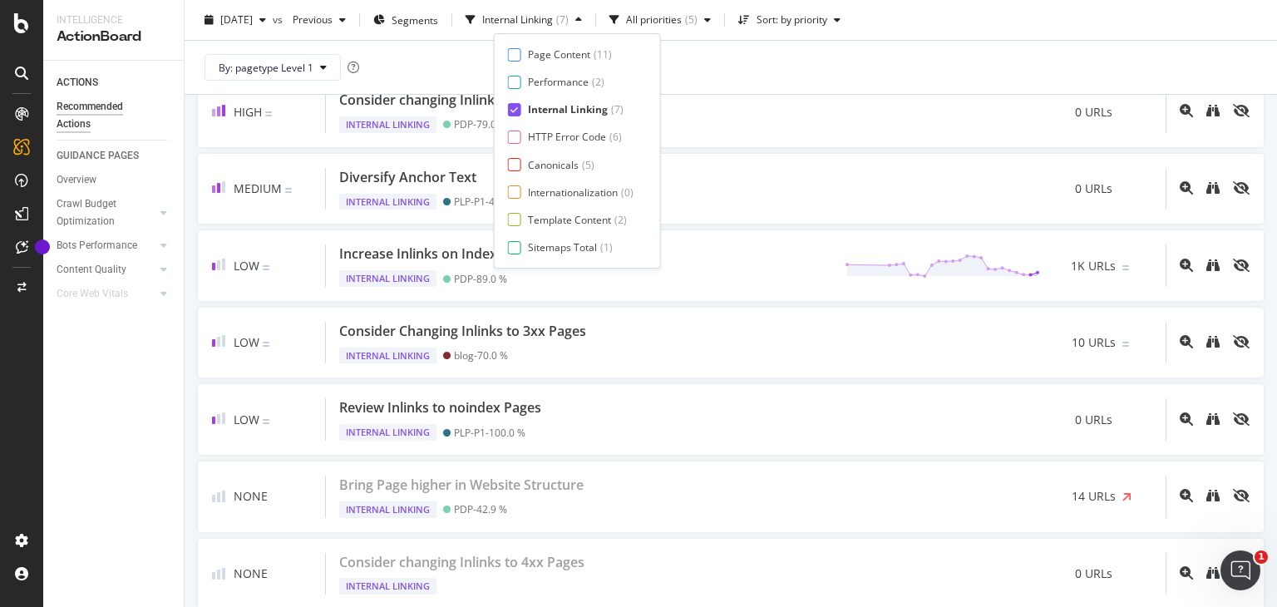
click at [803, 82] on div "By: pagetype Level 1" at bounding box center [731, 67] width 1066 height 53
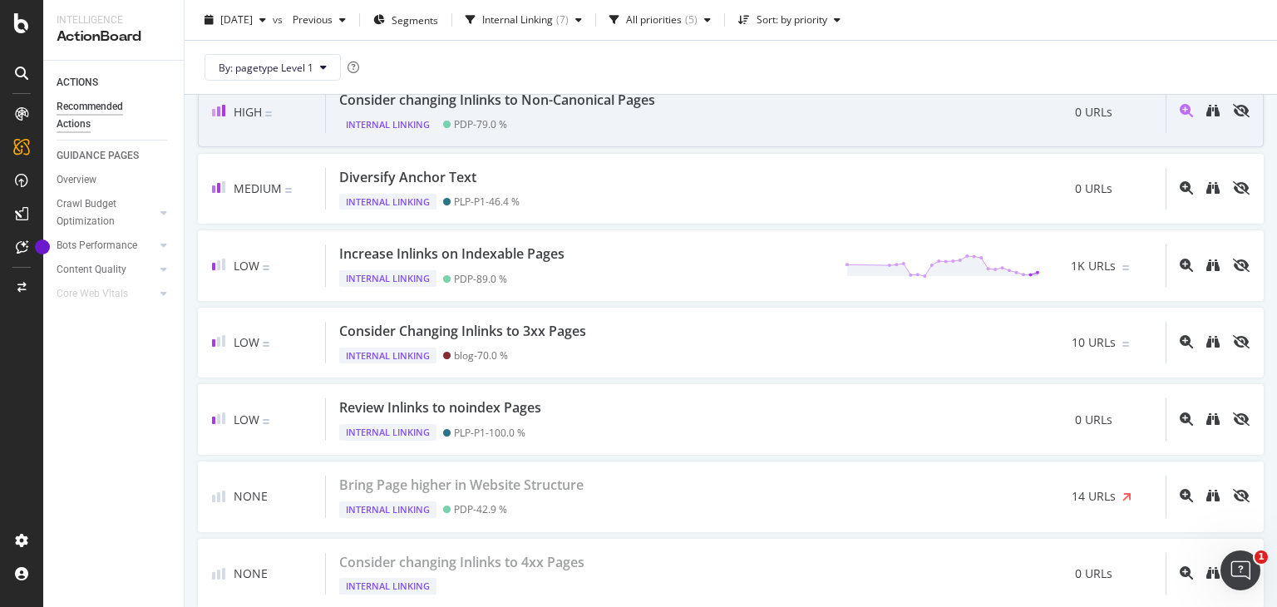
click at [764, 115] on div "Consider changing Inlinks to Non-Canonical Pages Internal Linking PDP - 79.0 % …" at bounding box center [746, 112] width 840 height 42
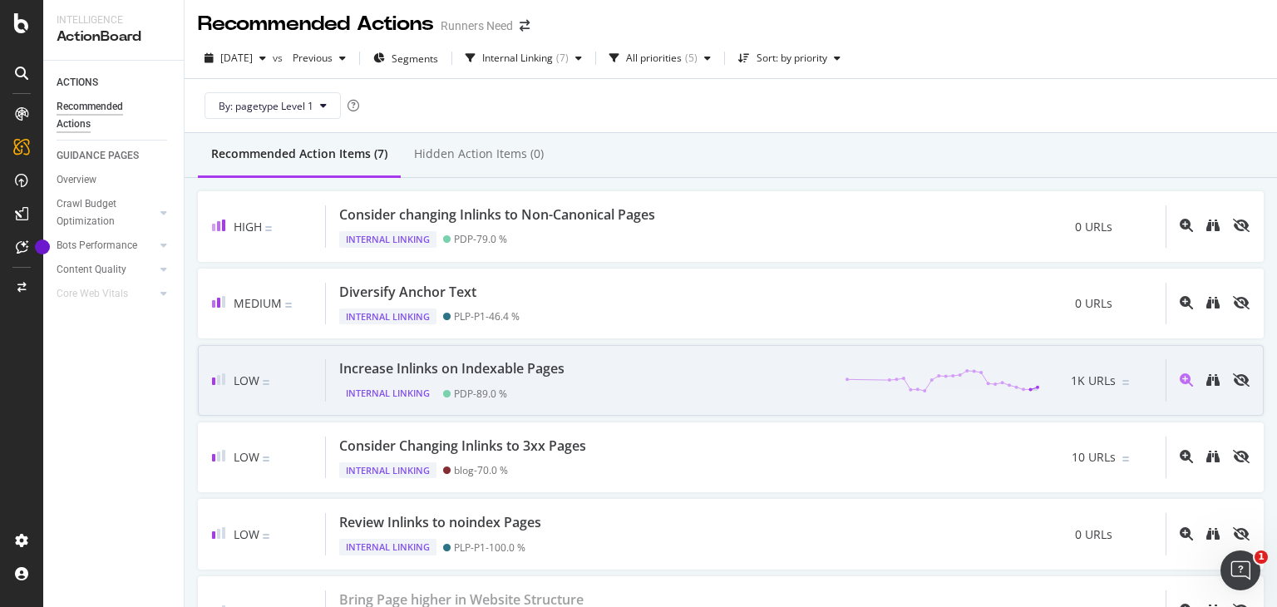
scroll to position [3, 0]
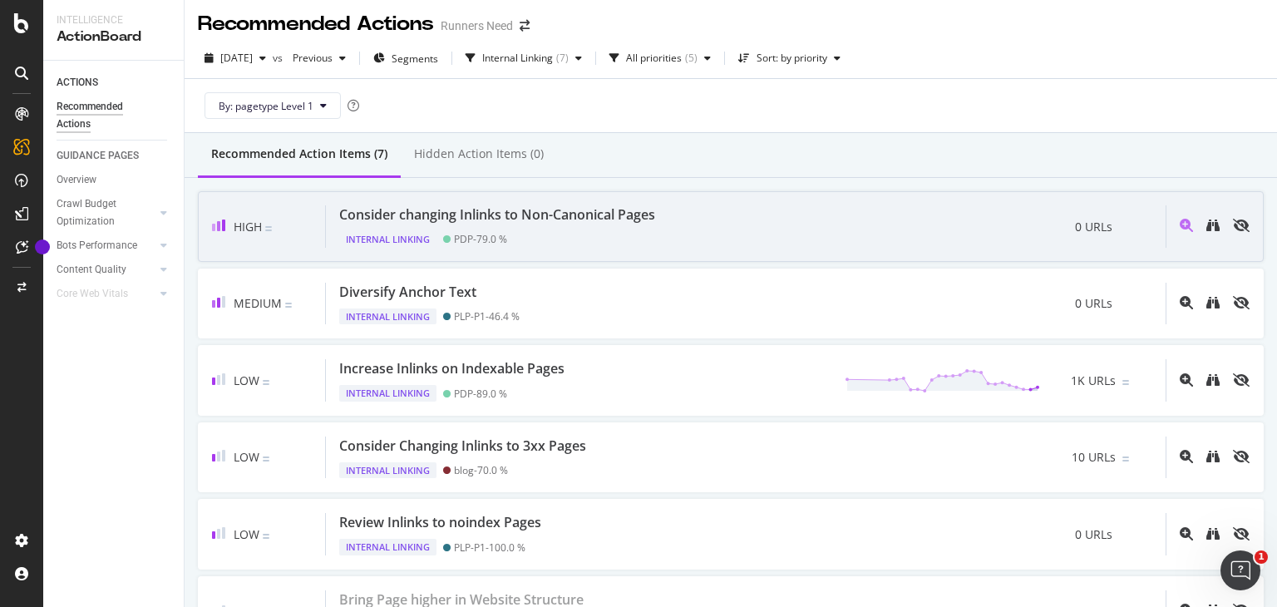
click at [650, 228] on div "Internal Linking PDP - 79.0 %" at bounding box center [500, 236] width 323 height 23
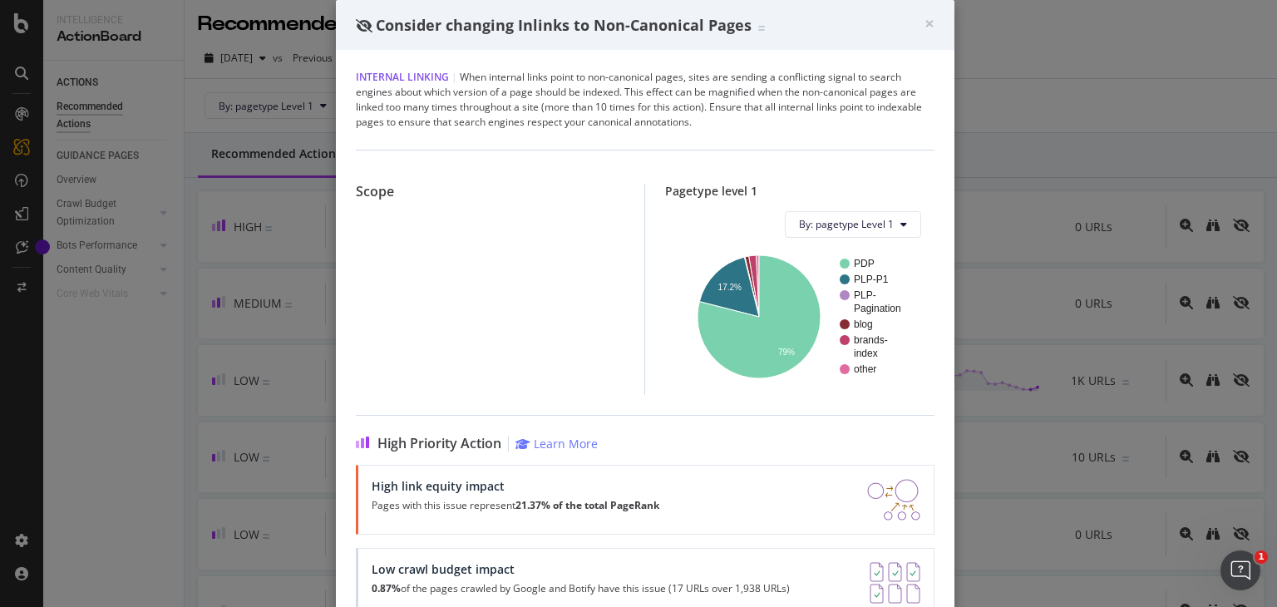
click at [556, 111] on div "Internal Linking | When internal links point to non-canonical pages, sites are …" at bounding box center [645, 100] width 579 height 60
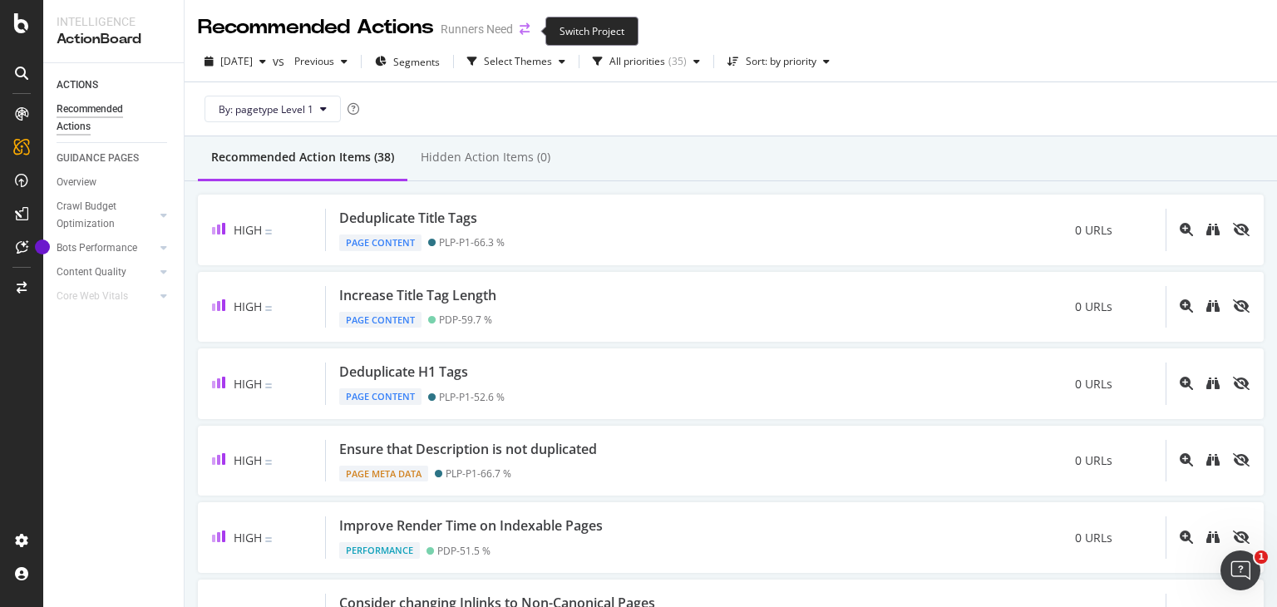
click at [528, 31] on icon "arrow-right-arrow-left" at bounding box center [525, 29] width 10 height 12
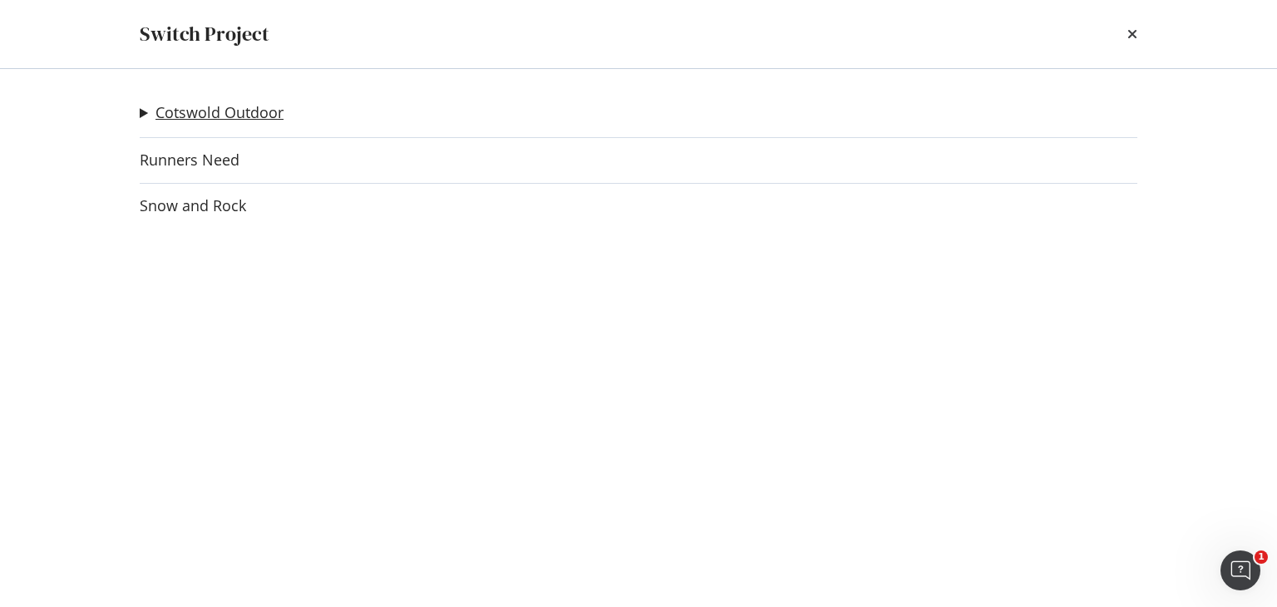
click at [261, 104] on link "Cotswold Outdoor" at bounding box center [220, 112] width 128 height 17
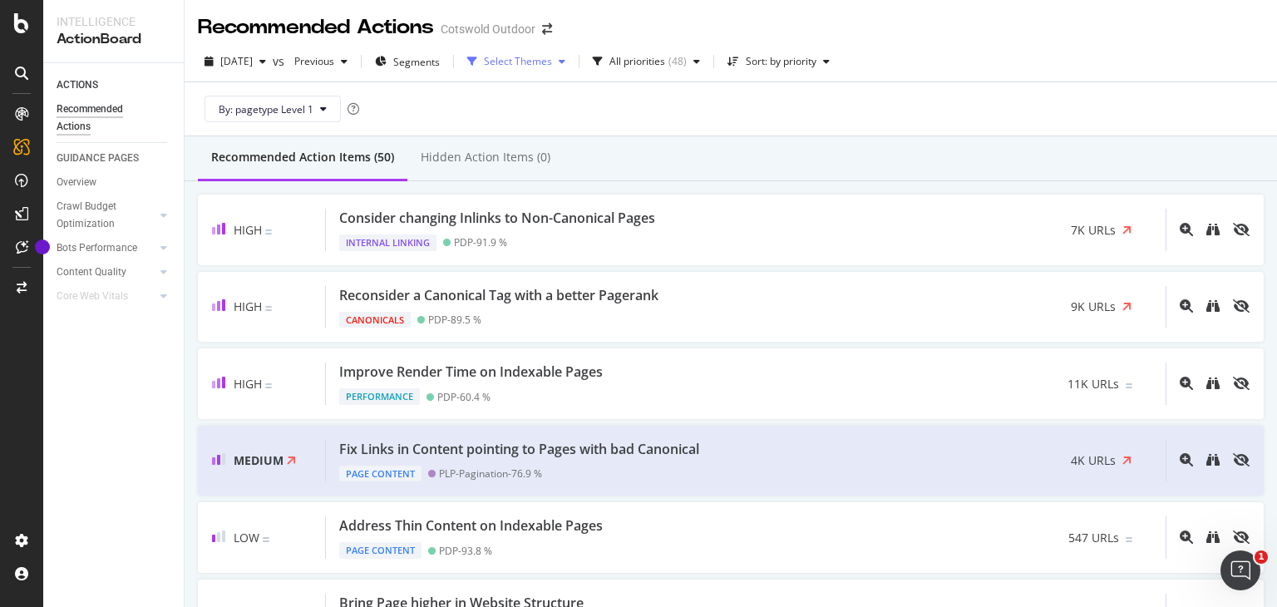
click at [562, 71] on div "Select Themes" at bounding box center [516, 61] width 111 height 25
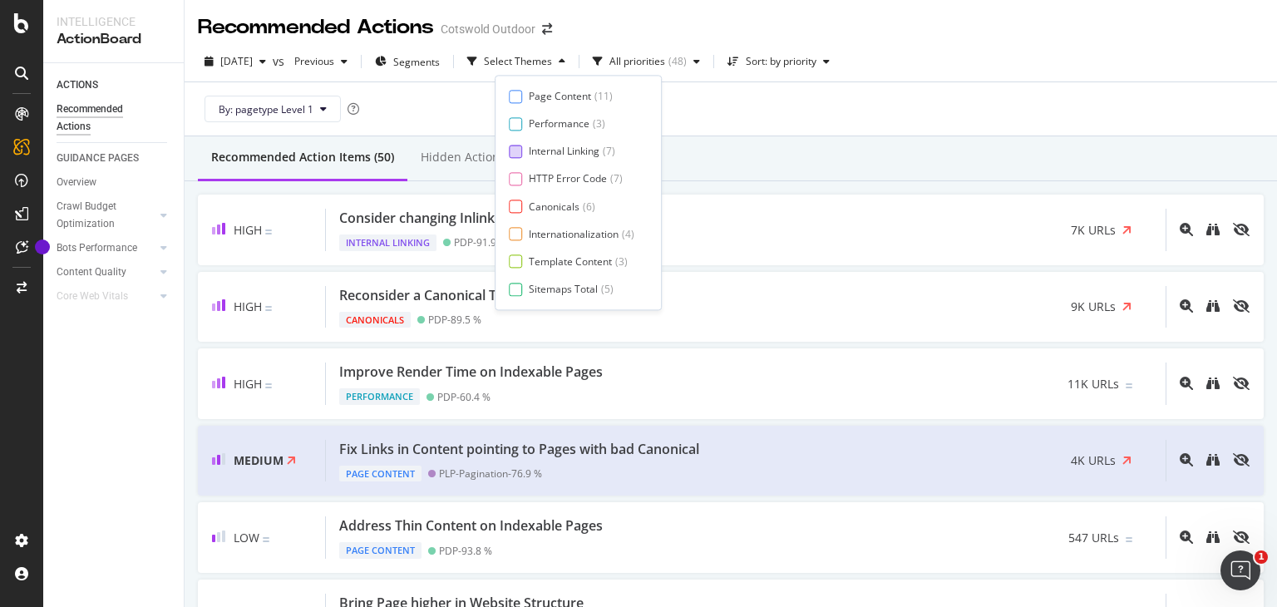
click at [580, 153] on div "Internal Linking" at bounding box center [564, 152] width 71 height 14
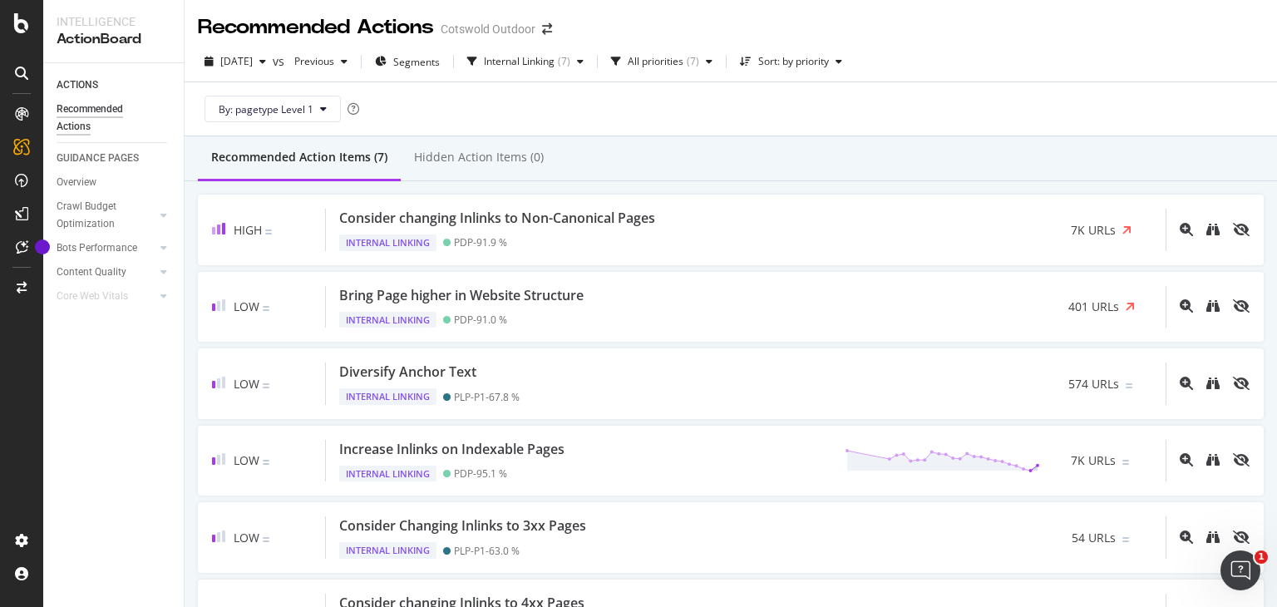
click at [765, 178] on div "Recommended Action Items (7) Hidden Action Items (0)" at bounding box center [731, 158] width 1093 height 45
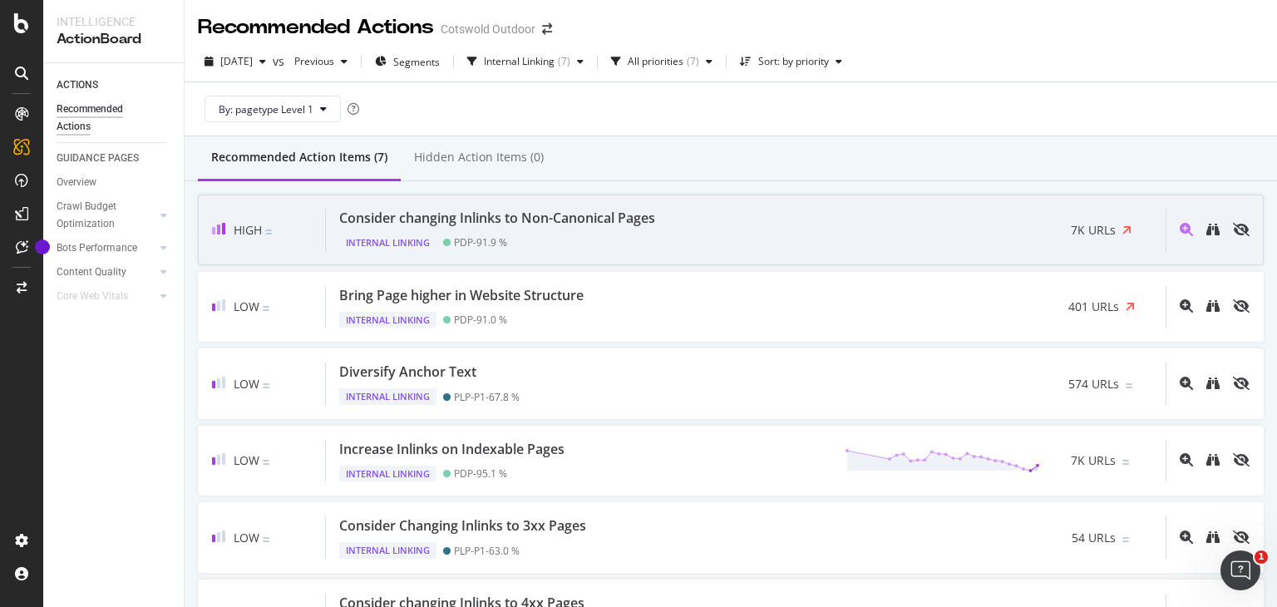
click at [605, 216] on div "Consider changing Inlinks to Non-Canonical Pages" at bounding box center [497, 218] width 316 height 19
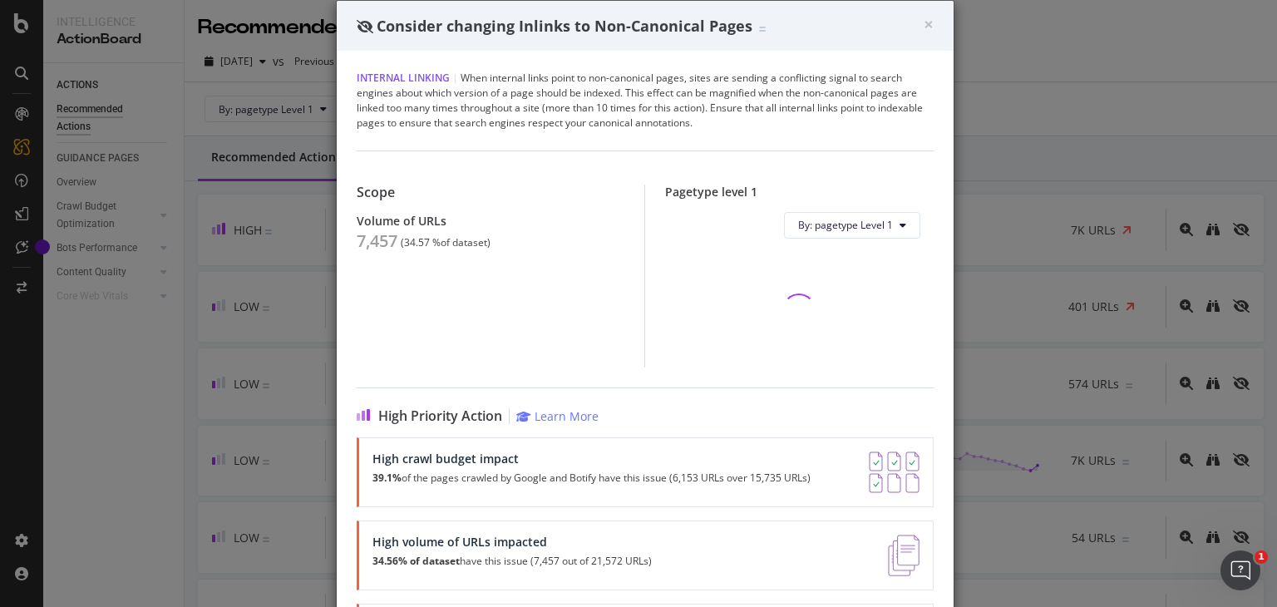
click at [369, 238] on div "7,457" at bounding box center [377, 241] width 41 height 20
copy div "7,457"
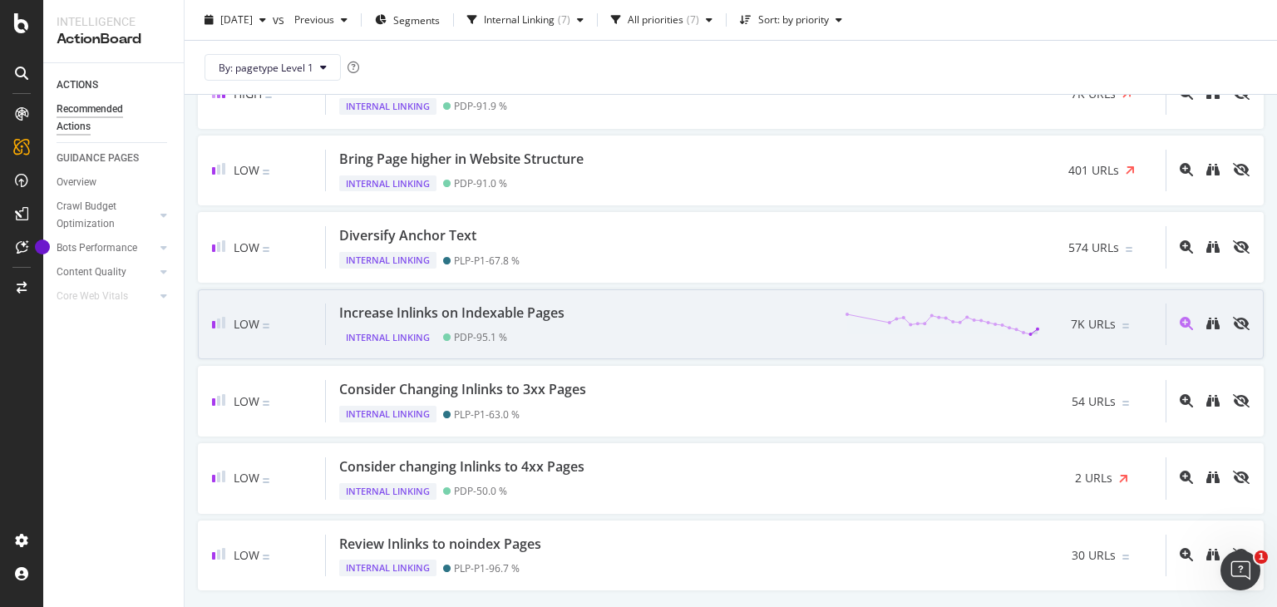
scroll to position [188, 0]
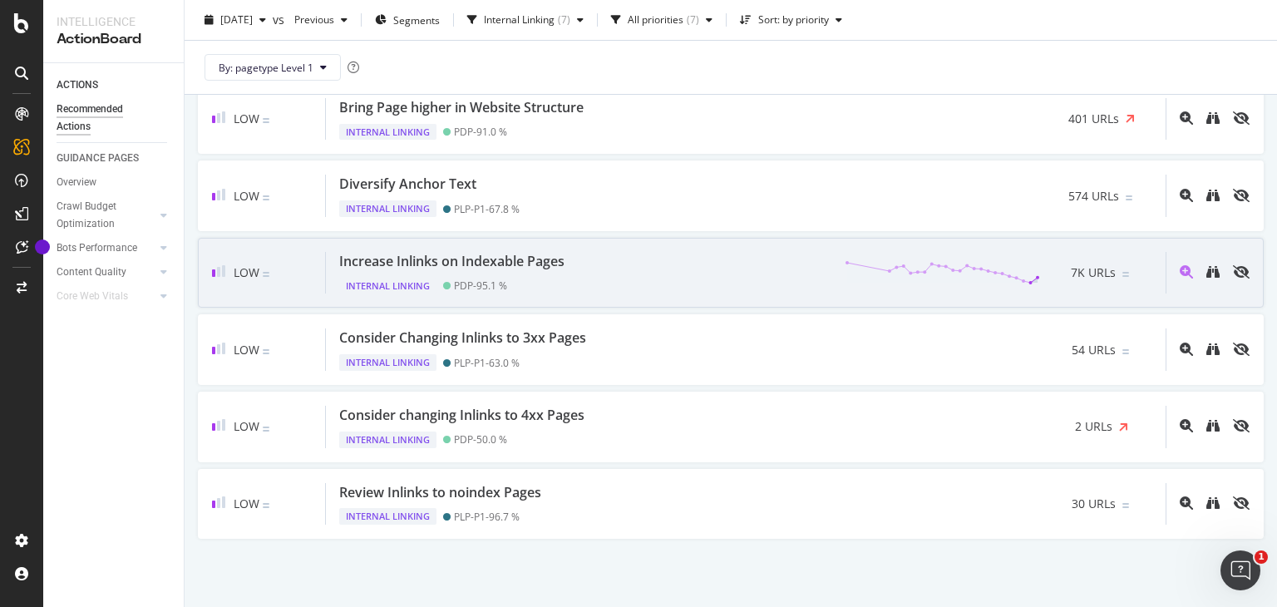
click at [449, 291] on div "PDP - 95.1 %" at bounding box center [475, 286] width 64 height 17
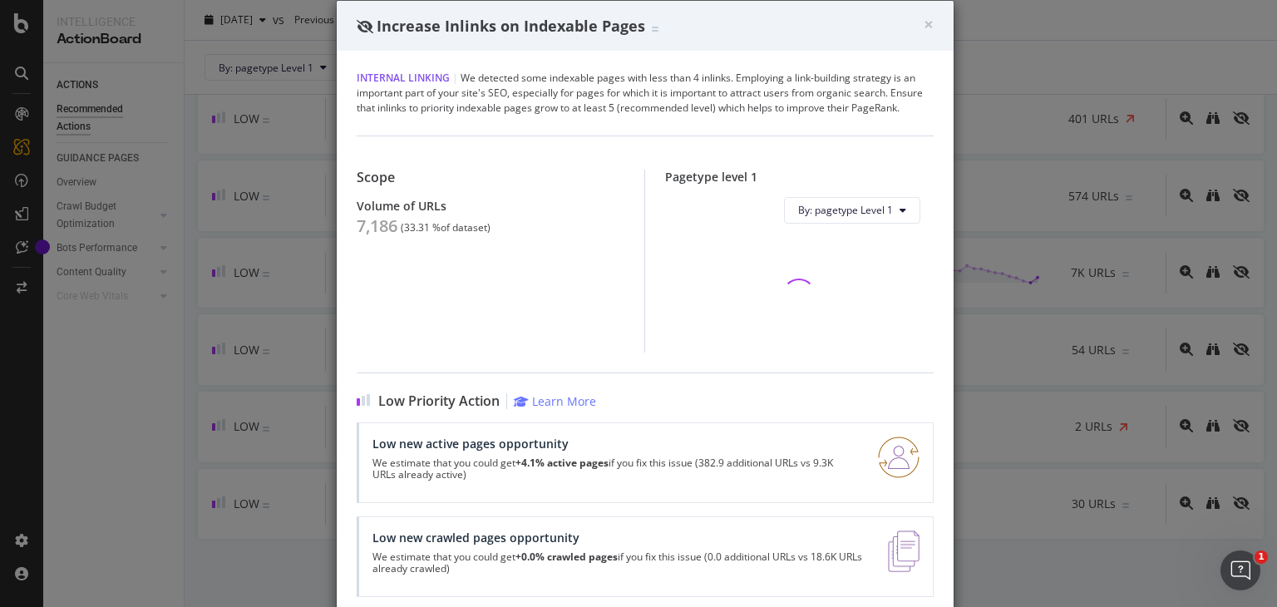
click at [369, 217] on div "7,186" at bounding box center [377, 226] width 41 height 20
copy div "7,186"
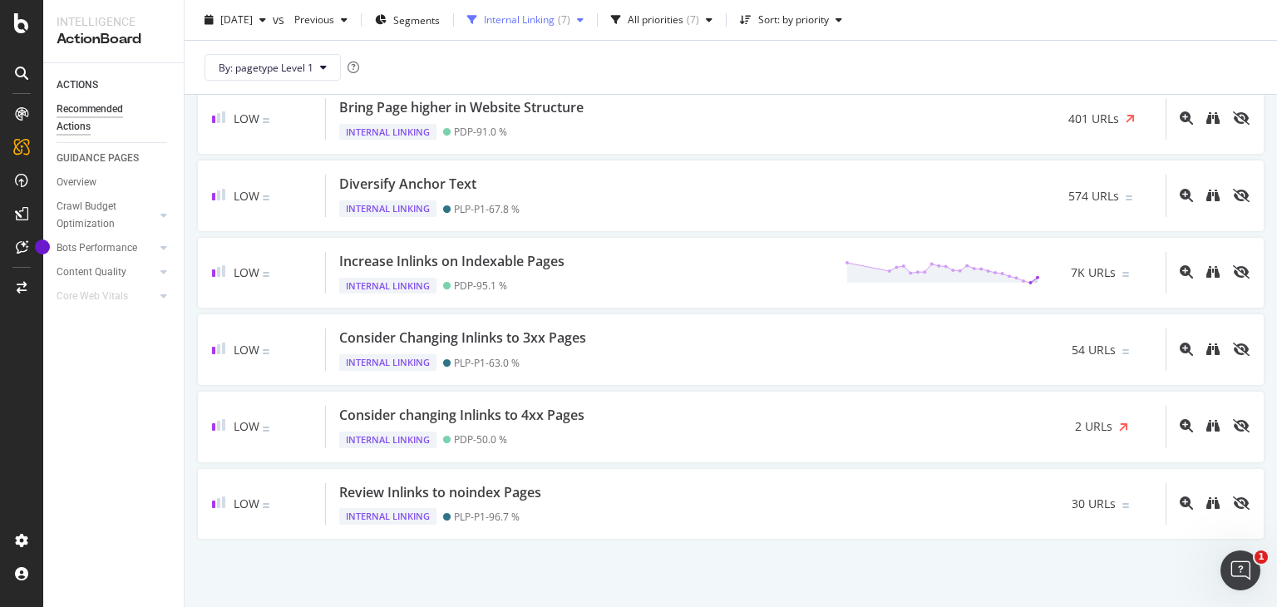
click at [555, 21] on div "Internal Linking" at bounding box center [519, 20] width 71 height 10
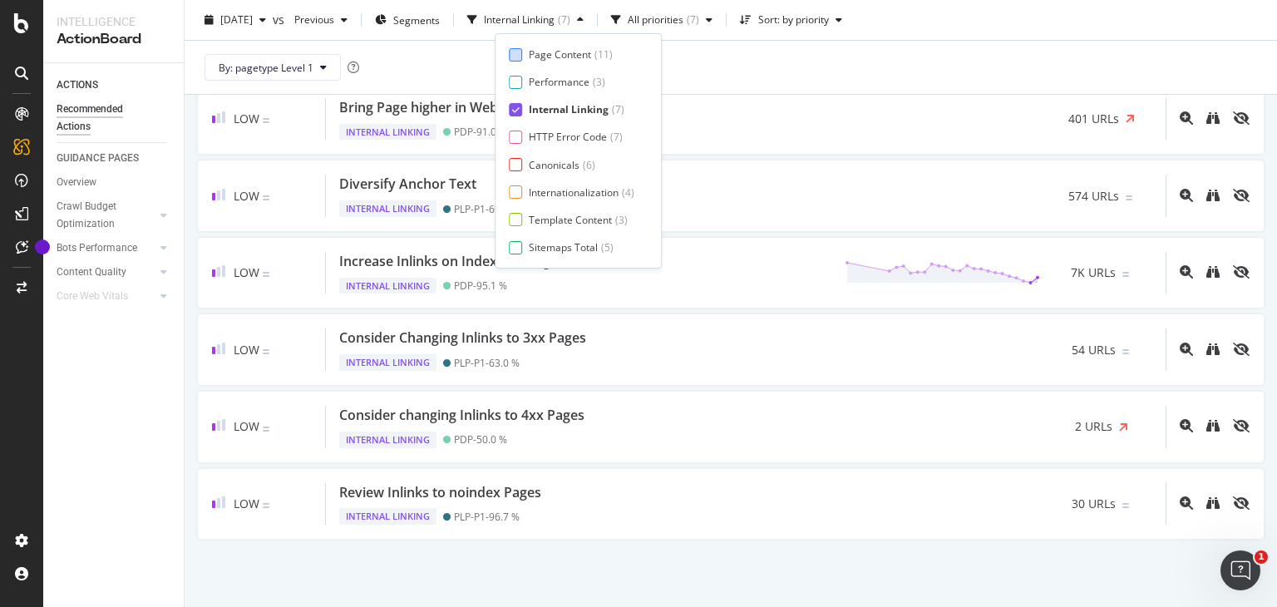
click at [565, 50] on div "Page Content" at bounding box center [560, 54] width 62 height 14
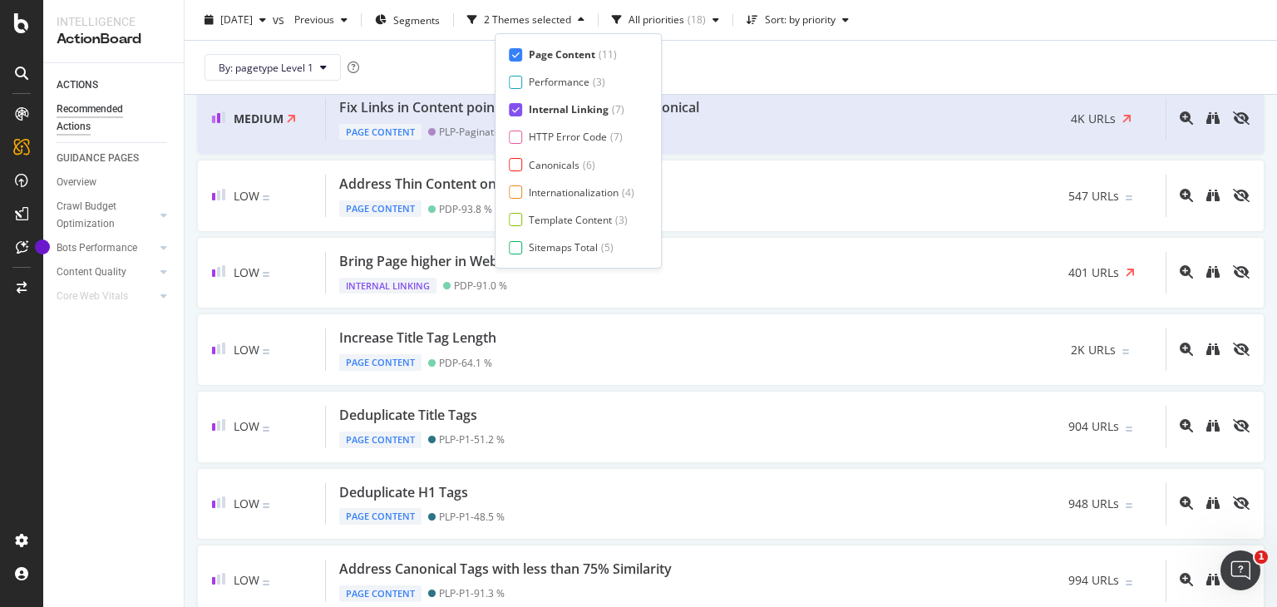
click at [569, 114] on div "Internal Linking" at bounding box center [569, 109] width 80 height 14
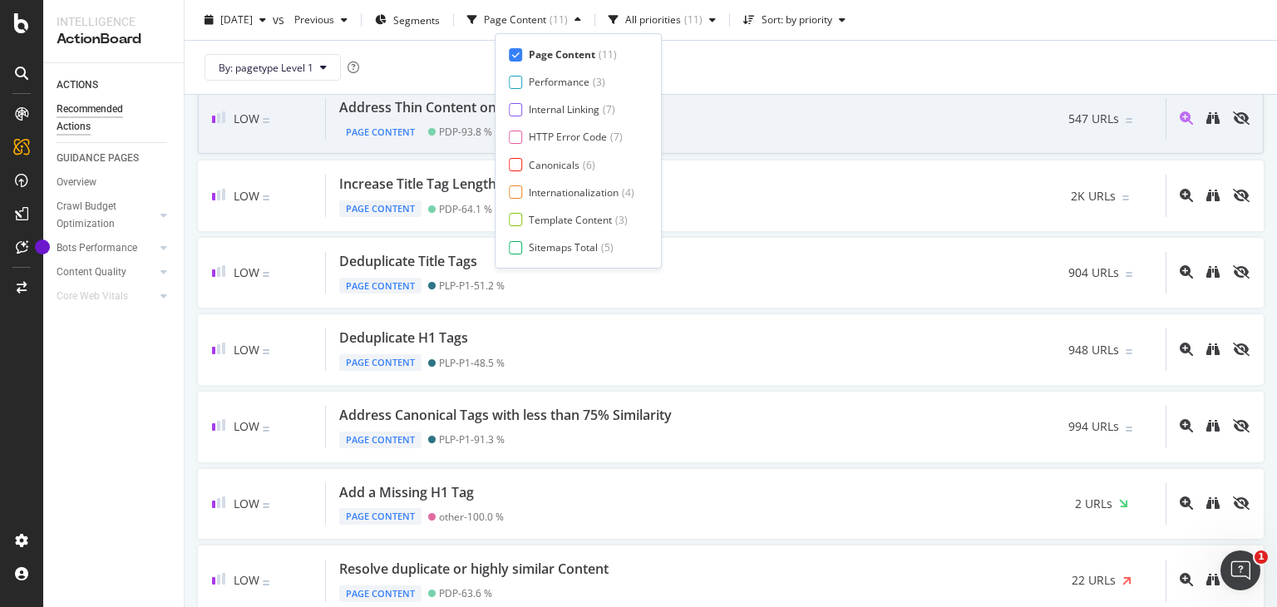
click at [699, 111] on div "Address Thin Content on Indexable Pages Page Content PDP - 93.8 % 547 URLs" at bounding box center [746, 119] width 840 height 42
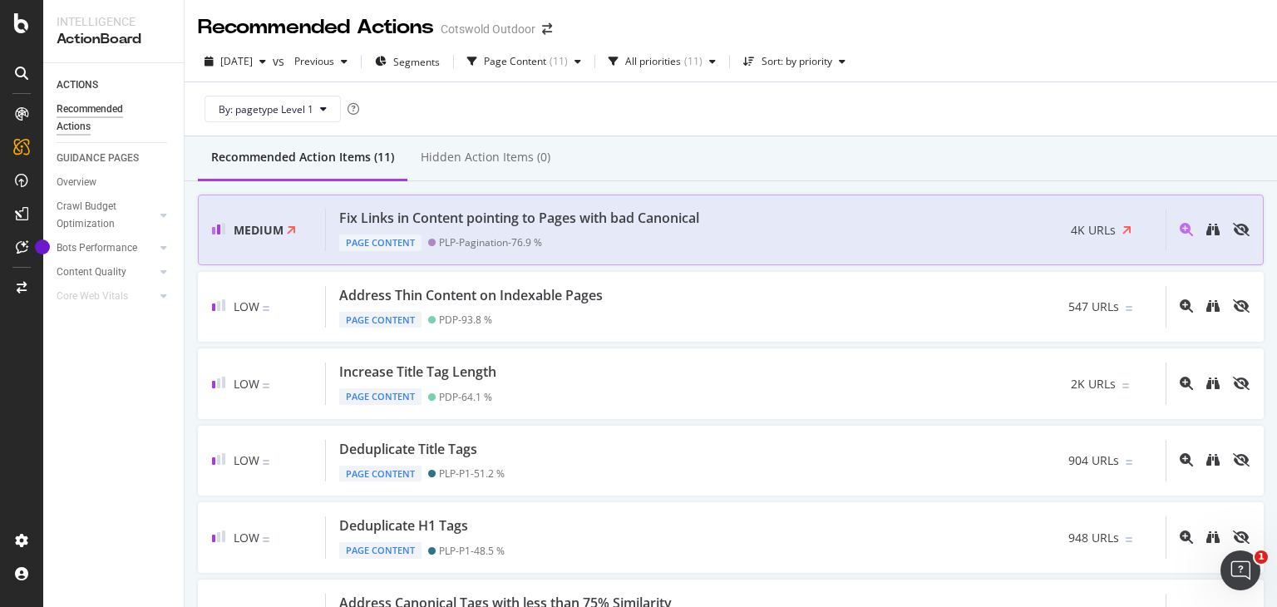
click at [542, 237] on div "PLP-Pagination - 76.9 %" at bounding box center [490, 242] width 103 height 12
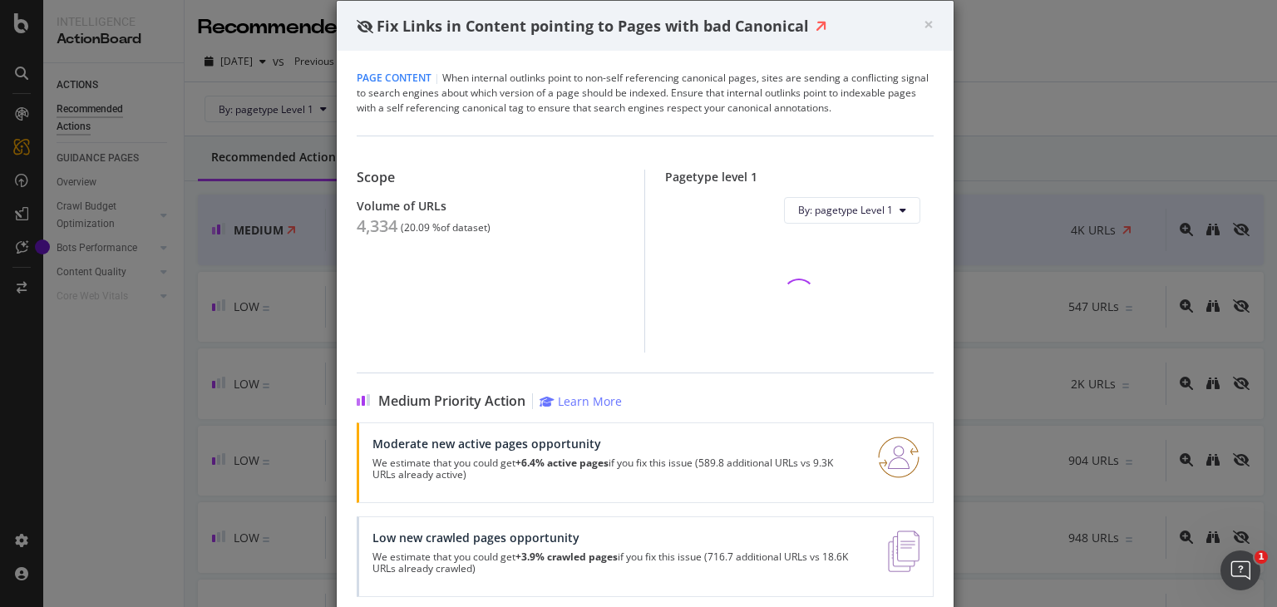
click at [368, 227] on div "4,334" at bounding box center [377, 226] width 41 height 20
copy div "4,334"
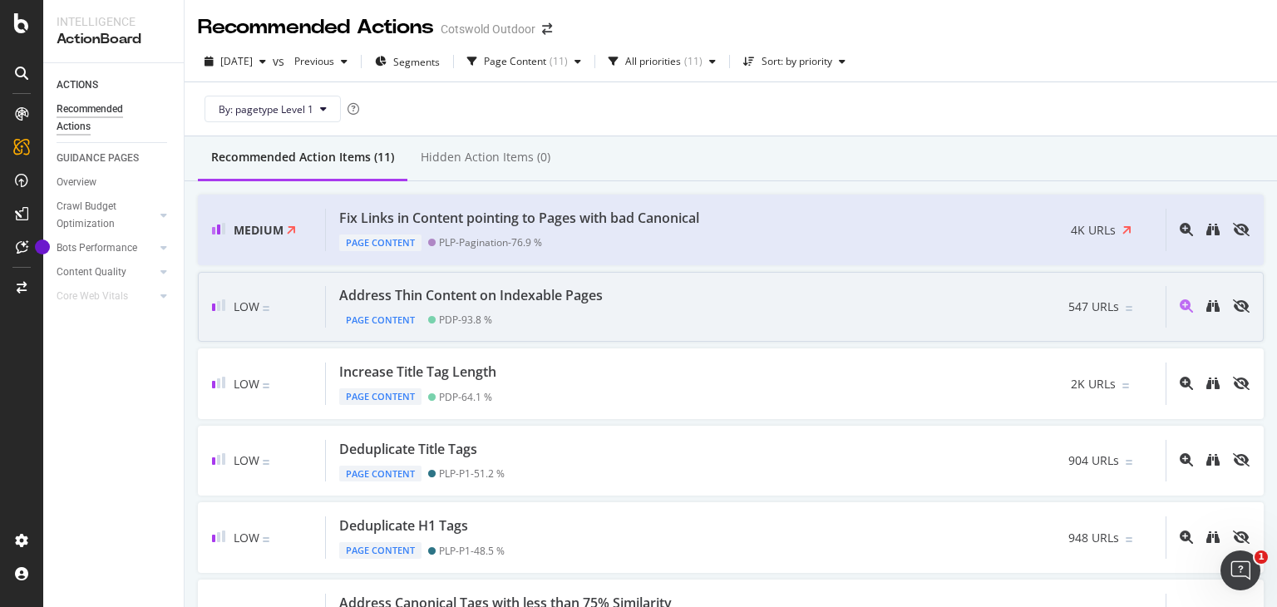
scroll to position [180, 0]
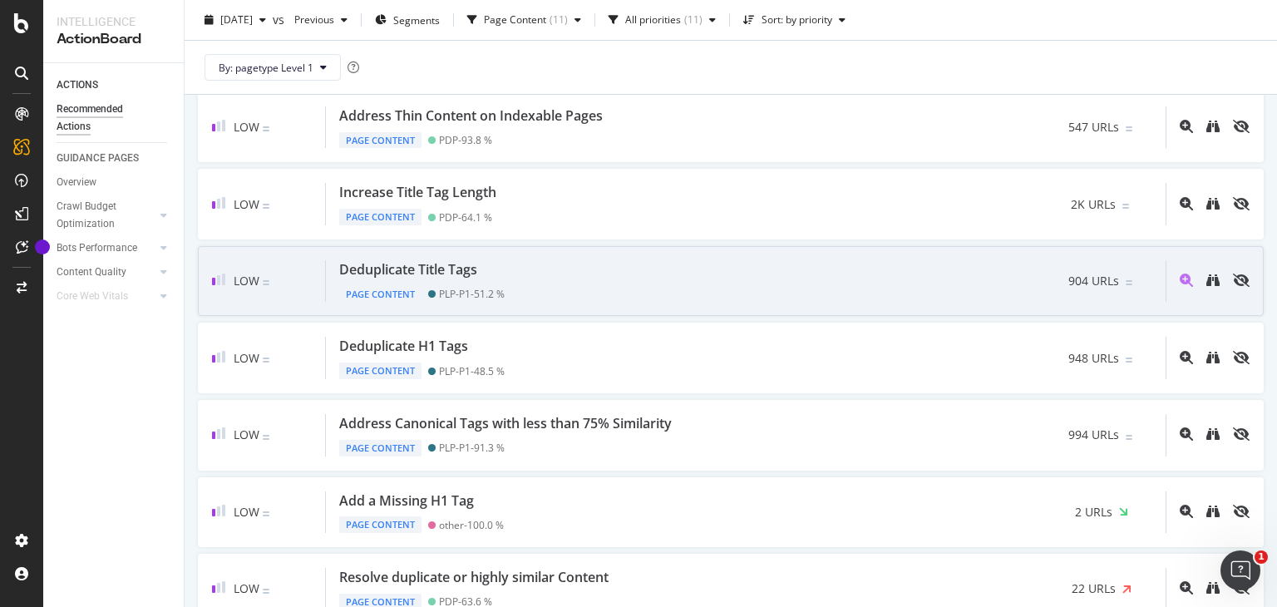
click at [487, 296] on div "PLP-P1 - 51.2 %" at bounding box center [472, 294] width 66 height 12
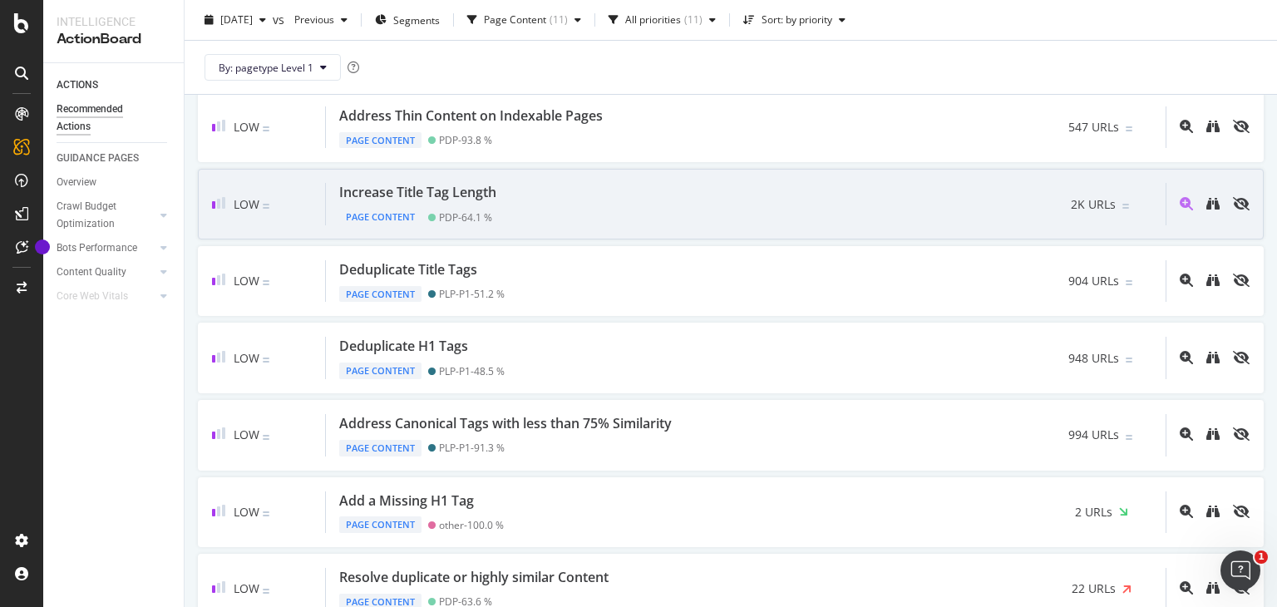
click at [525, 210] on div "Increase Title Tag Length Page Content PDP - 64.1 % 2K URLs" at bounding box center [746, 204] width 840 height 42
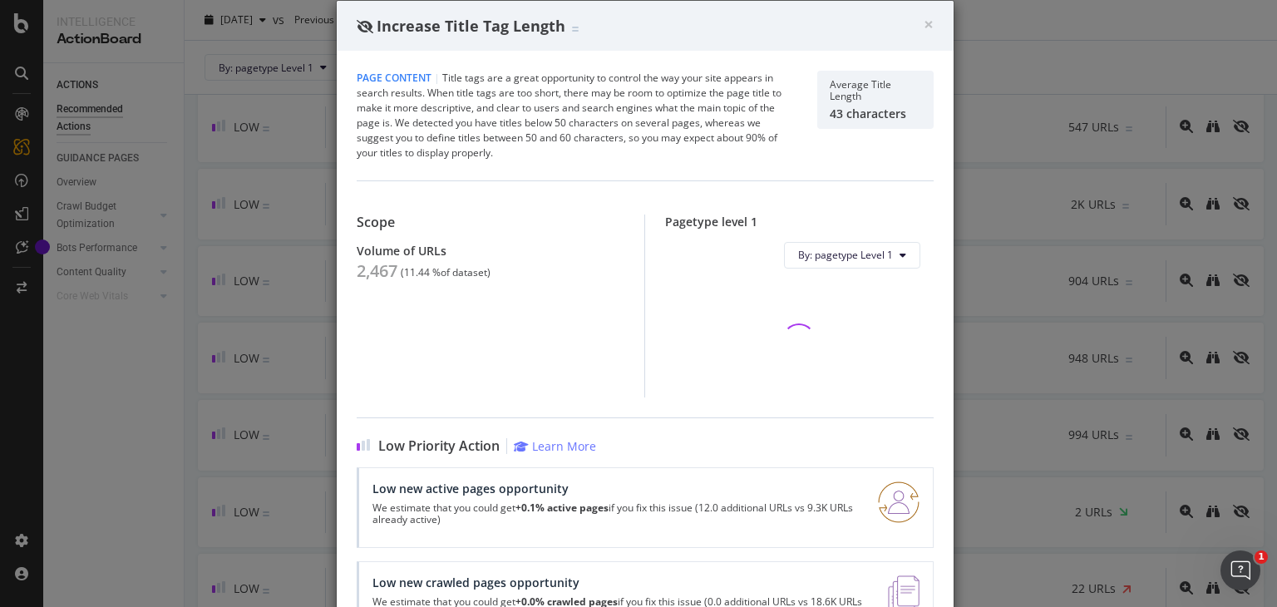
click at [369, 263] on div "2,467" at bounding box center [377, 271] width 41 height 20
copy div "2,467"
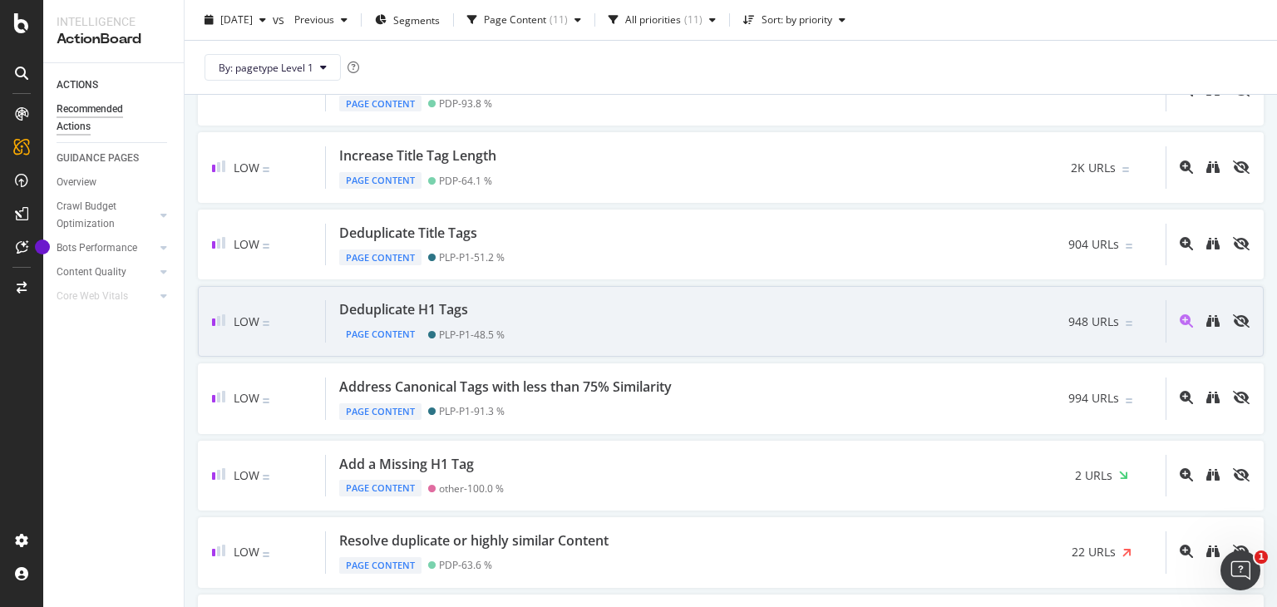
scroll to position [215, 0]
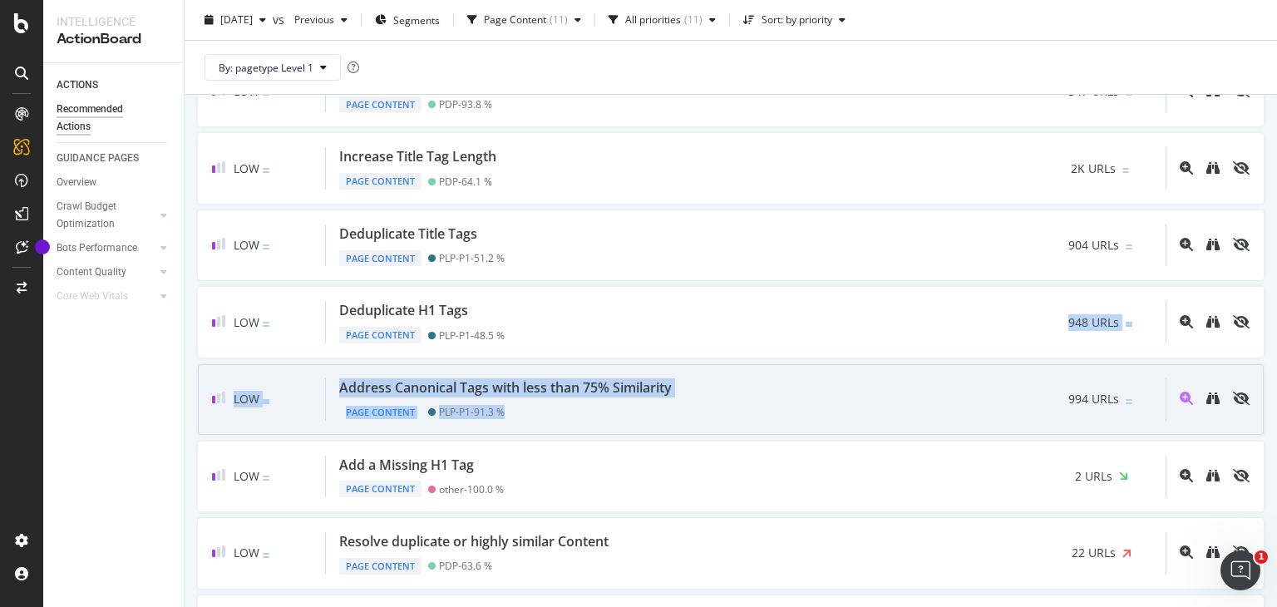
drag, startPoint x: 516, startPoint y: 353, endPoint x: 522, endPoint y: 410, distance: 57.8
click at [522, 410] on div "Medium Fix Links in Content pointing to Pages with bad Canonical Page Content P…" at bounding box center [731, 399] width 1066 height 840
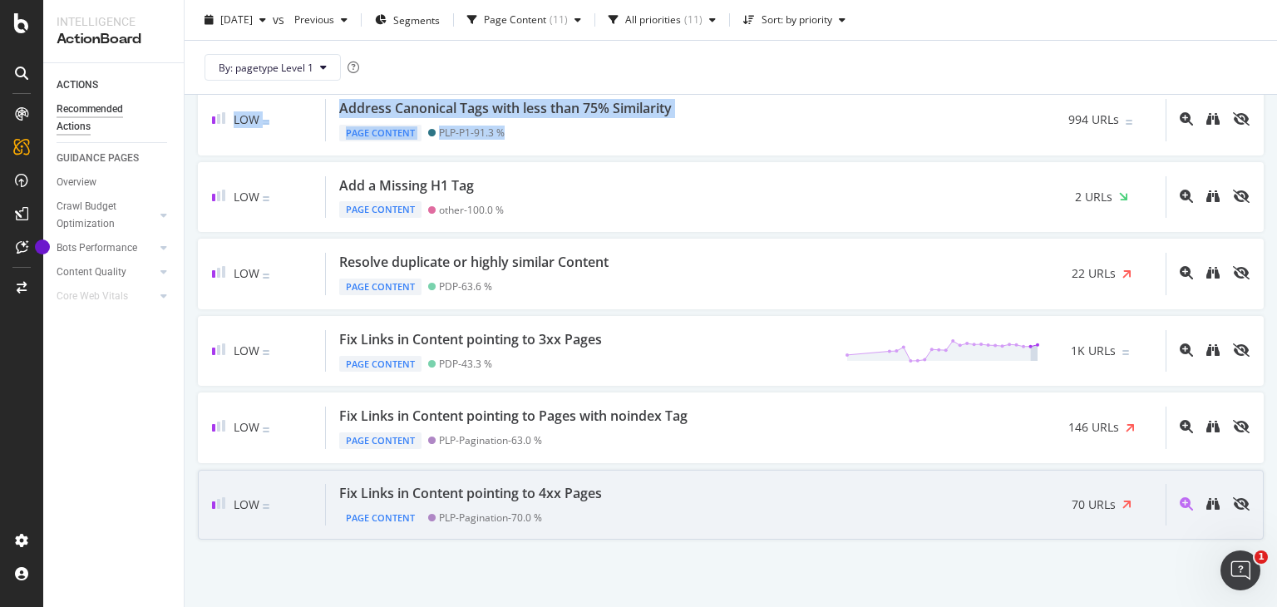
scroll to position [494, 0]
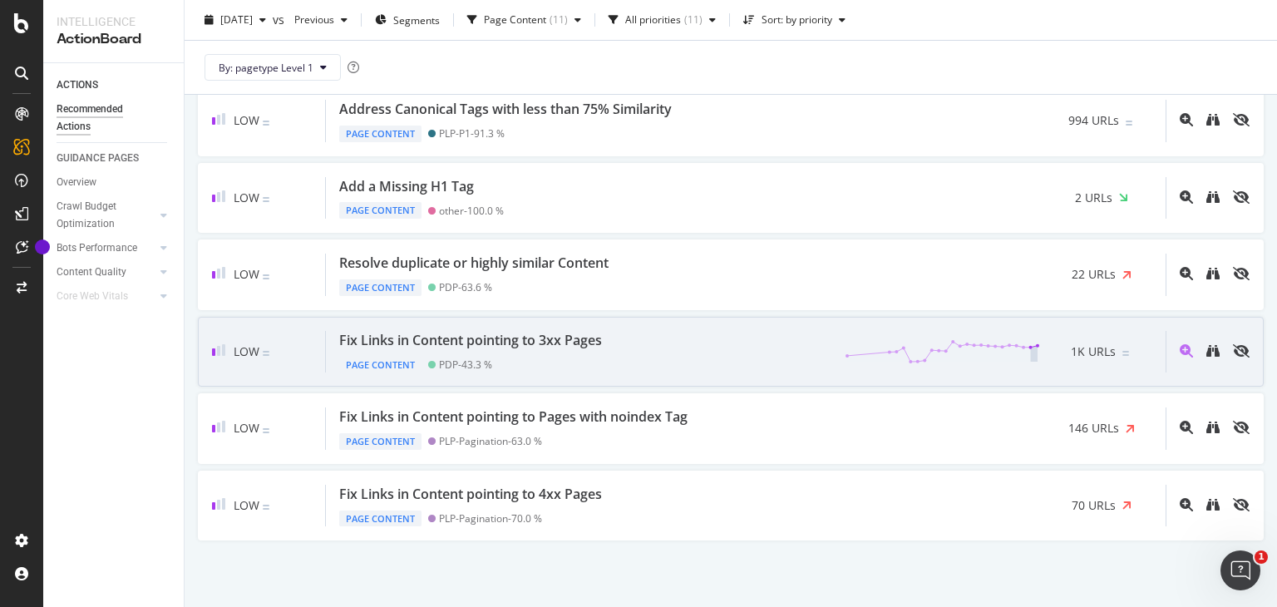
click at [582, 335] on div "Fix Links in Content pointing to 3xx Pages" at bounding box center [470, 340] width 263 height 19
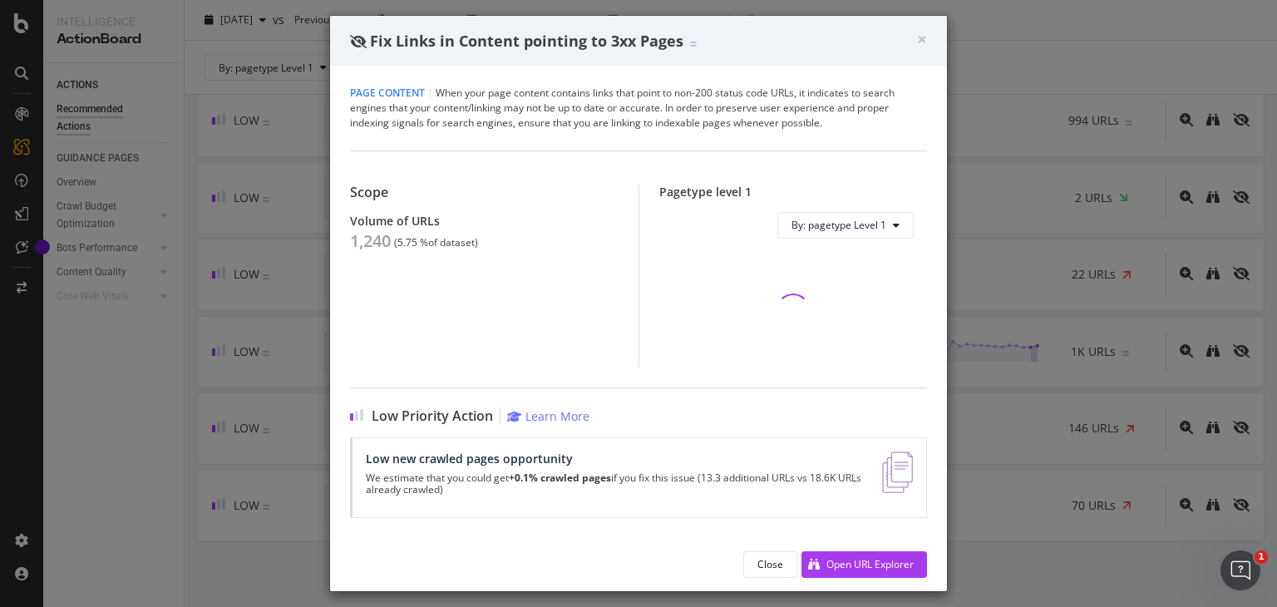
click at [370, 250] on div "1,240" at bounding box center [370, 241] width 41 height 20
copy div "1,240"
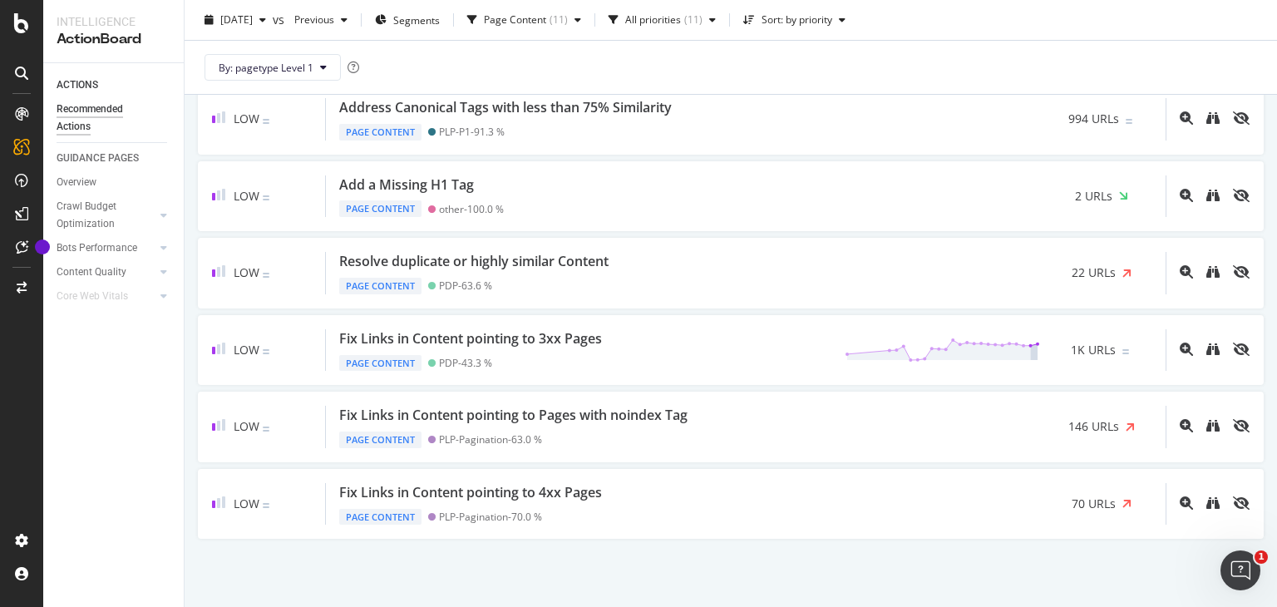
scroll to position [495, 0]
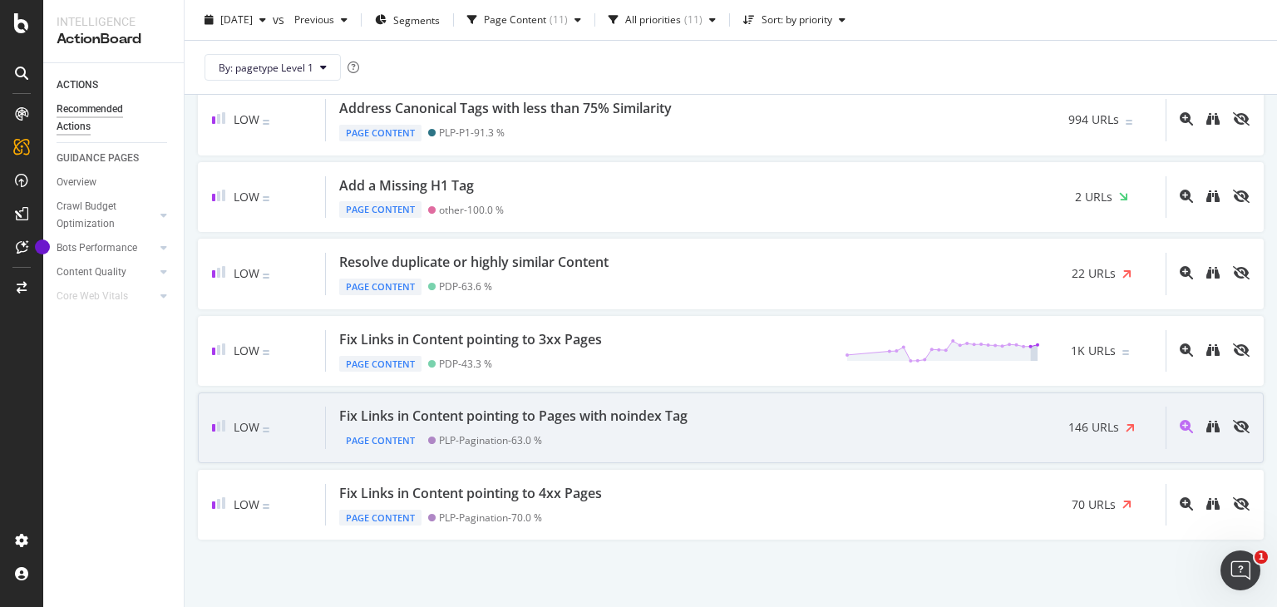
click at [579, 422] on div "Fix Links in Content pointing to Pages with noindex Tag" at bounding box center [513, 416] width 348 height 19
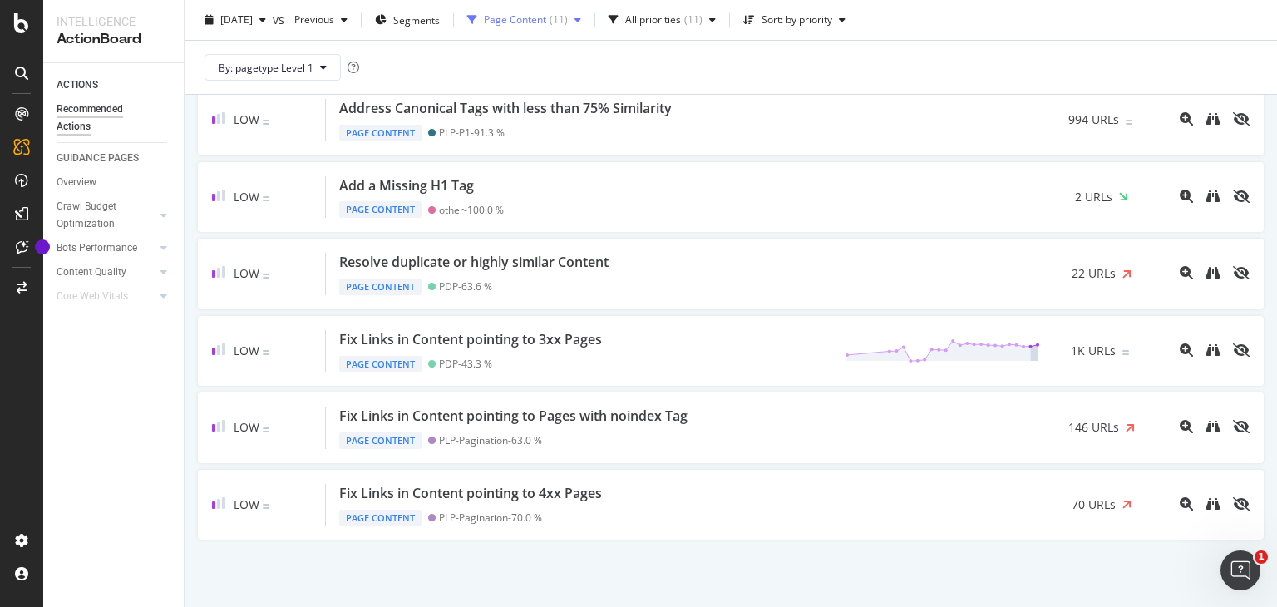
click at [546, 24] on div "Page Content" at bounding box center [515, 20] width 62 height 10
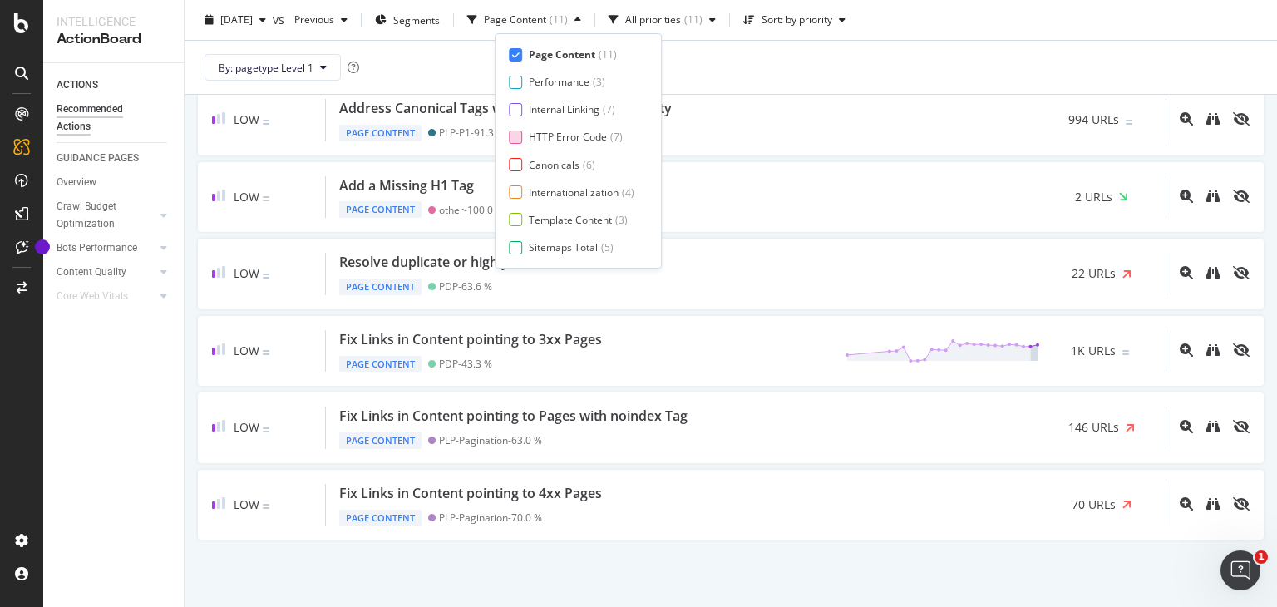
click at [547, 132] on div "HTTP Error Code" at bounding box center [568, 137] width 78 height 14
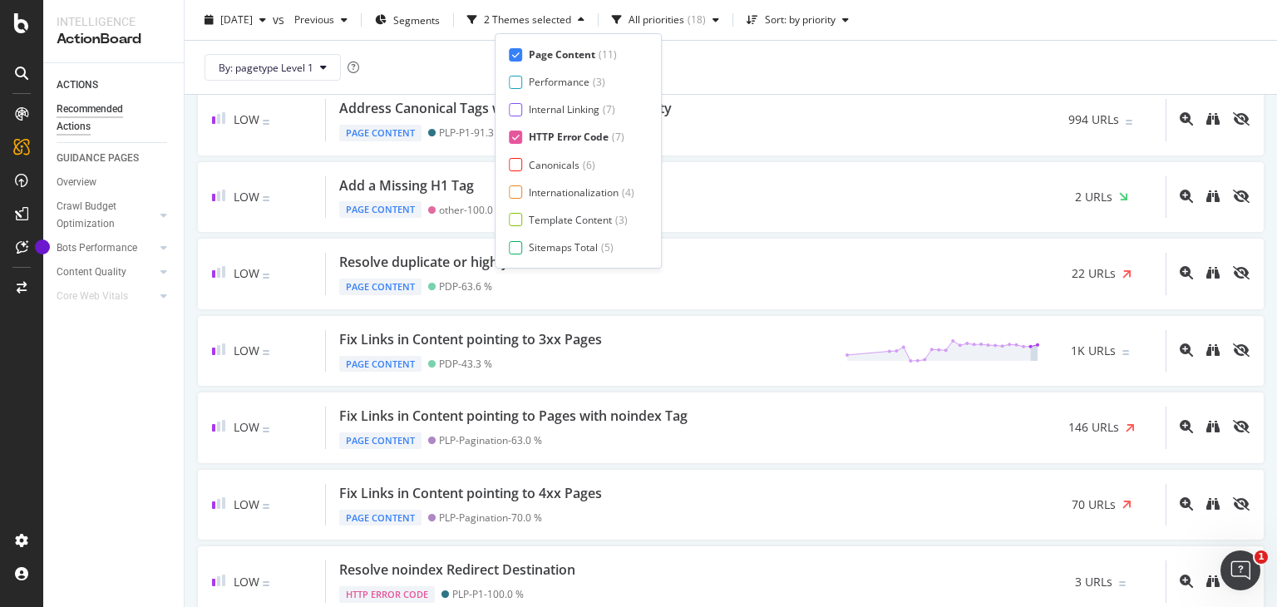
click at [560, 47] on div "Page Content" at bounding box center [562, 54] width 67 height 14
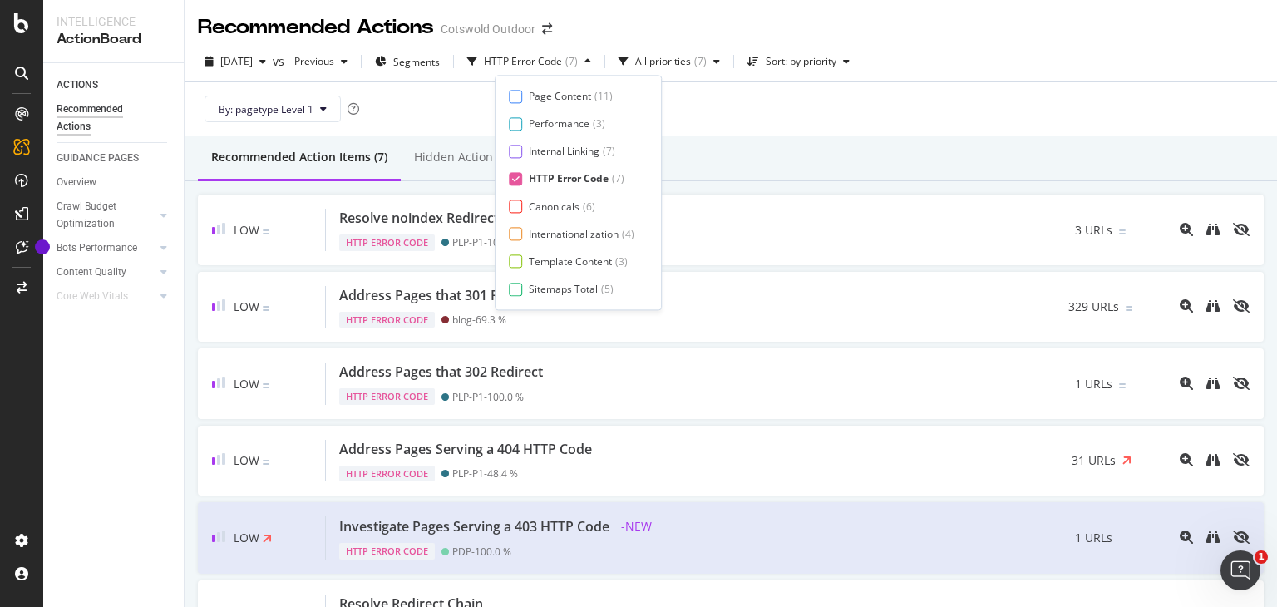
click at [786, 96] on div "By: pagetype Level 1" at bounding box center [731, 108] width 1066 height 53
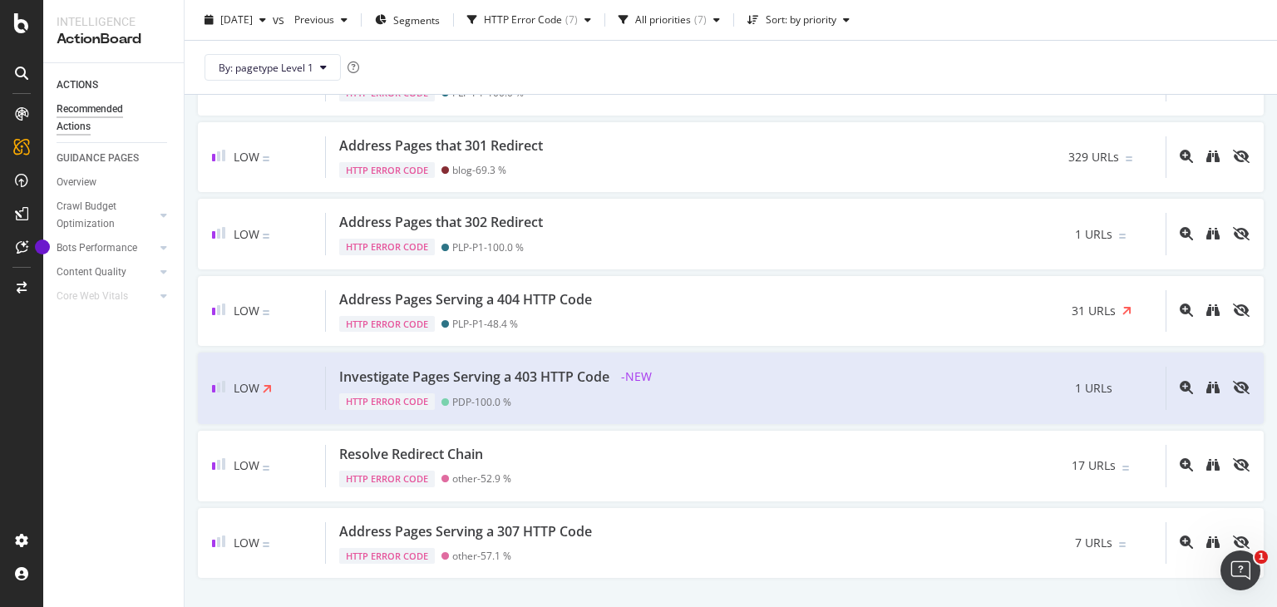
scroll to position [150, 0]
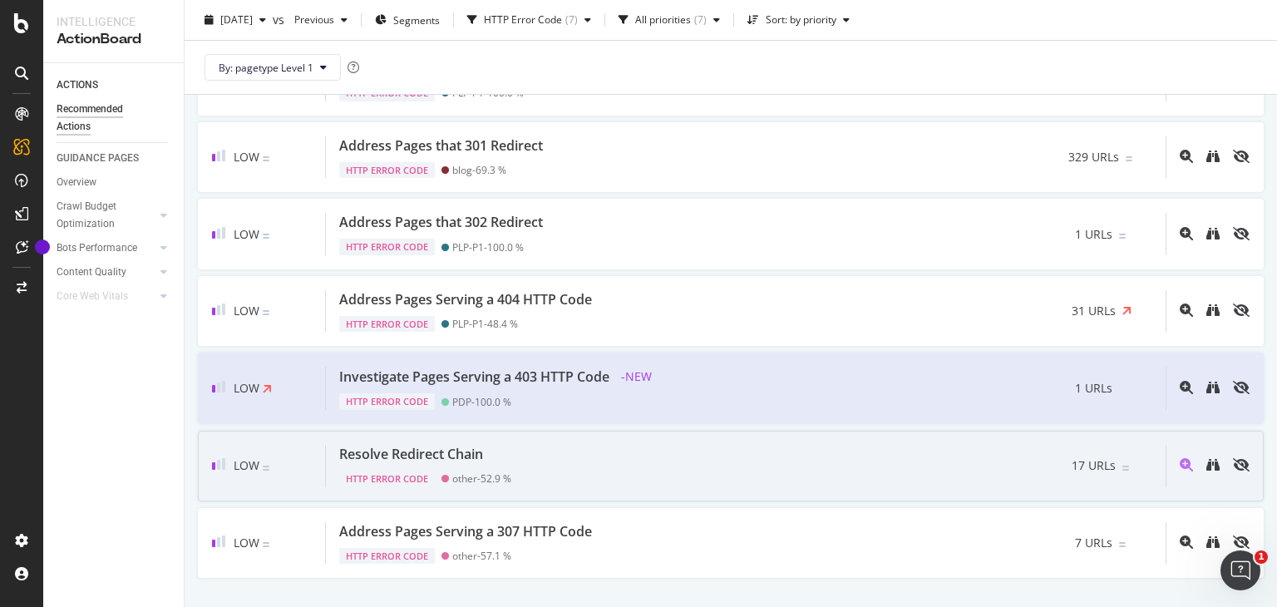
click at [529, 476] on div "Resolve Redirect Chain HTTP Error Code other - 52.9 % 17 URLs" at bounding box center [746, 466] width 840 height 42
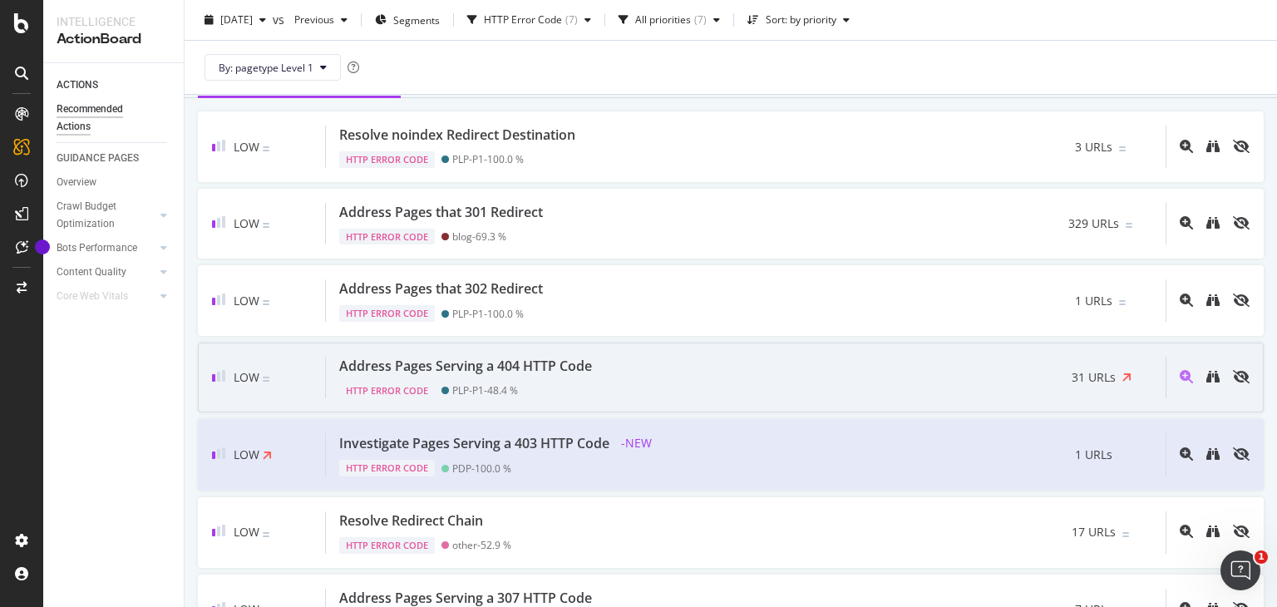
scroll to position [43, 0]
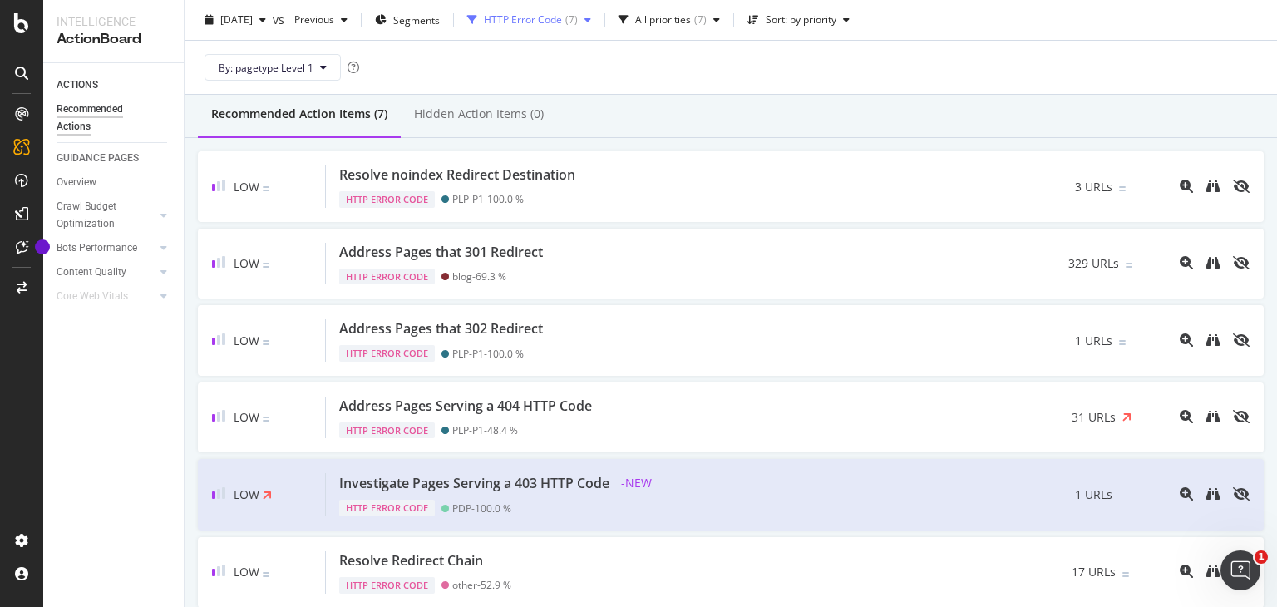
click at [550, 21] on div "HTTP Error Code" at bounding box center [523, 20] width 78 height 10
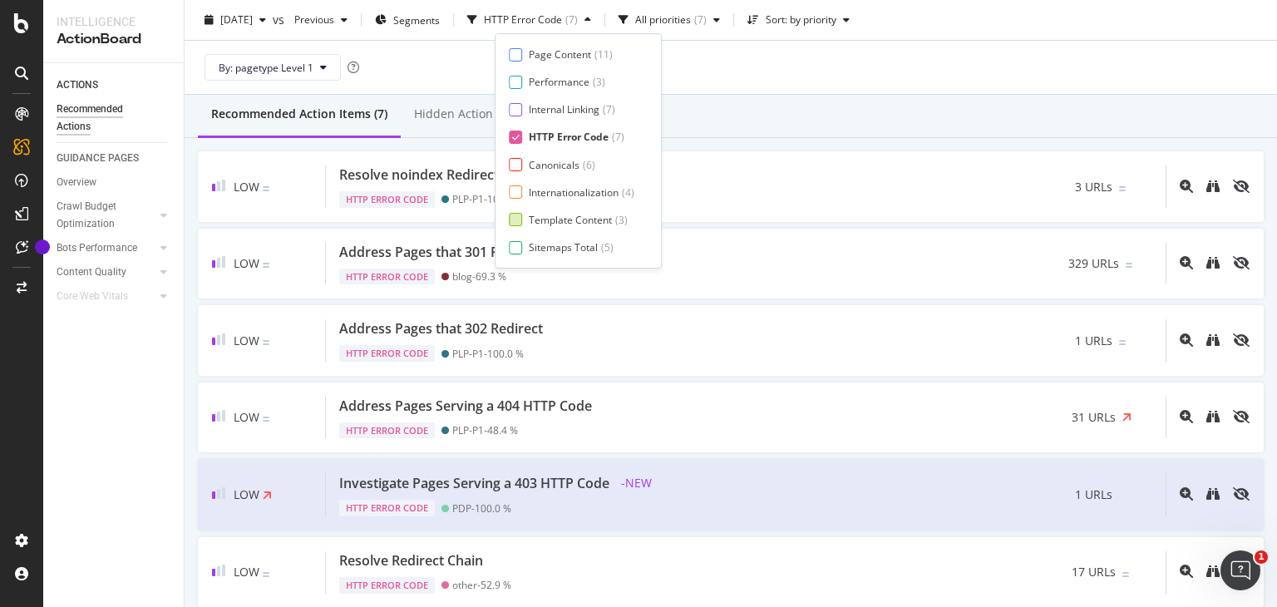
click at [560, 215] on div "Template Content" at bounding box center [570, 220] width 83 height 14
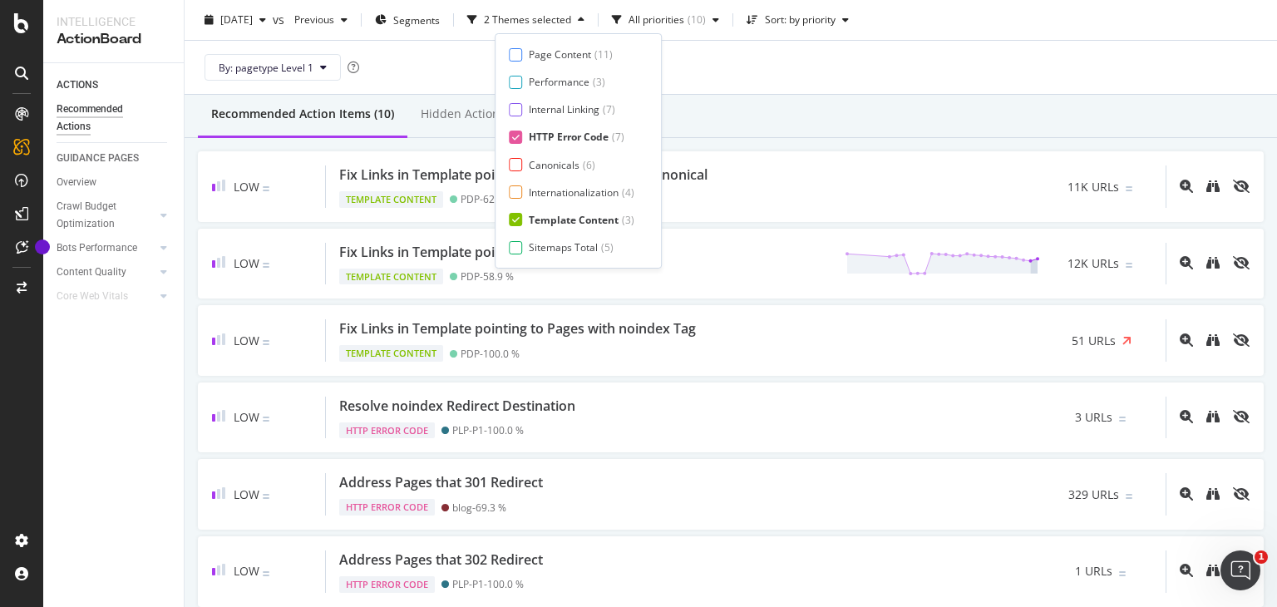
click at [568, 134] on div "HTTP Error Code" at bounding box center [569, 137] width 80 height 14
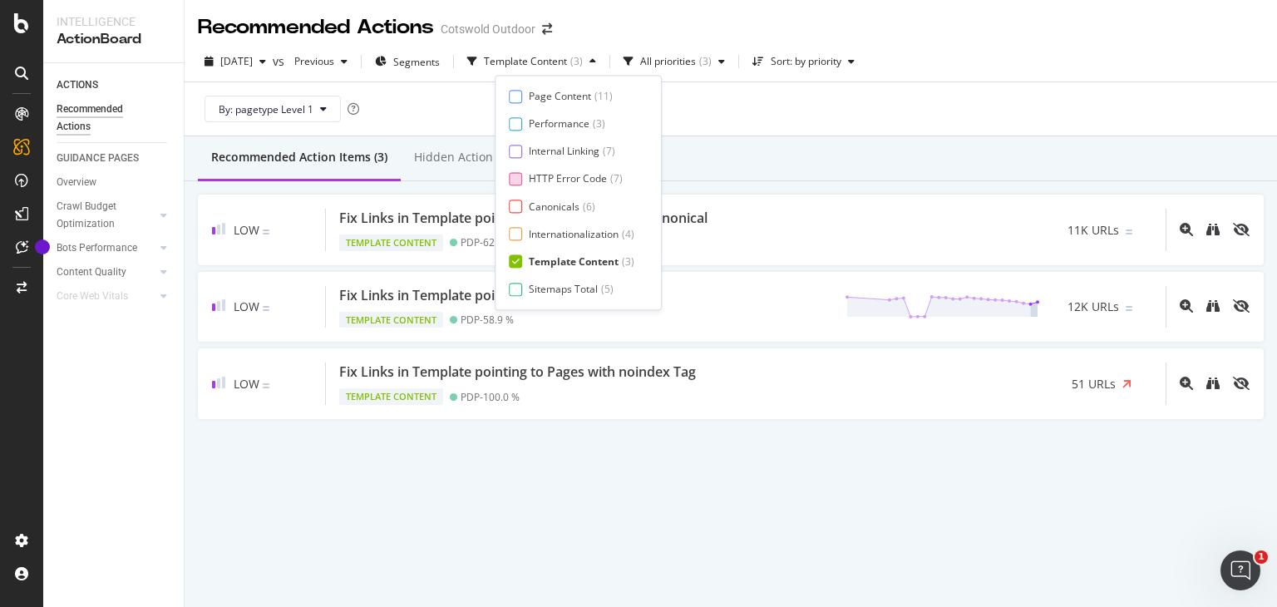
scroll to position [0, 0]
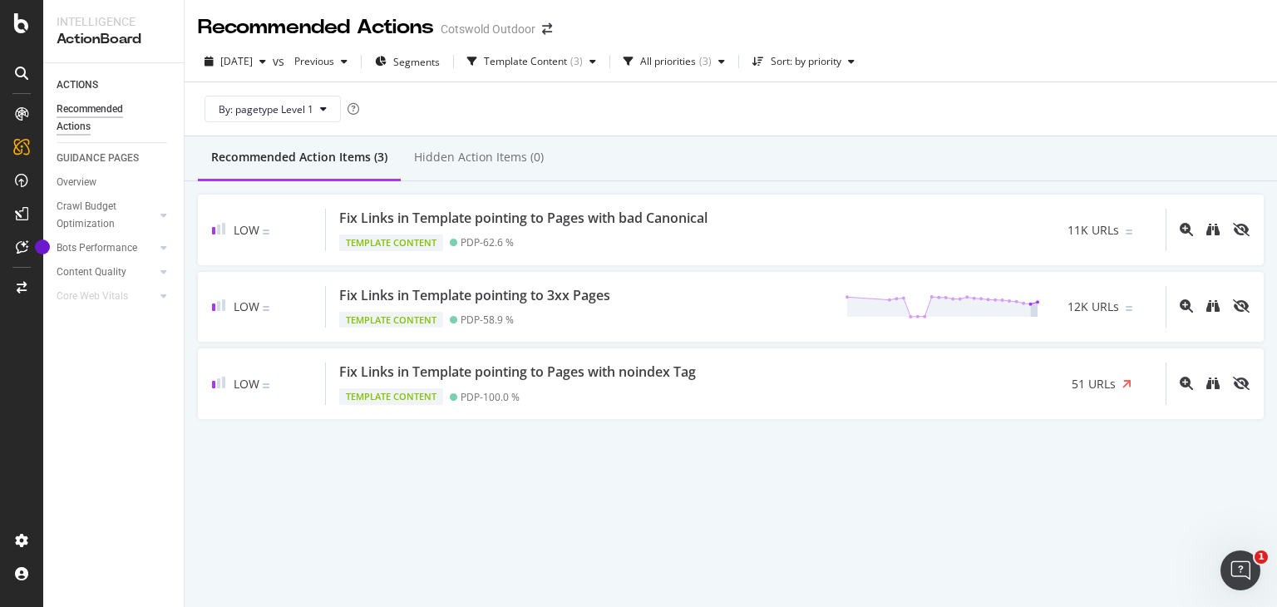
click at [729, 91] on div "By: pagetype Level 1" at bounding box center [731, 108] width 1066 height 53
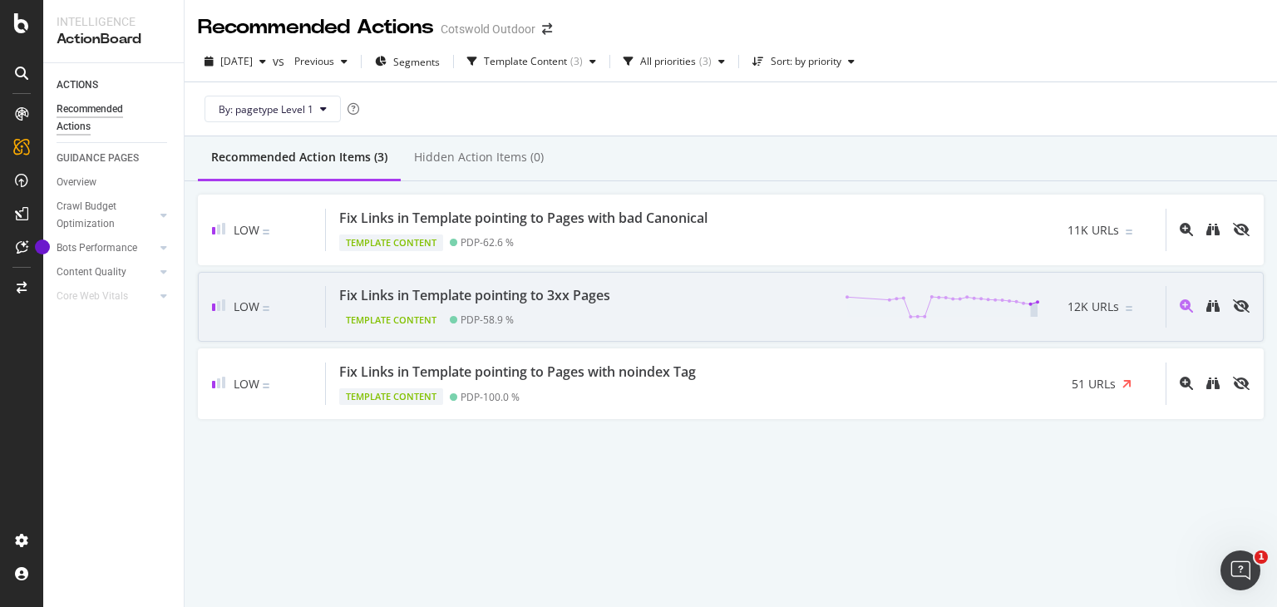
click at [597, 321] on div "Template Content PDP - 58.9 %" at bounding box center [478, 316] width 278 height 23
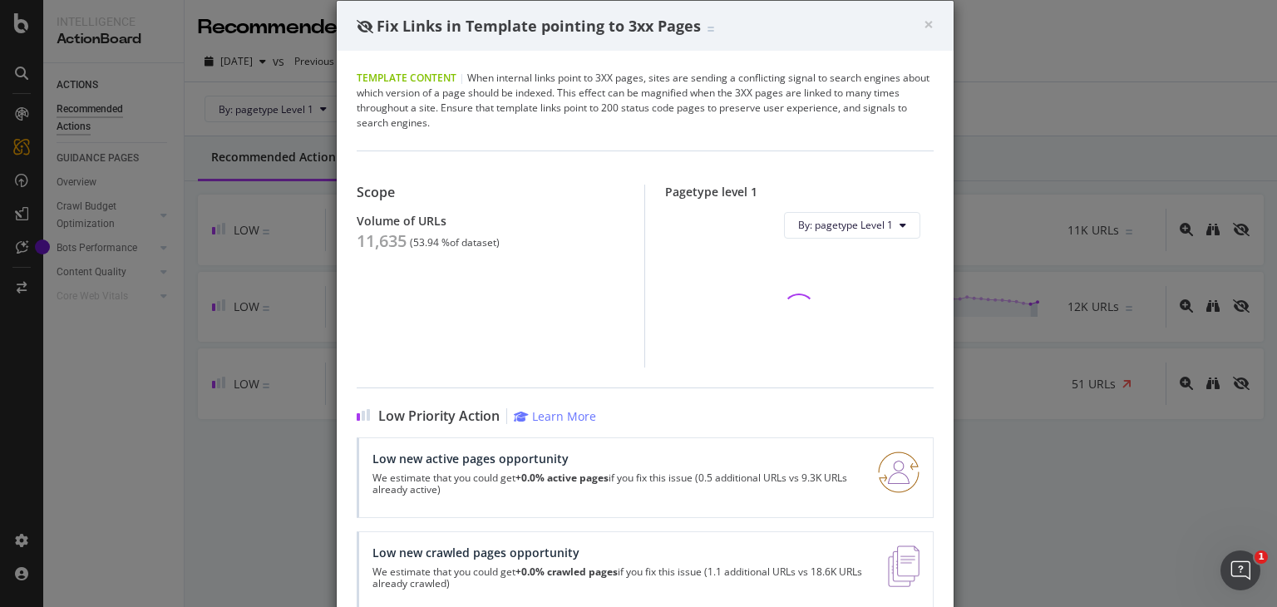
click at [389, 259] on div "Scope Volume of URLs 11,635 ( 53.94 % of dataset )" at bounding box center [501, 276] width 289 height 183
copy div "11,635"
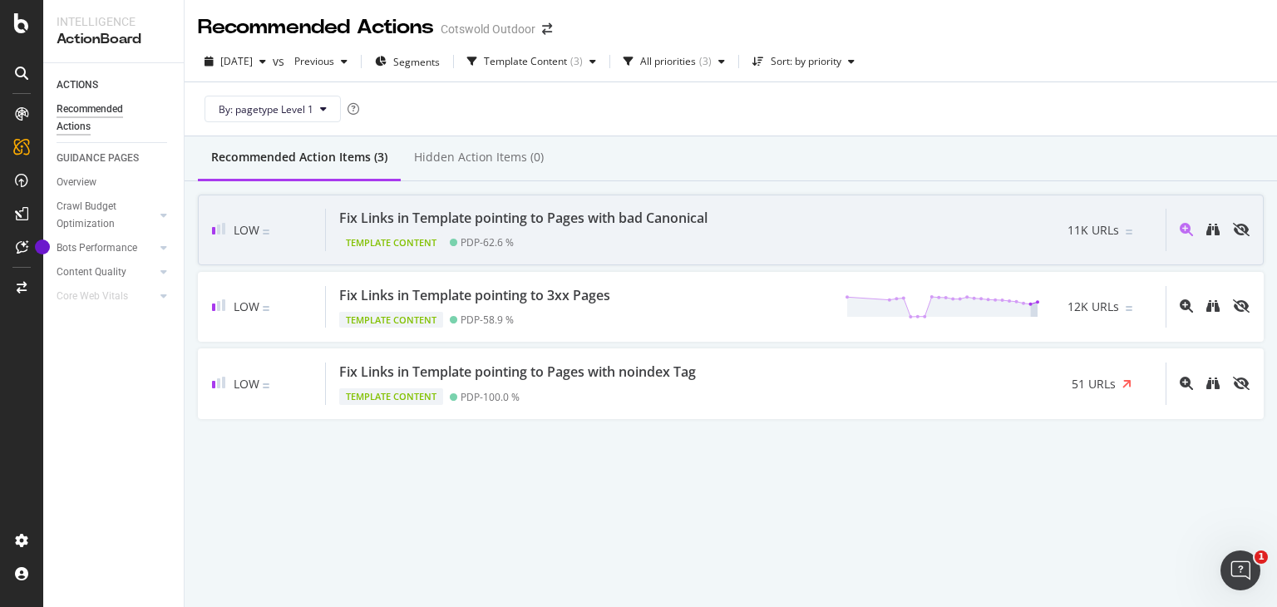
click at [635, 214] on div "Fix Links in Template pointing to Pages with bad Canonical" at bounding box center [523, 218] width 368 height 19
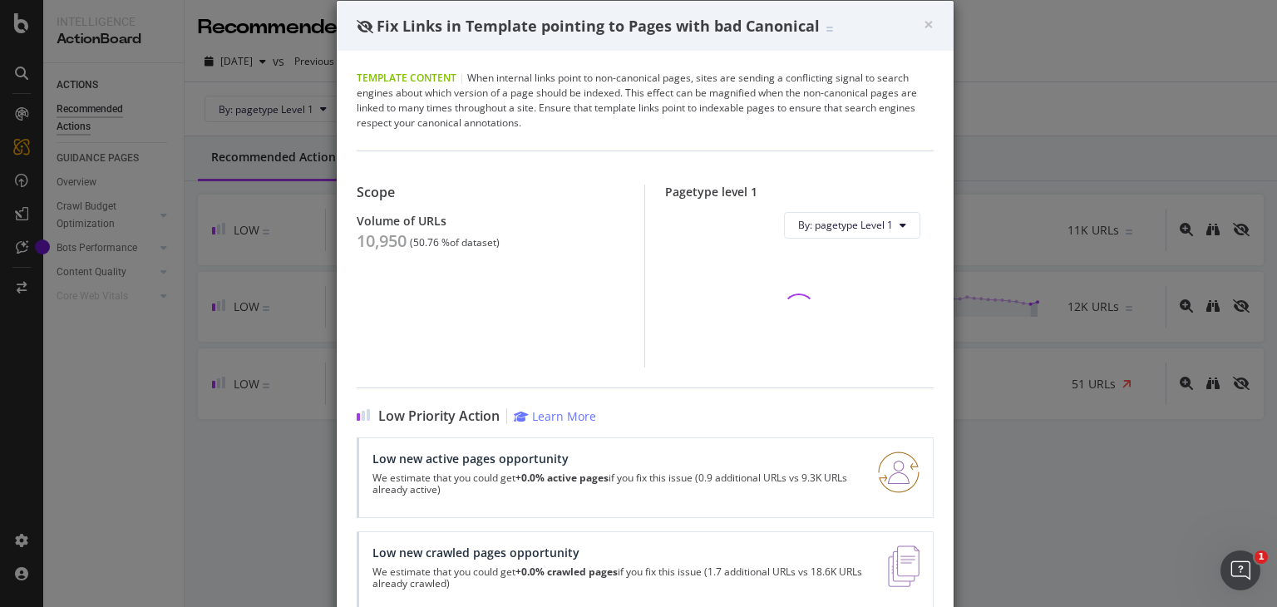
click at [372, 238] on div "10,950" at bounding box center [382, 241] width 50 height 20
copy div "10,950"
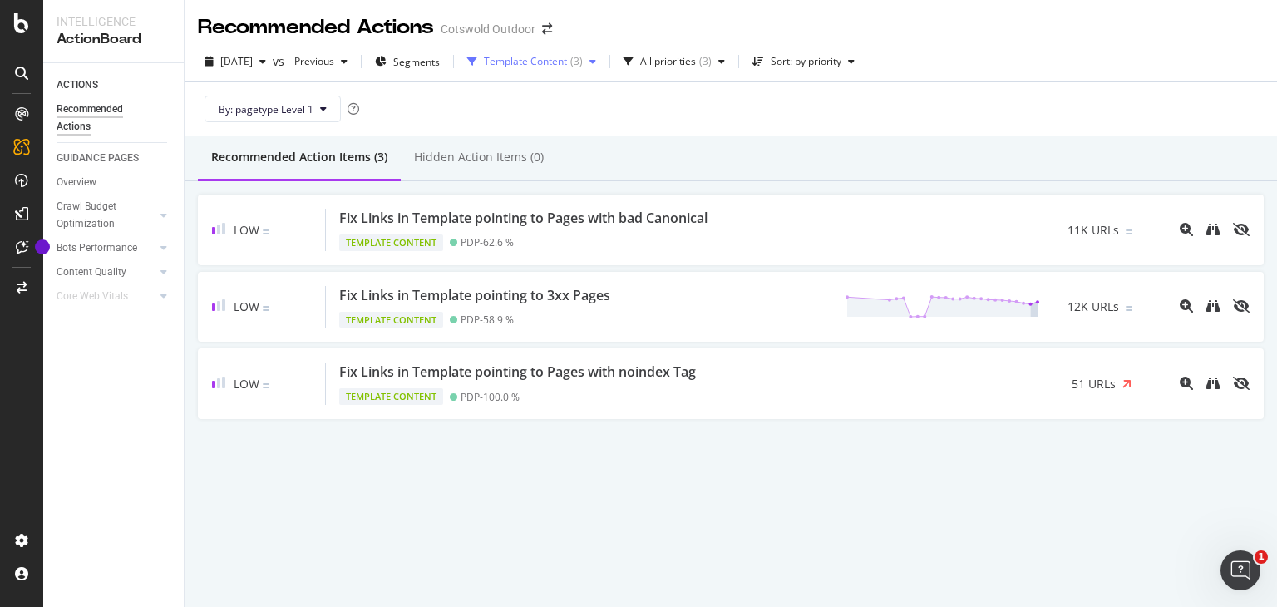
click at [551, 54] on div "Template Content ( 3 )" at bounding box center [532, 61] width 142 height 25
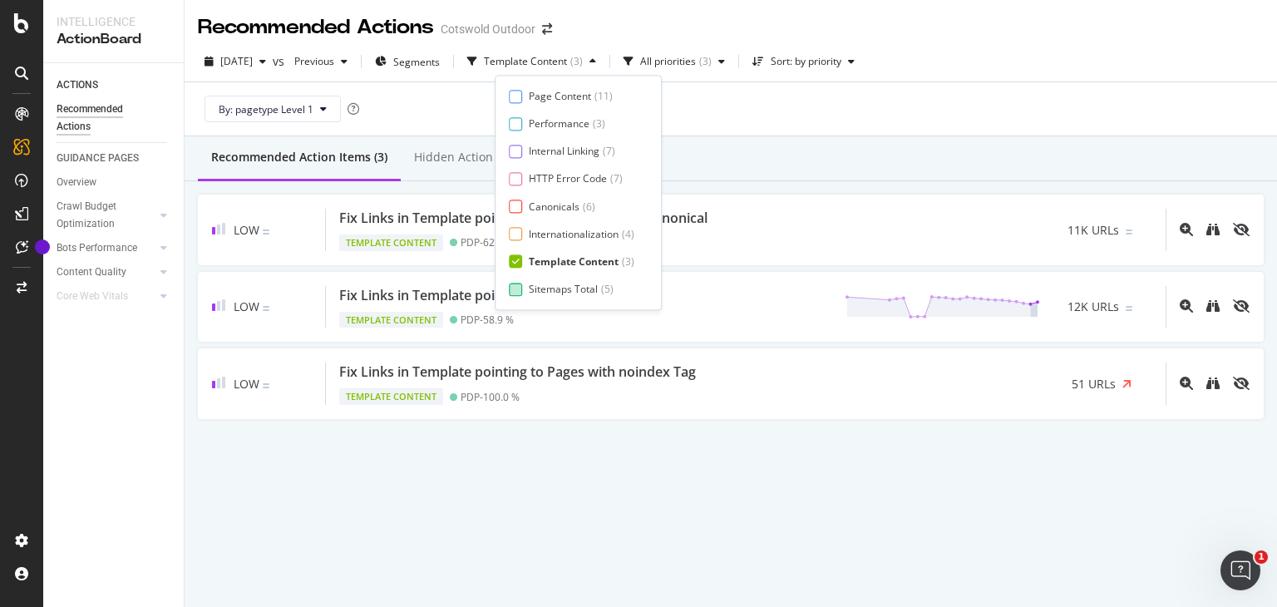
click at [550, 257] on div "Template Content" at bounding box center [574, 261] width 90 height 14
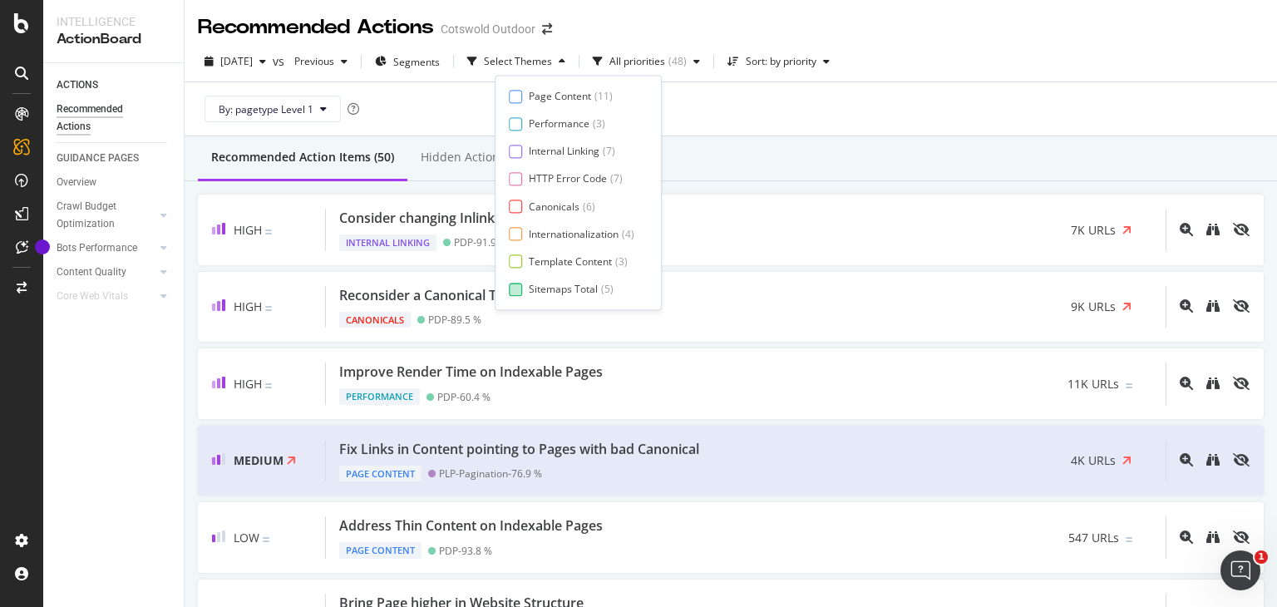
click at [549, 290] on div "Sitemaps Total" at bounding box center [563, 289] width 69 height 14
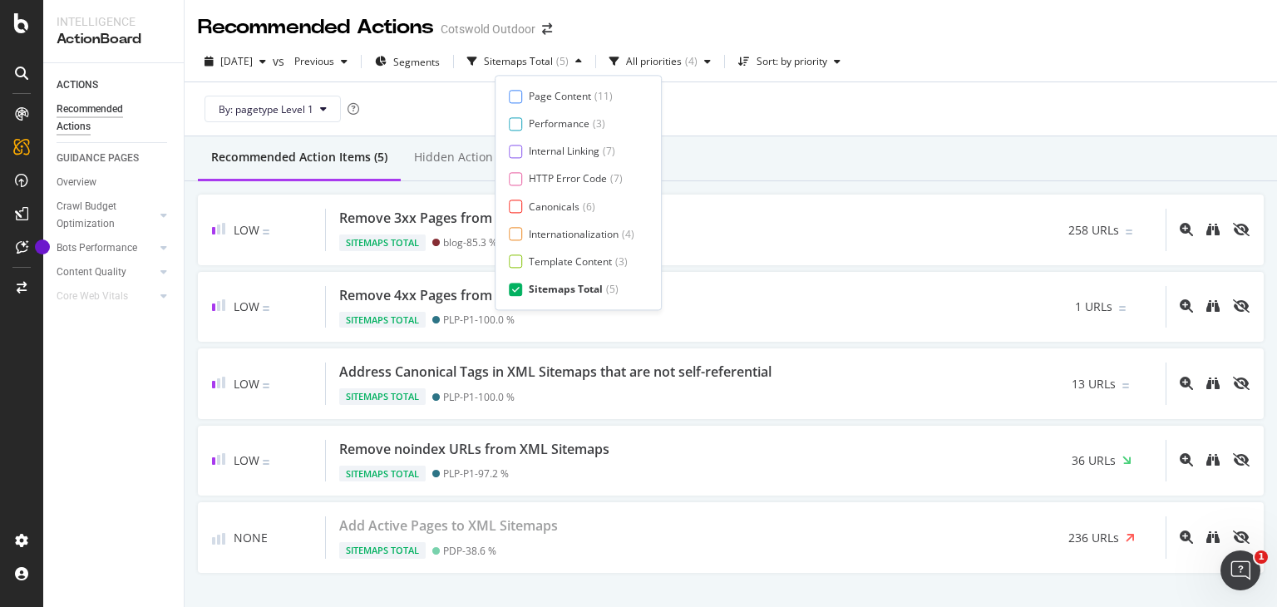
click at [848, 143] on div "Recommended Action Items (5) Hidden Action Items (0)" at bounding box center [731, 158] width 1093 height 45
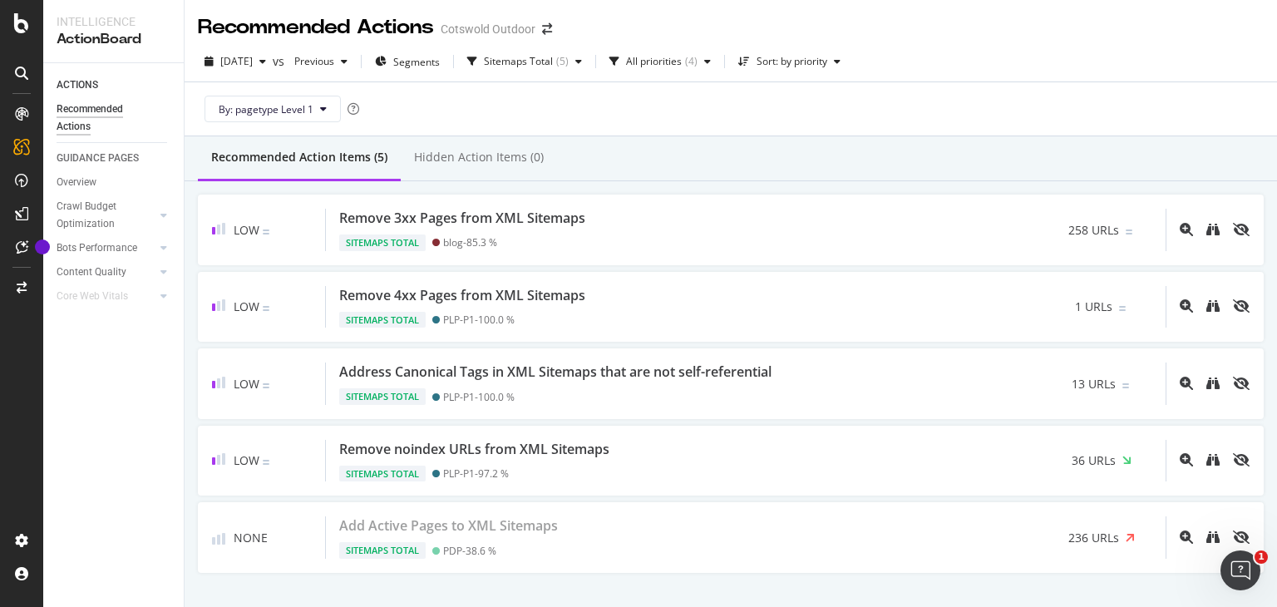
scroll to position [34, 0]
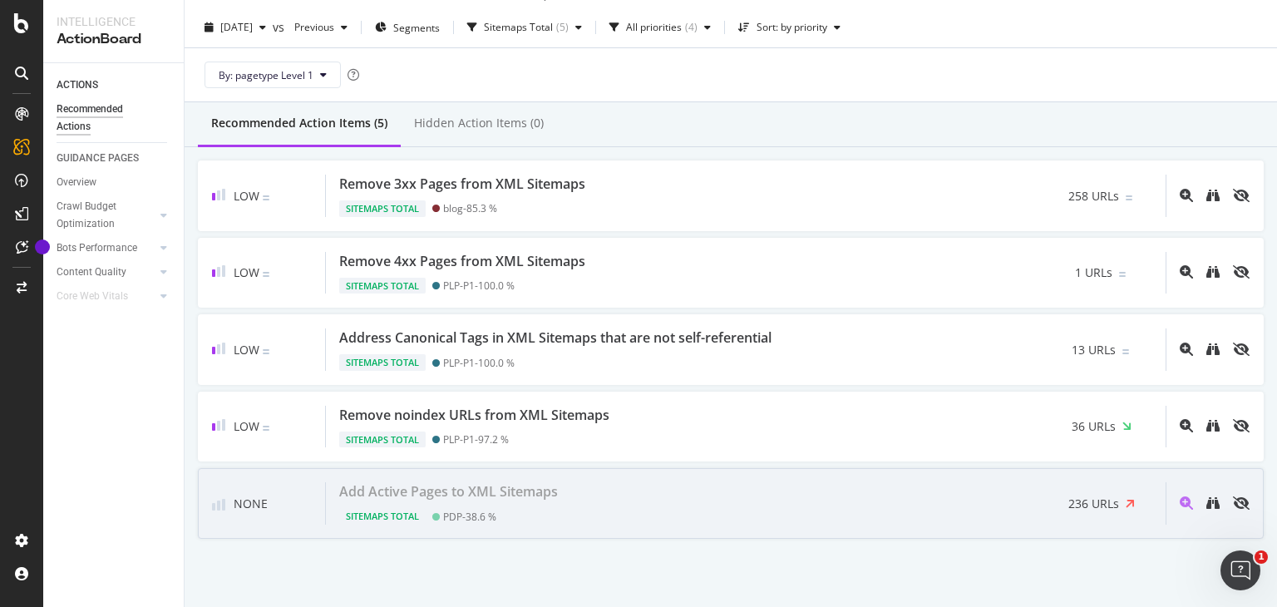
click at [560, 502] on div "Sitemaps Total PDP - 38.6 %" at bounding box center [451, 513] width 225 height 23
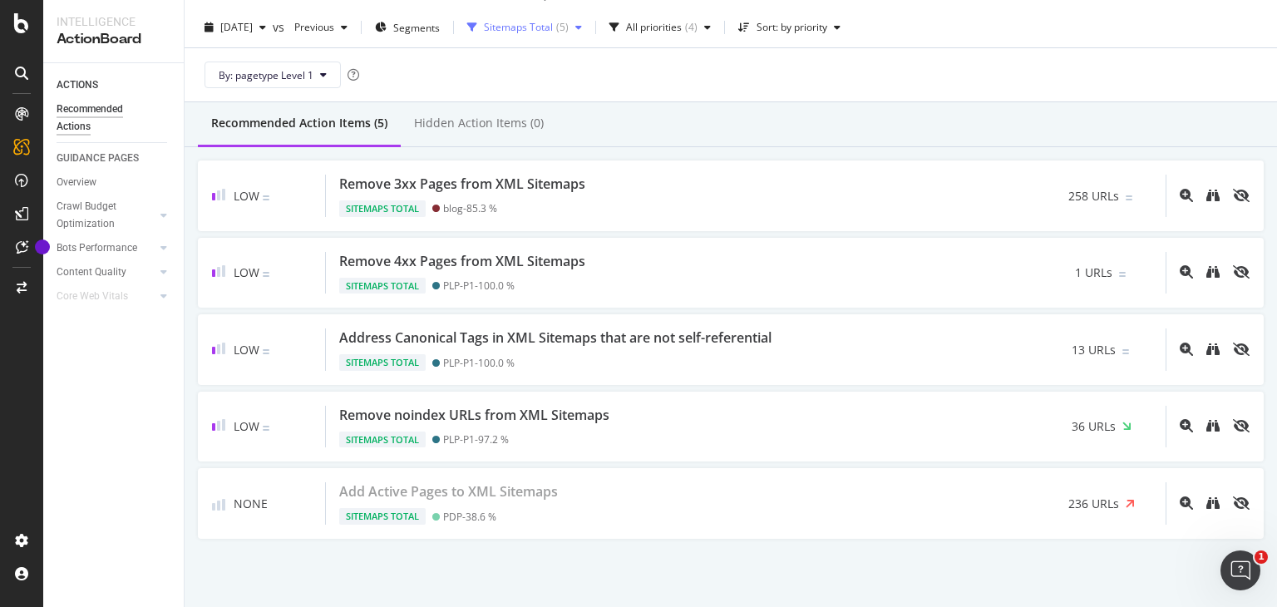
click at [589, 36] on div "Sitemaps Total ( 5 )" at bounding box center [525, 27] width 128 height 25
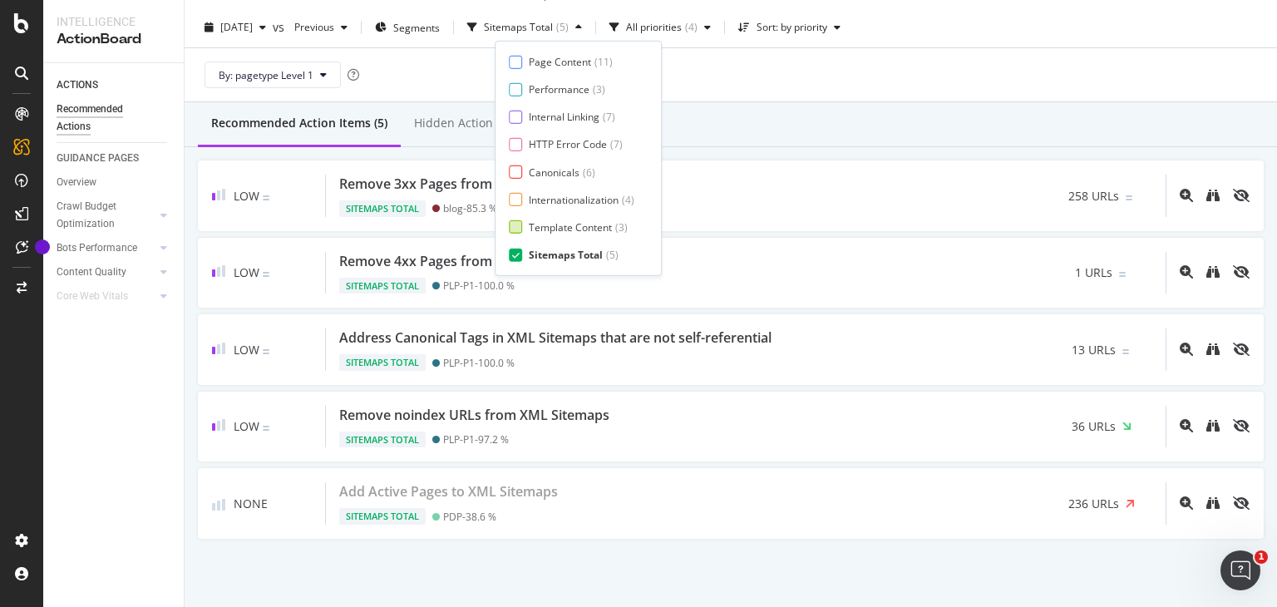
click at [563, 226] on div "Template Content" at bounding box center [570, 227] width 83 height 14
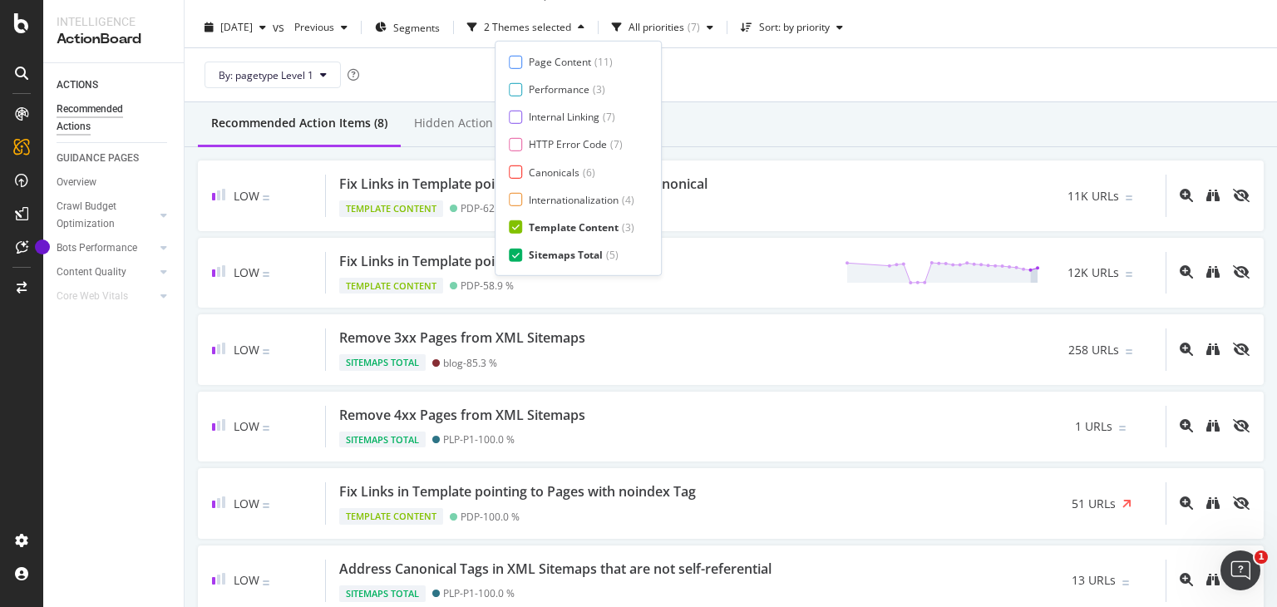
click at [561, 259] on div "Sitemaps Total" at bounding box center [566, 255] width 74 height 14
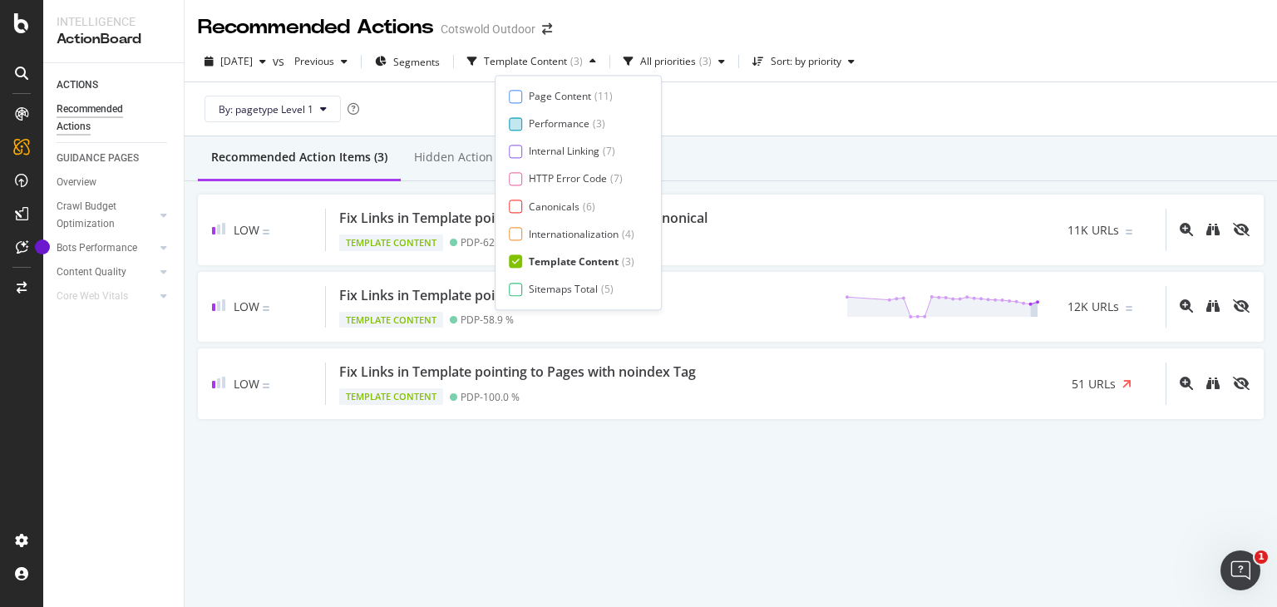
click at [574, 125] on div "Performance" at bounding box center [559, 124] width 61 height 14
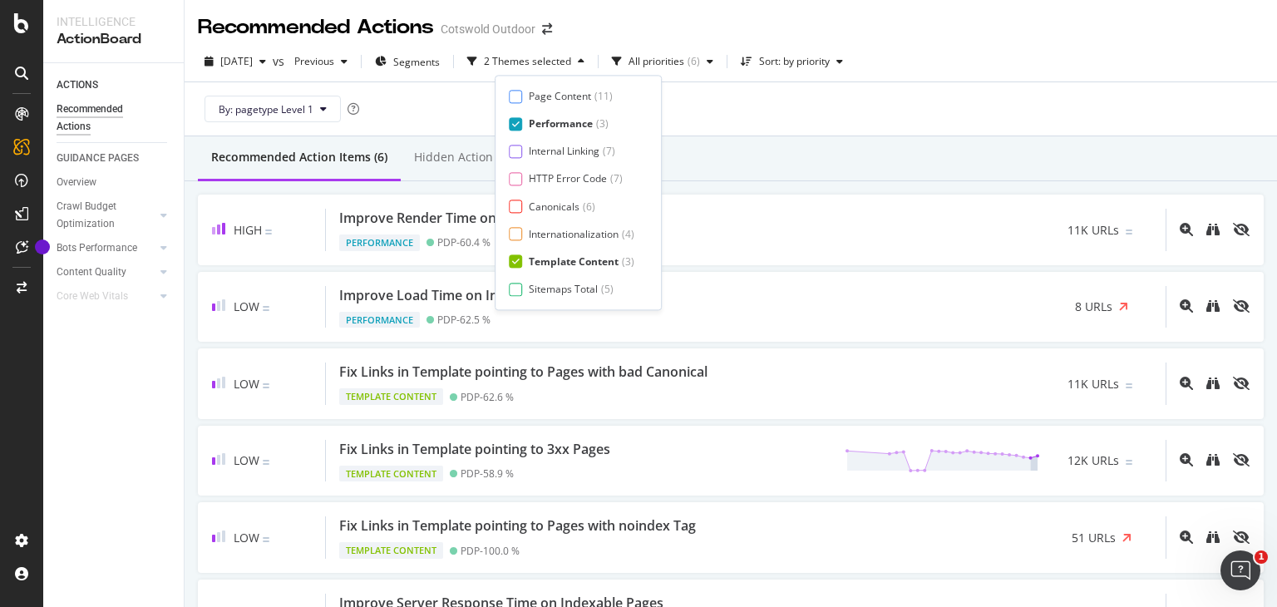
click at [576, 254] on div "Template Content" at bounding box center [574, 261] width 90 height 14
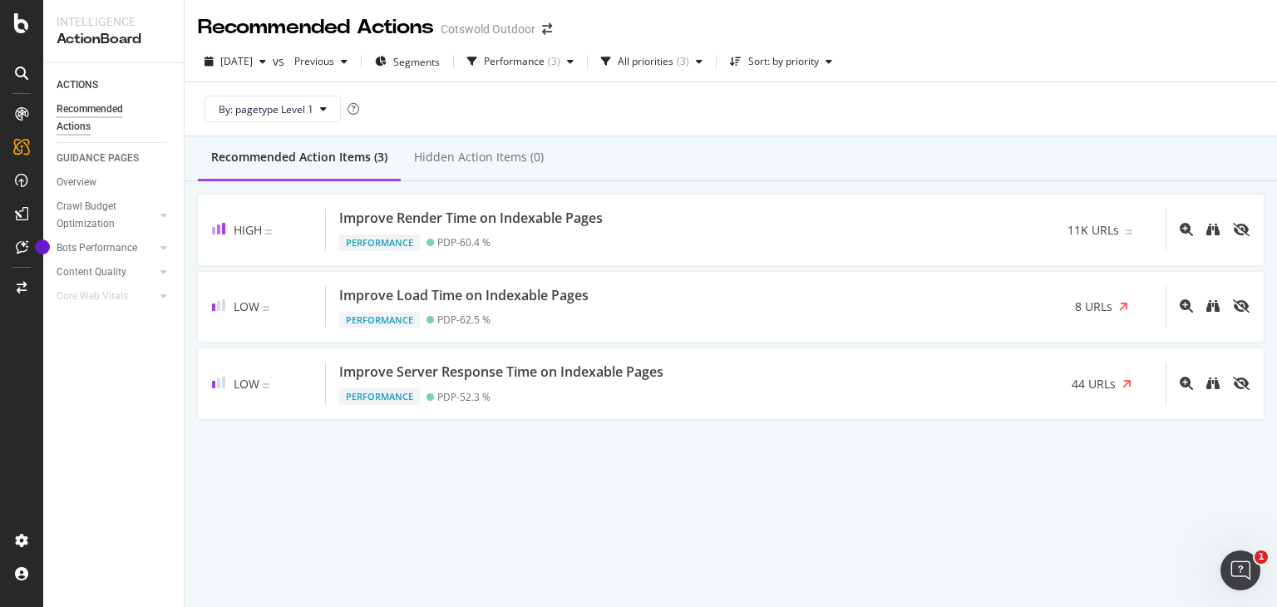
click at [722, 152] on div "Recommended Action Items (3) Hidden Action Items (0)" at bounding box center [731, 158] width 1093 height 45
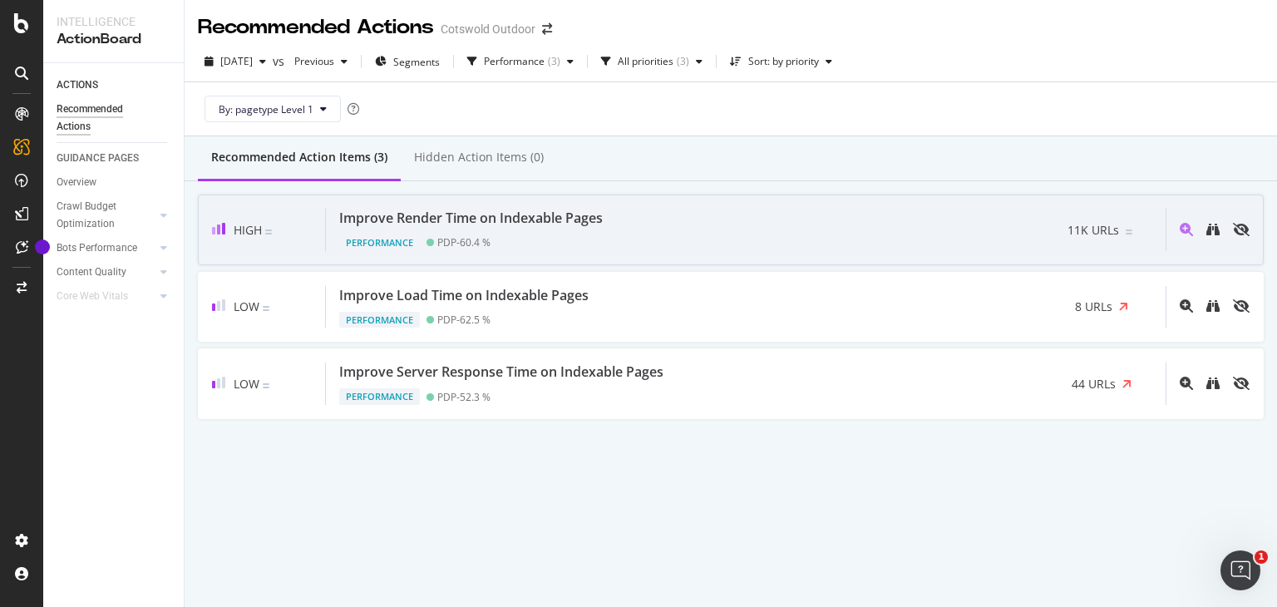
click at [720, 235] on div "Improve Render Time on Indexable Pages Performance PDP - 60.4 % 11K URLs" at bounding box center [746, 230] width 840 height 42
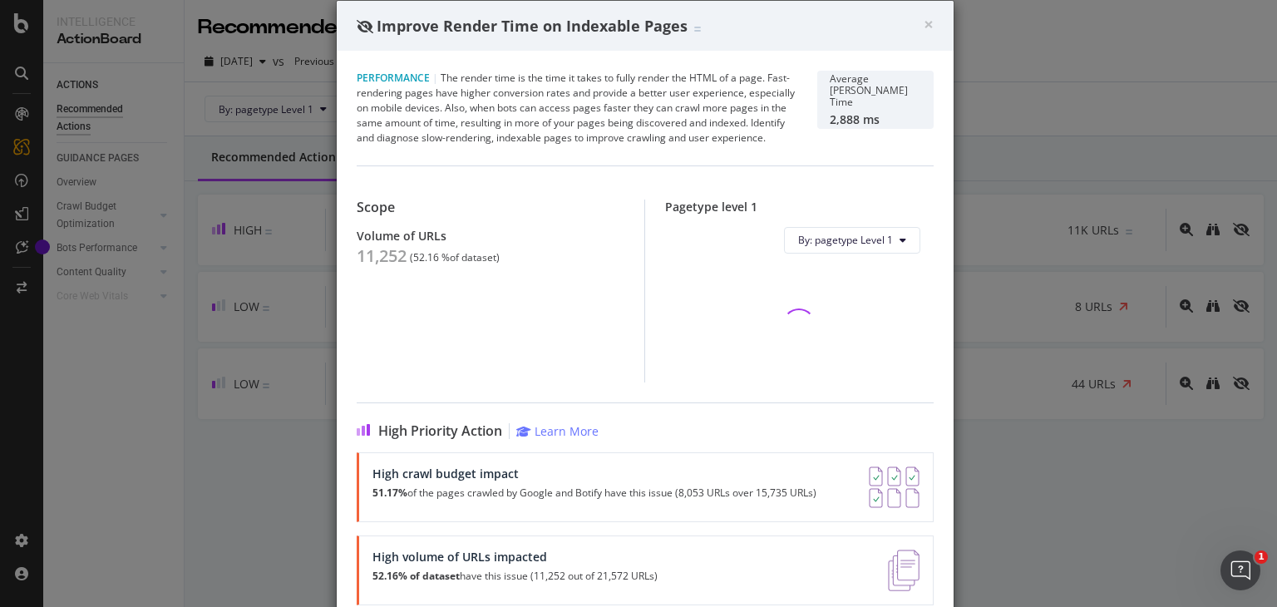
click at [368, 249] on div "11,252" at bounding box center [382, 256] width 50 height 20
copy div "11,252"
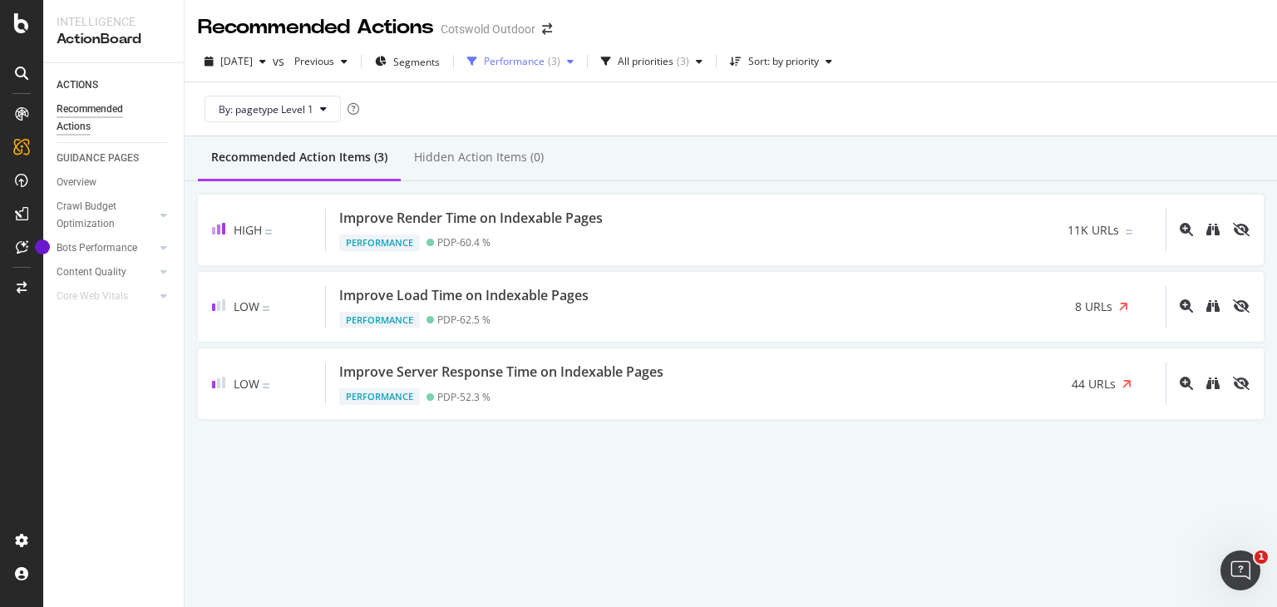
click at [545, 59] on div "Performance" at bounding box center [514, 62] width 61 height 10
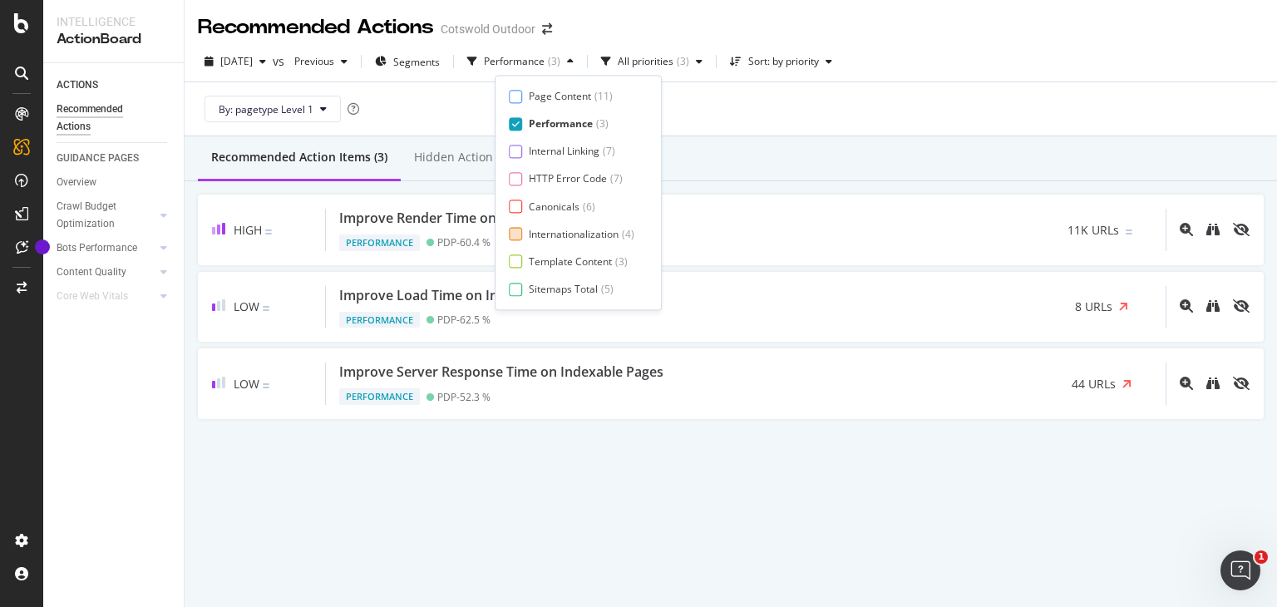
click at [568, 227] on div "Internationalization" at bounding box center [574, 234] width 90 height 14
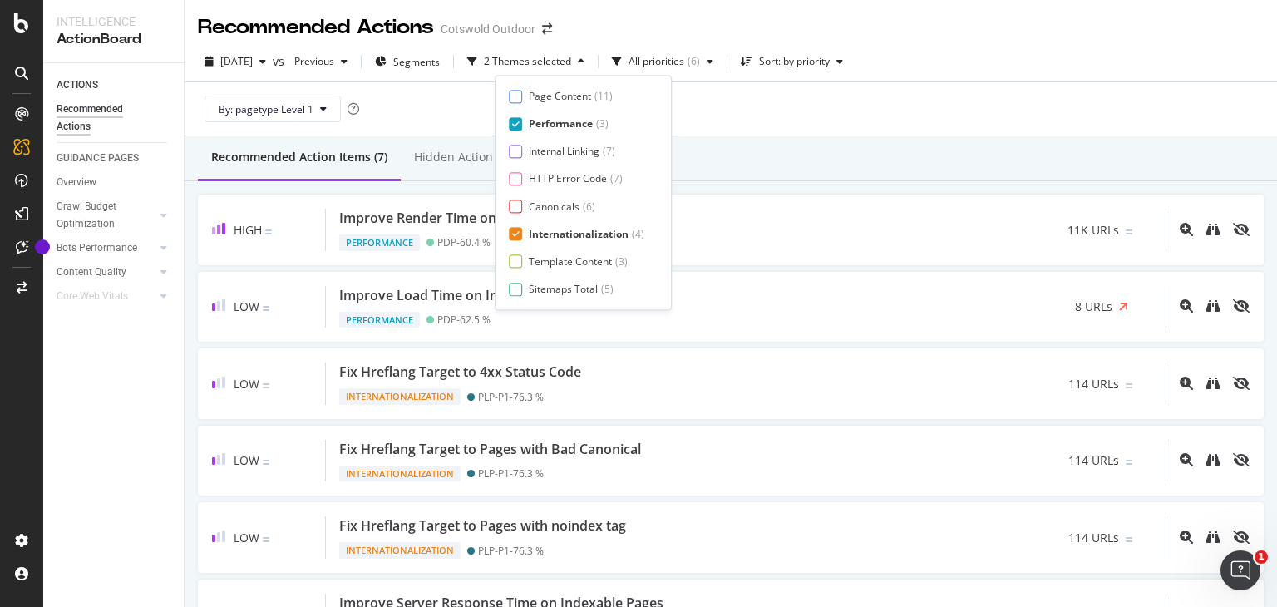
click at [582, 120] on div "Performance" at bounding box center [561, 124] width 64 height 14
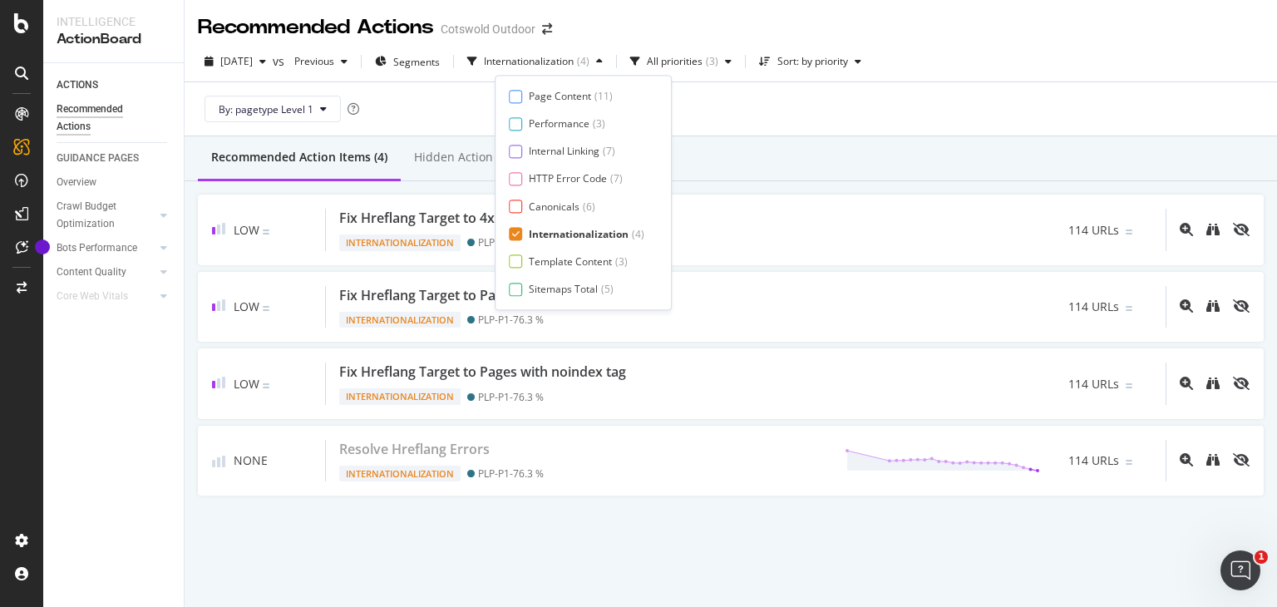
click at [775, 131] on div "By: pagetype Level 1" at bounding box center [731, 108] width 1066 height 53
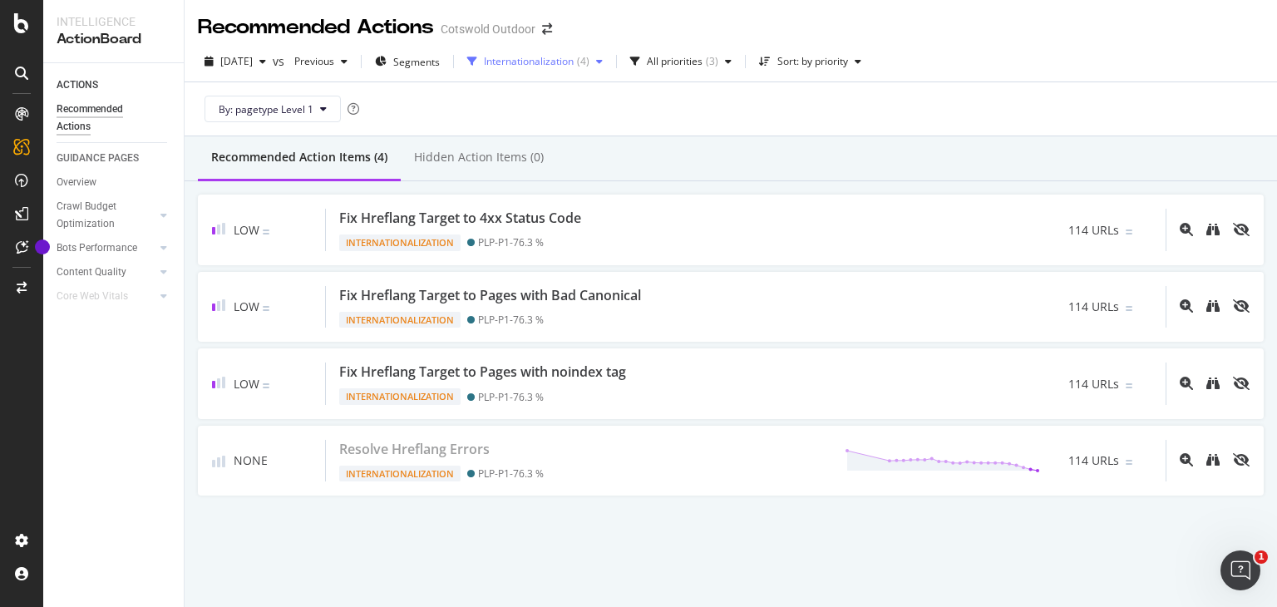
click at [532, 51] on div "Internationalization ( 4 )" at bounding box center [535, 61] width 149 height 25
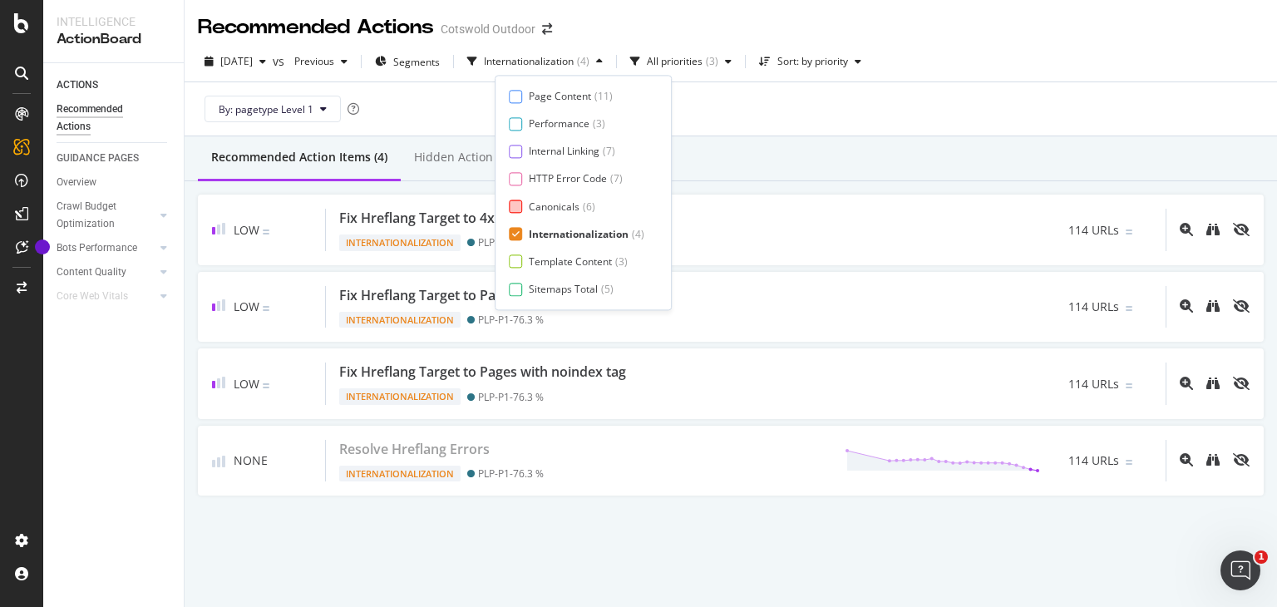
click at [576, 206] on div "Canonicals" at bounding box center [554, 207] width 51 height 14
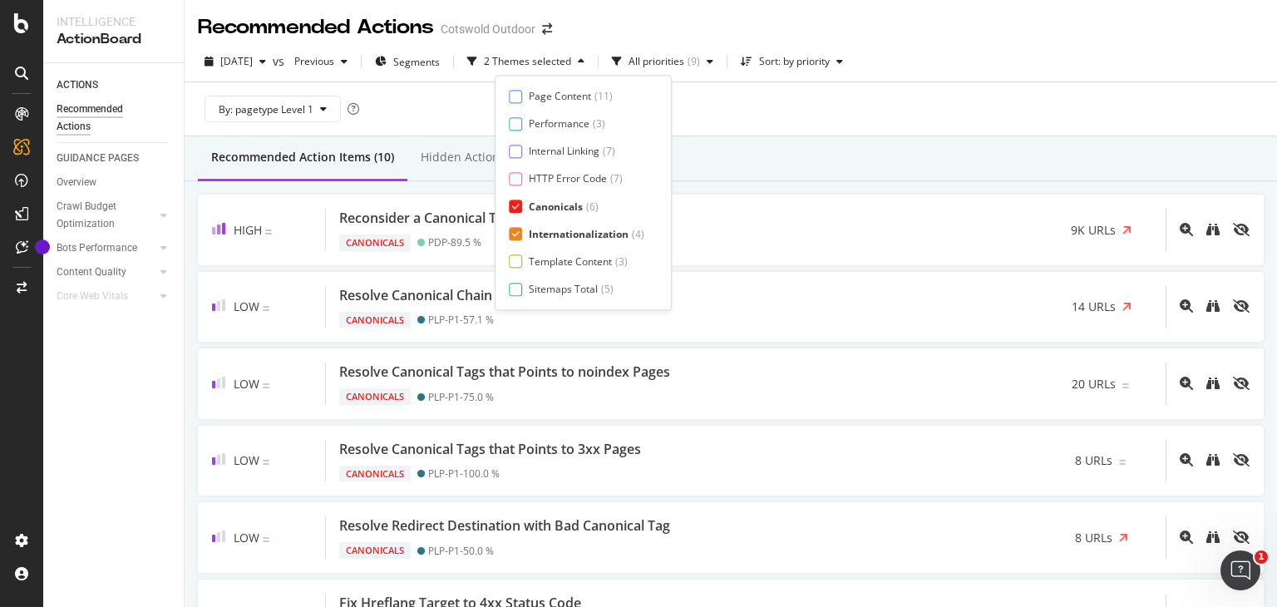
click at [578, 237] on div "Internationalization" at bounding box center [579, 234] width 100 height 14
click at [797, 158] on div "Recommended Action Items (6) Hidden Action Items (0)" at bounding box center [731, 158] width 1093 height 45
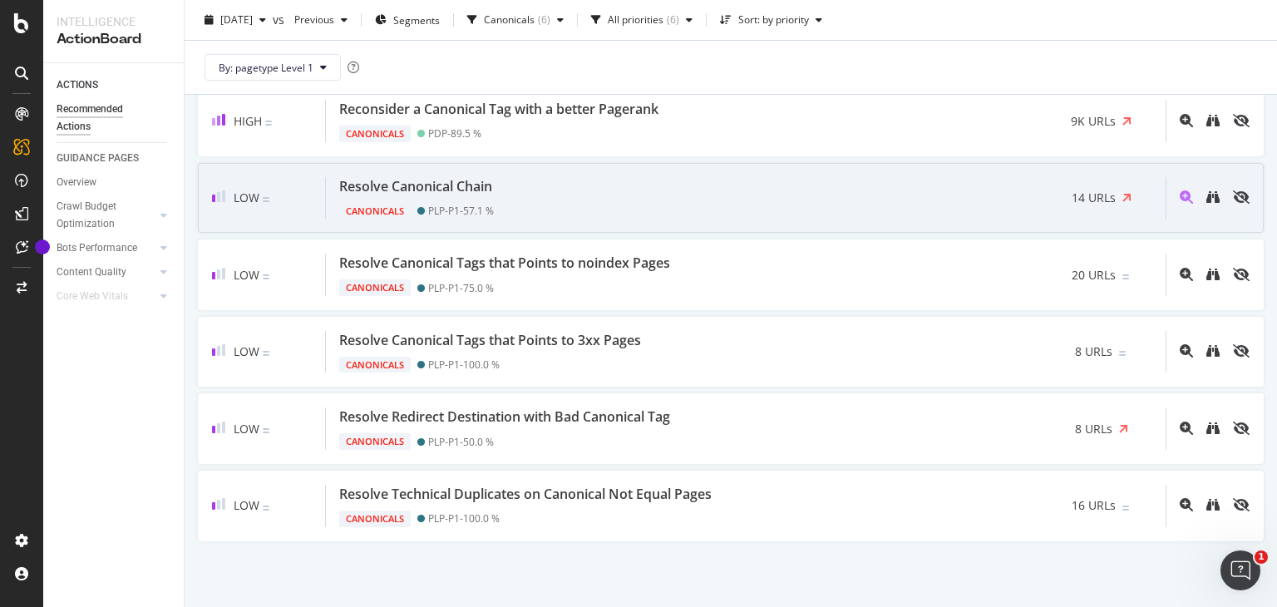
scroll to position [108, 0]
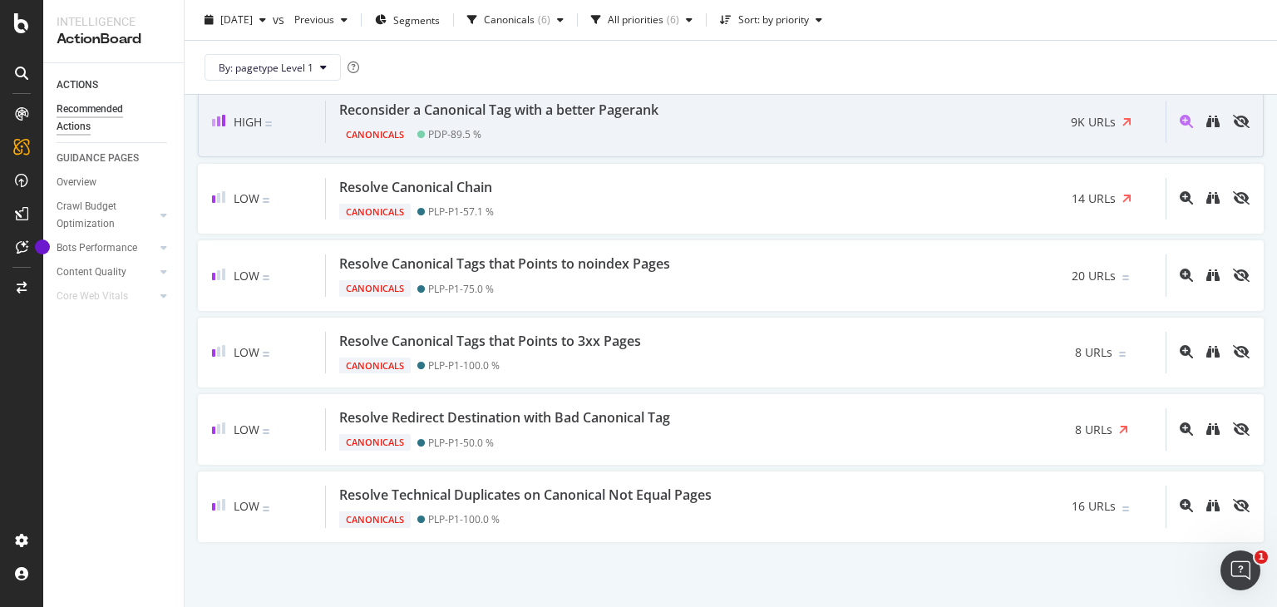
click at [583, 112] on div "Reconsider a Canonical Tag with a better Pagerank" at bounding box center [498, 110] width 319 height 19
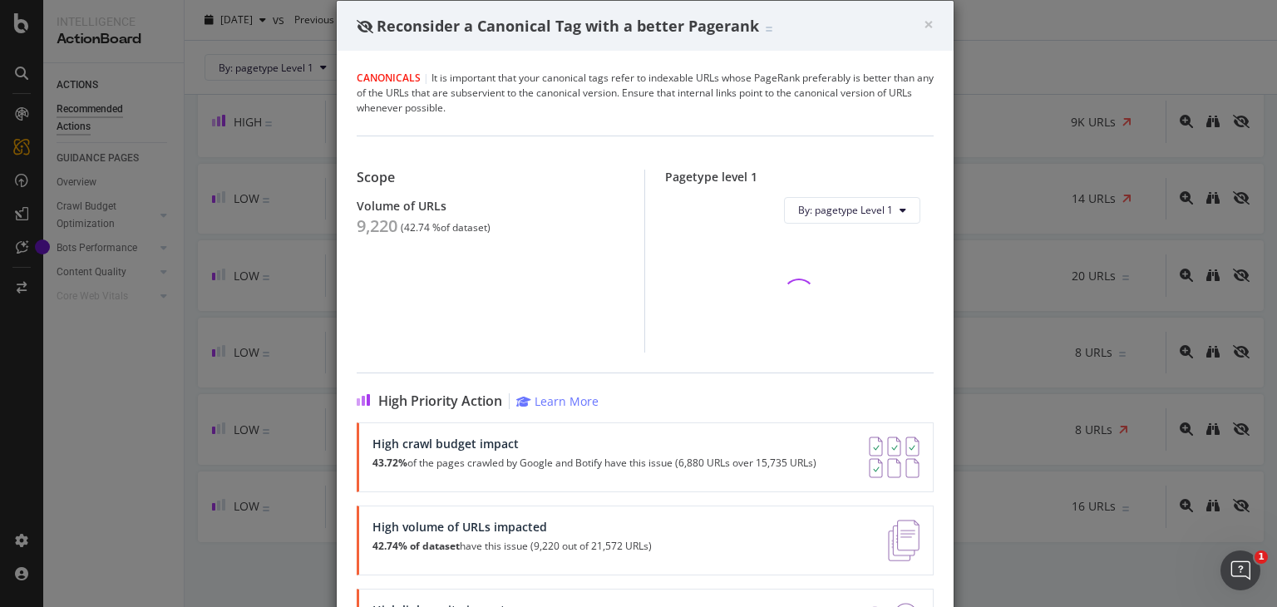
click at [372, 226] on div "9,220" at bounding box center [377, 226] width 41 height 20
copy div "9,220"
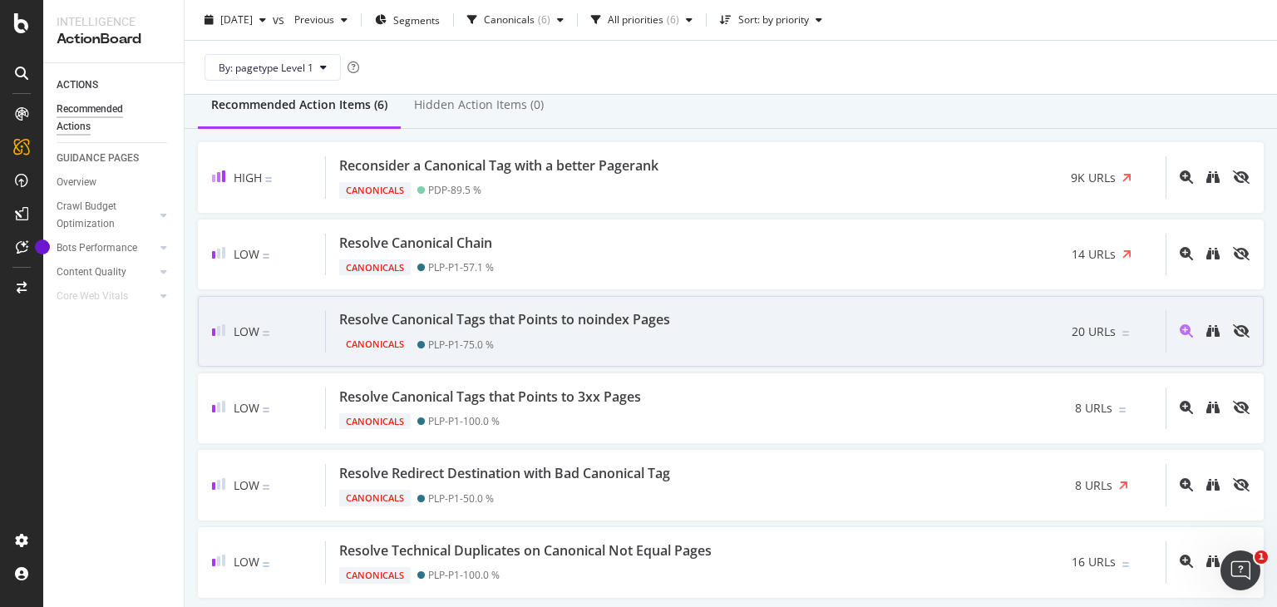
scroll to position [72, 0]
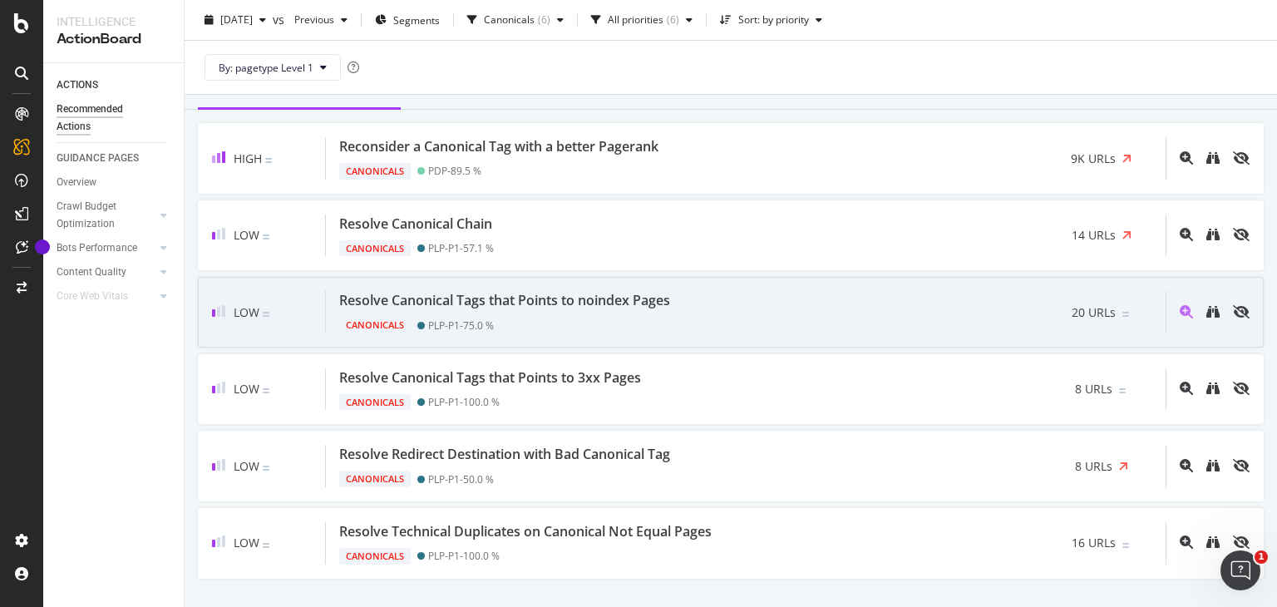
click at [519, 330] on div "Canonicals PLP-P1 - 75.0 %" at bounding box center [508, 321] width 338 height 23
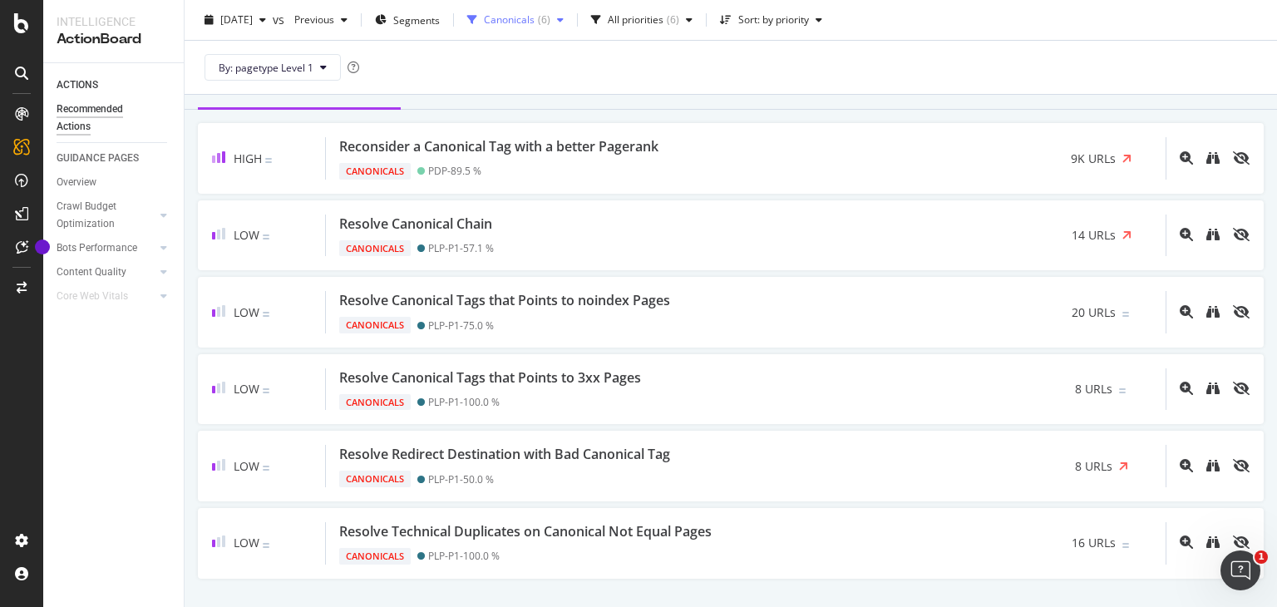
click at [551, 15] on div "( 6 )" at bounding box center [544, 20] width 12 height 10
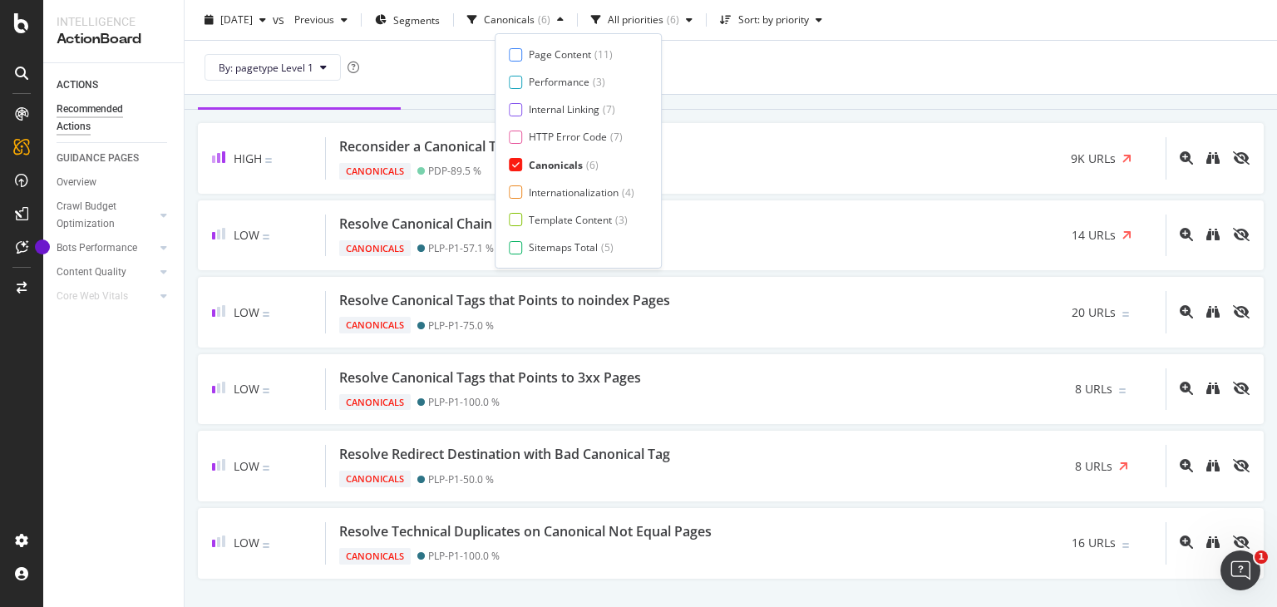
click at [564, 164] on div "Canonicals" at bounding box center [556, 165] width 54 height 14
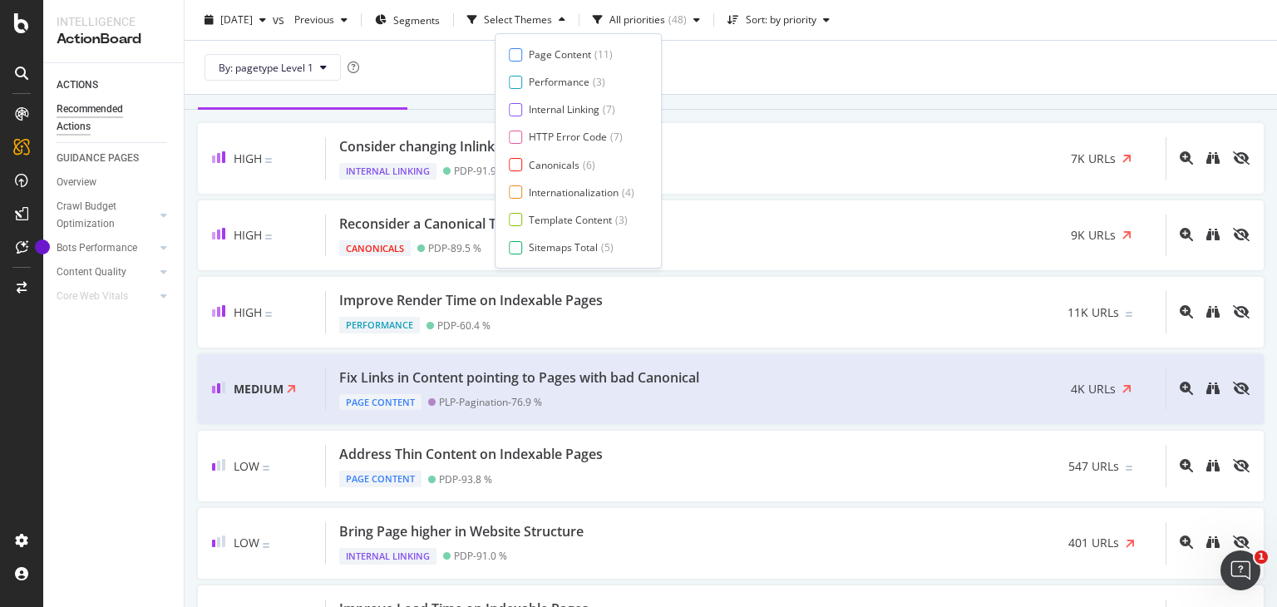
scroll to position [27, 0]
click at [566, 238] on div "Page Content ( 11 ) Performance ( 3 ) Internal Linking ( 7 ) HTTP Error Code ( …" at bounding box center [578, 150] width 139 height 207
click at [559, 241] on div "Page Meta Data" at bounding box center [566, 248] width 75 height 14
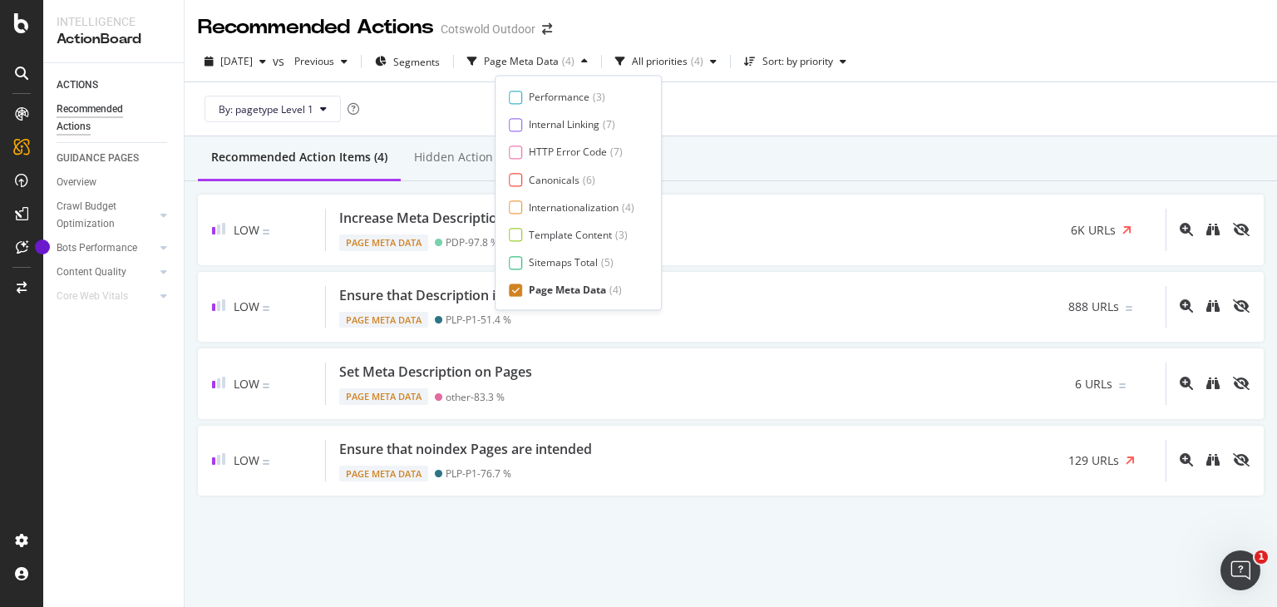
click at [811, 136] on div "Recommended Action Items (4) Hidden Action Items (0)" at bounding box center [731, 158] width 1093 height 45
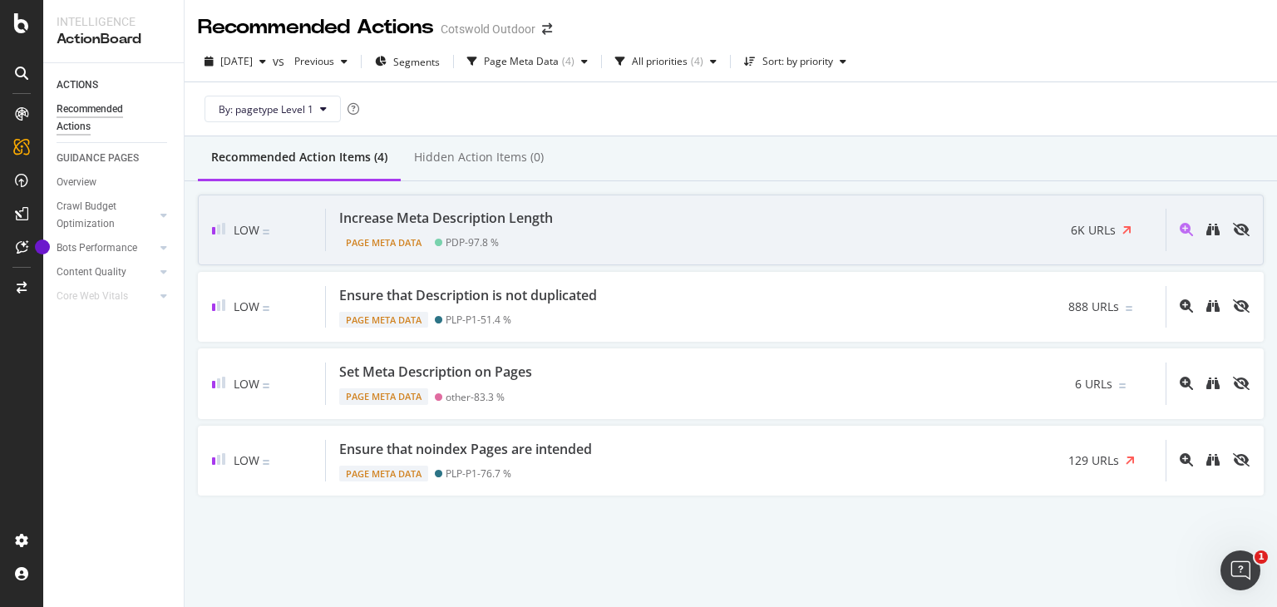
click at [539, 229] on div "Page Meta Data PDP - 97.8 %" at bounding box center [449, 239] width 220 height 23
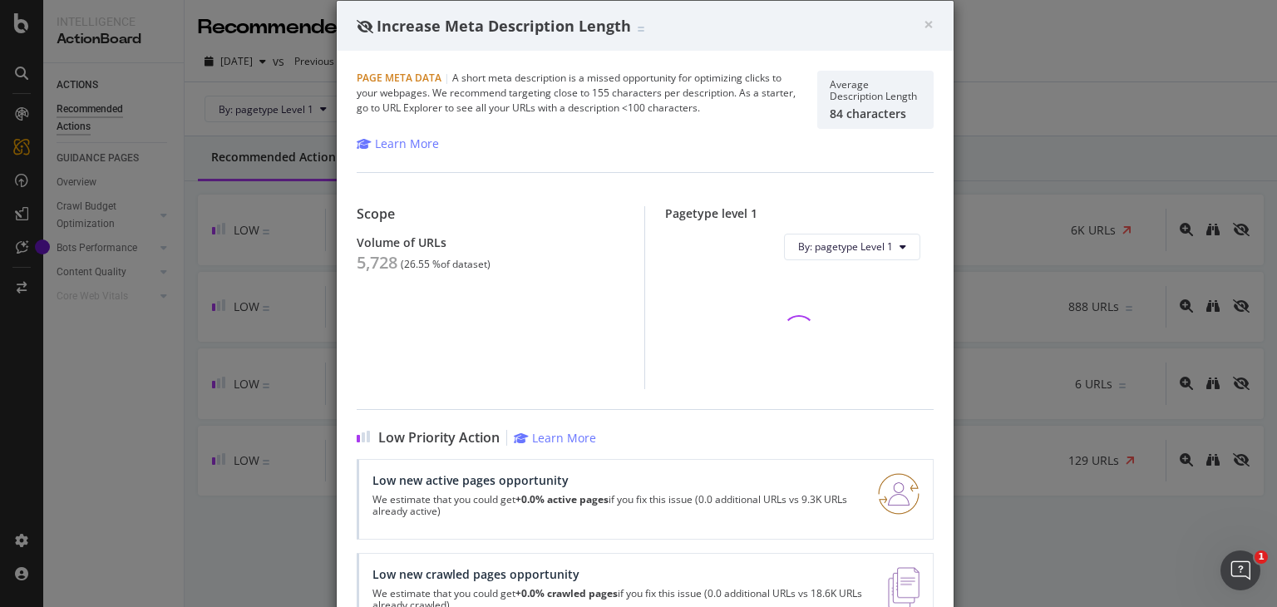
click at [357, 260] on div "5,728" at bounding box center [377, 263] width 41 height 20
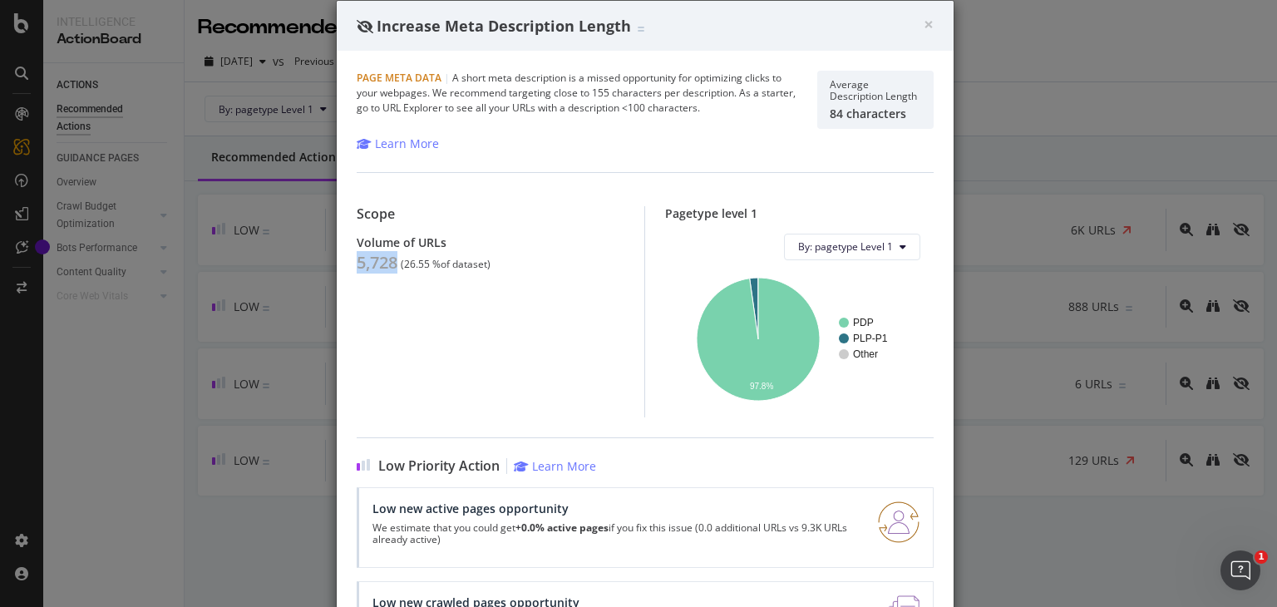
copy div "5,728"
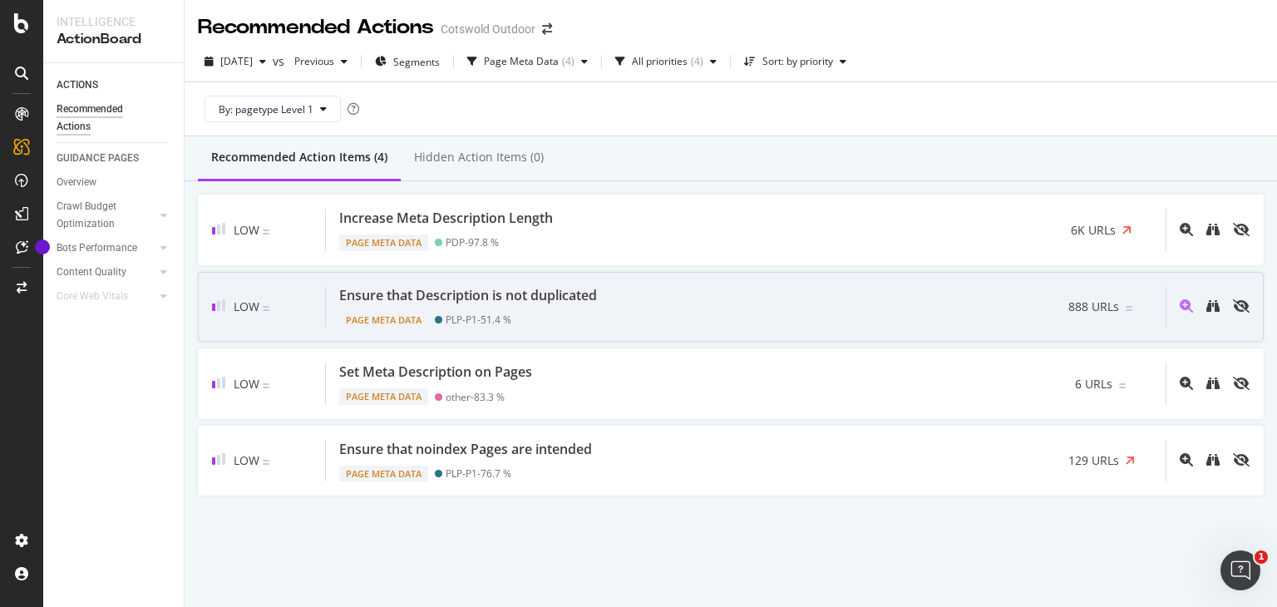
click at [526, 290] on div "Ensure that Description is not duplicated" at bounding box center [468, 295] width 258 height 19
